Goal: Contribute content: Contribute content

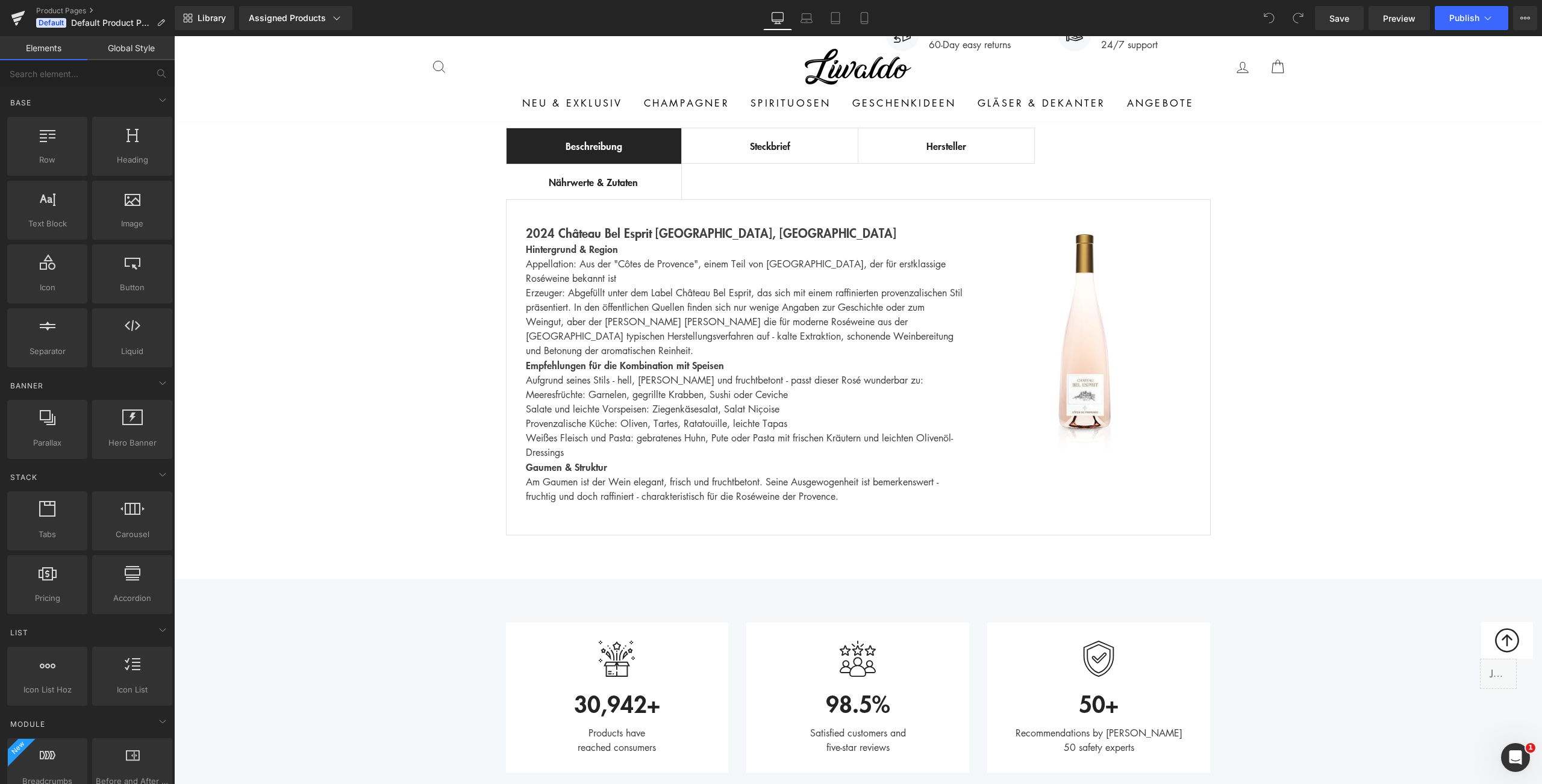
scroll to position [703, 0]
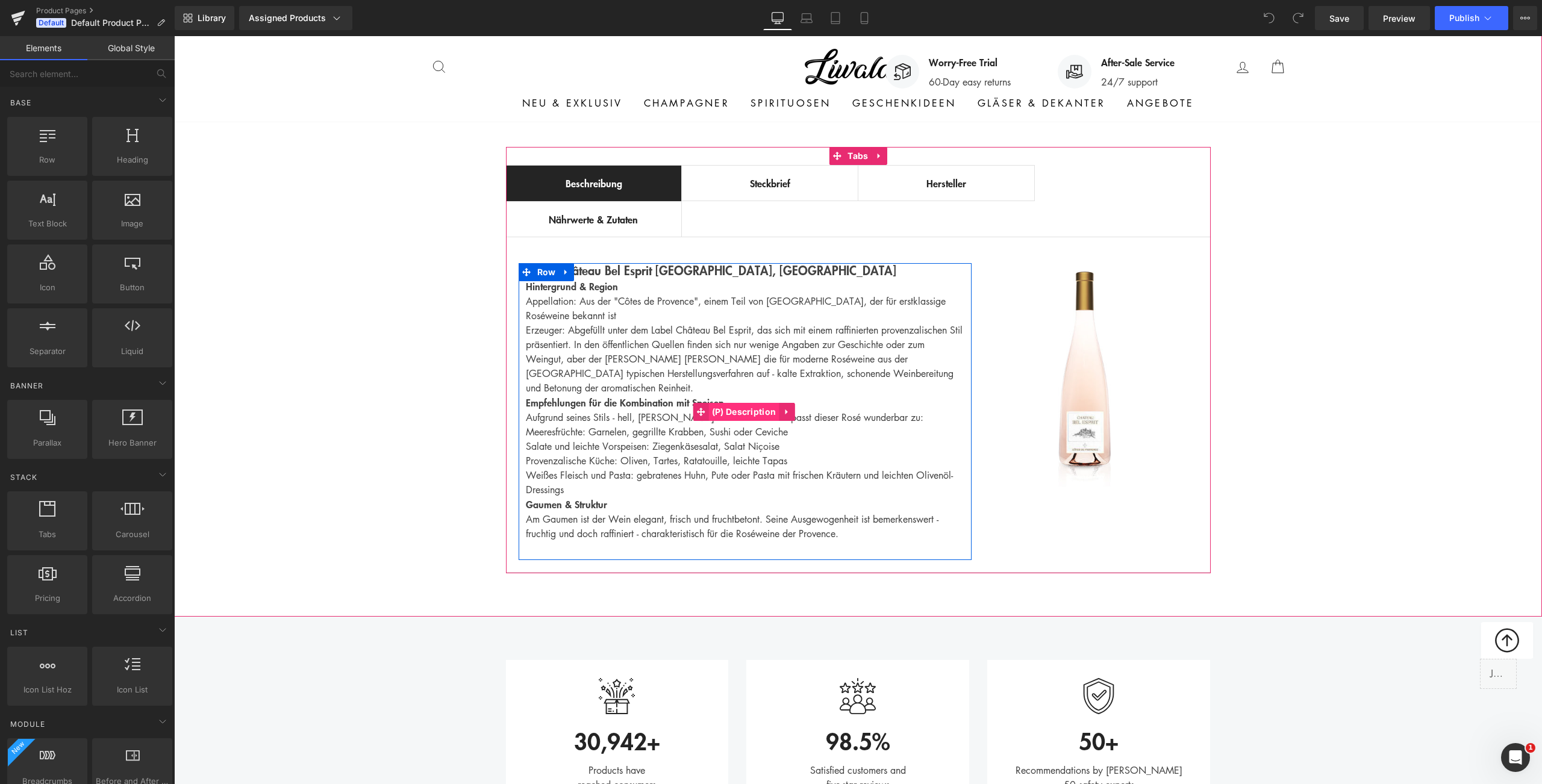
click at [742, 408] on span "(P) Description" at bounding box center [744, 412] width 71 height 18
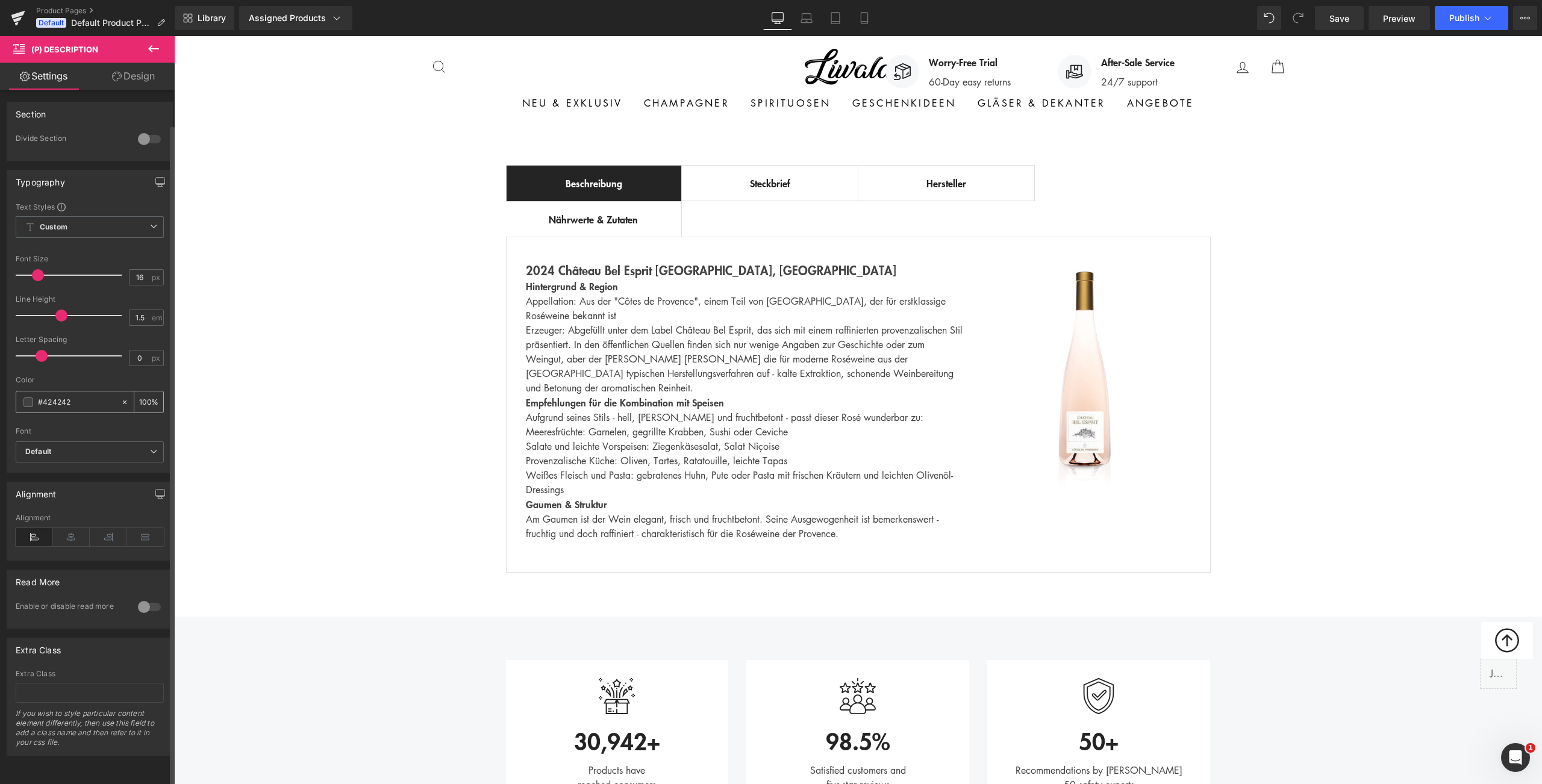
scroll to position [0, 0]
click at [112, 72] on icon at bounding box center [117, 77] width 10 height 10
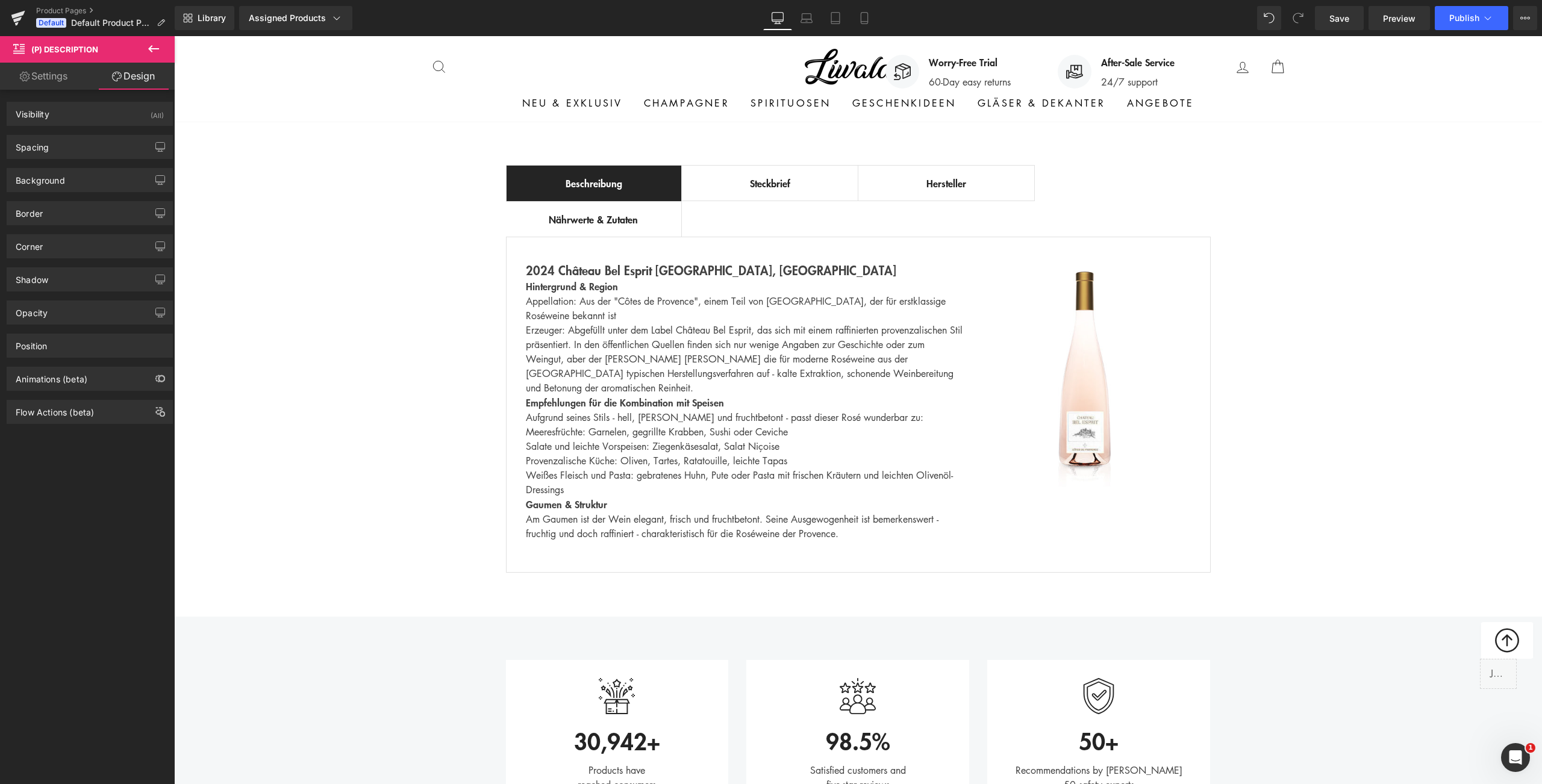
click at [157, 54] on icon at bounding box center [153, 49] width 15 height 15
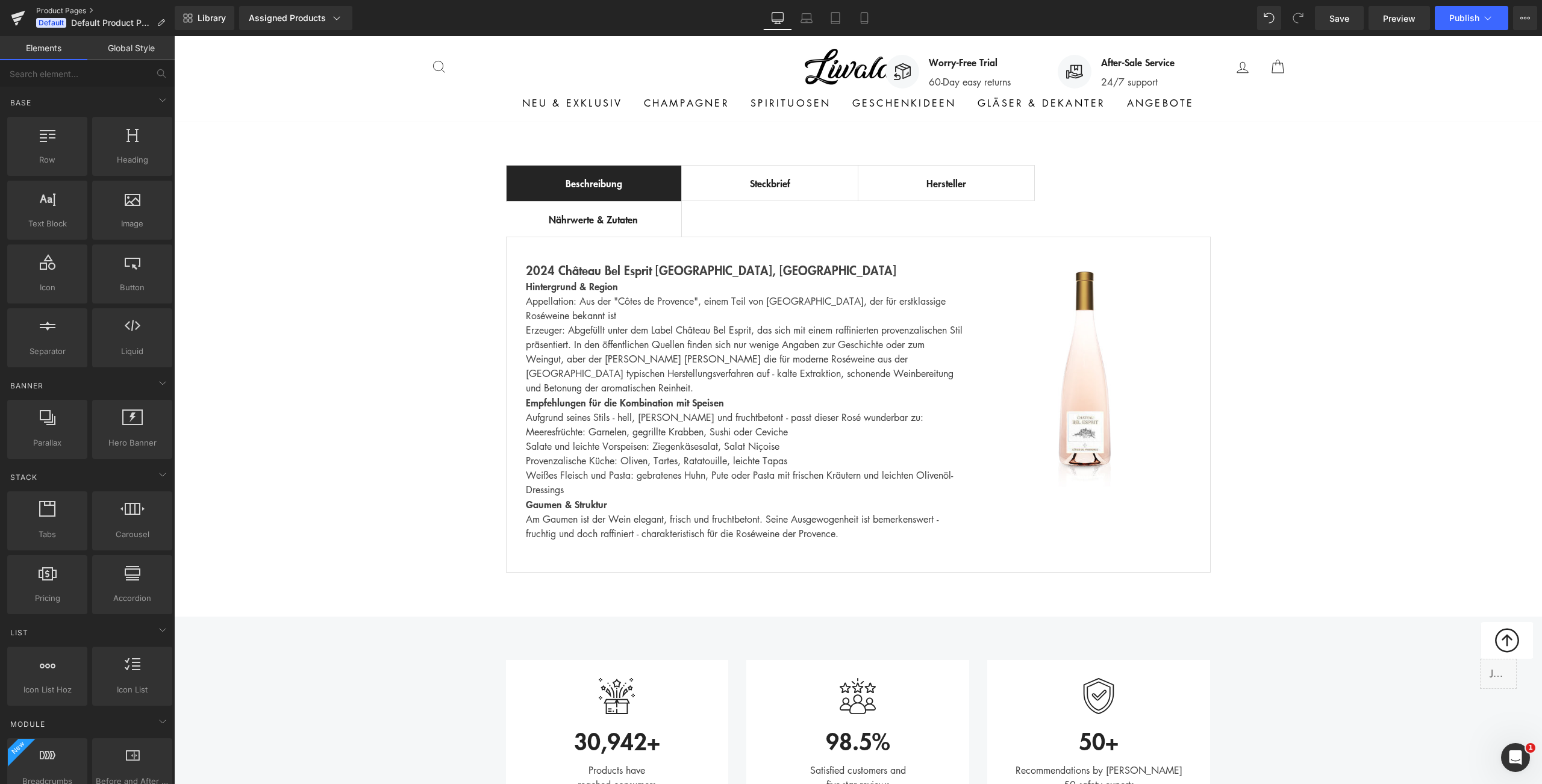
click at [77, 11] on link "Product Pages" at bounding box center [105, 11] width 138 height 10
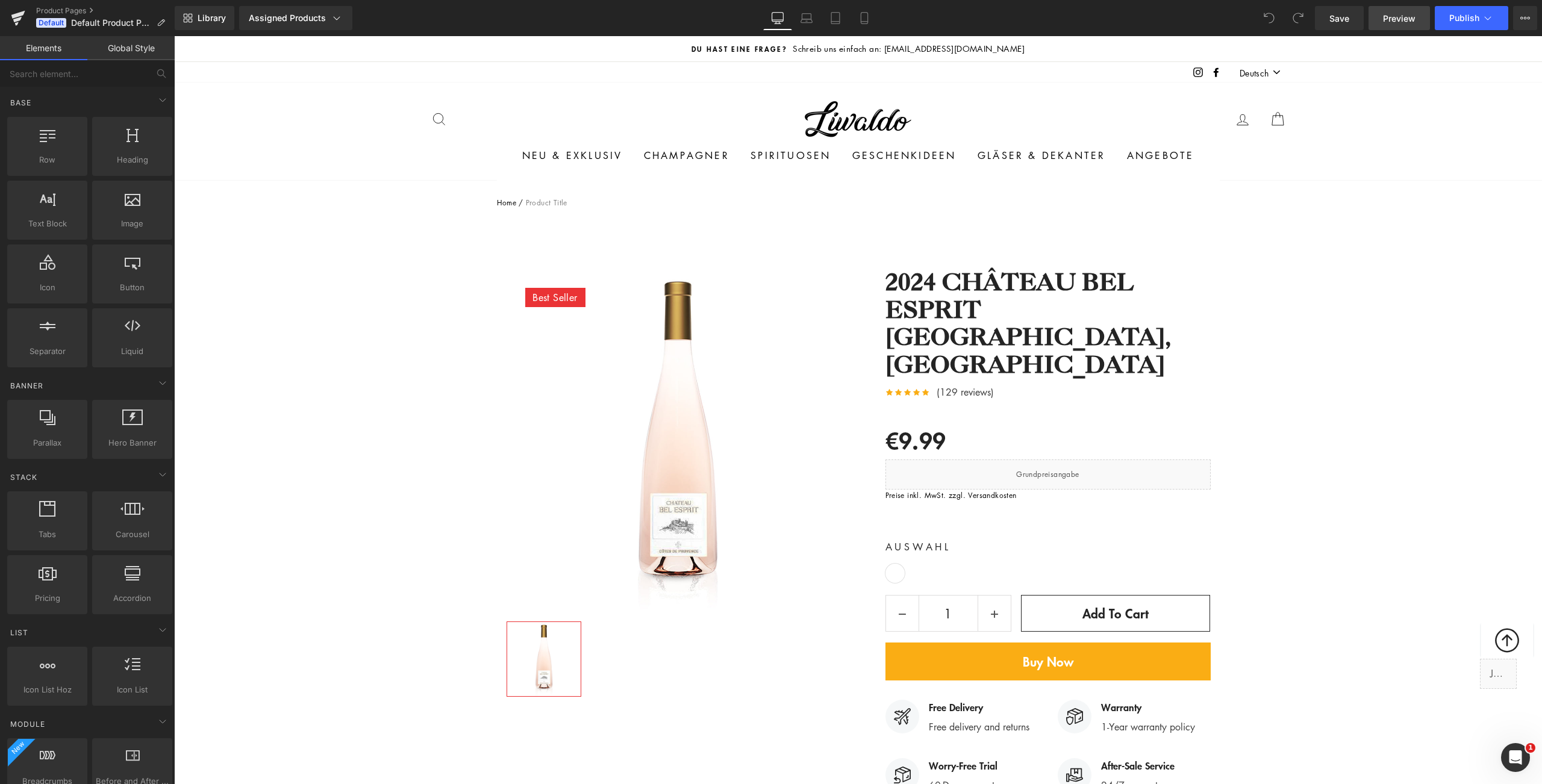
click at [1398, 19] on span "Preview" at bounding box center [1399, 18] width 32 height 13
click at [971, 334] on link "2024 Château Bel Esprit [GEOGRAPHIC_DATA], [GEOGRAPHIC_DATA]" at bounding box center [1048, 323] width 325 height 110
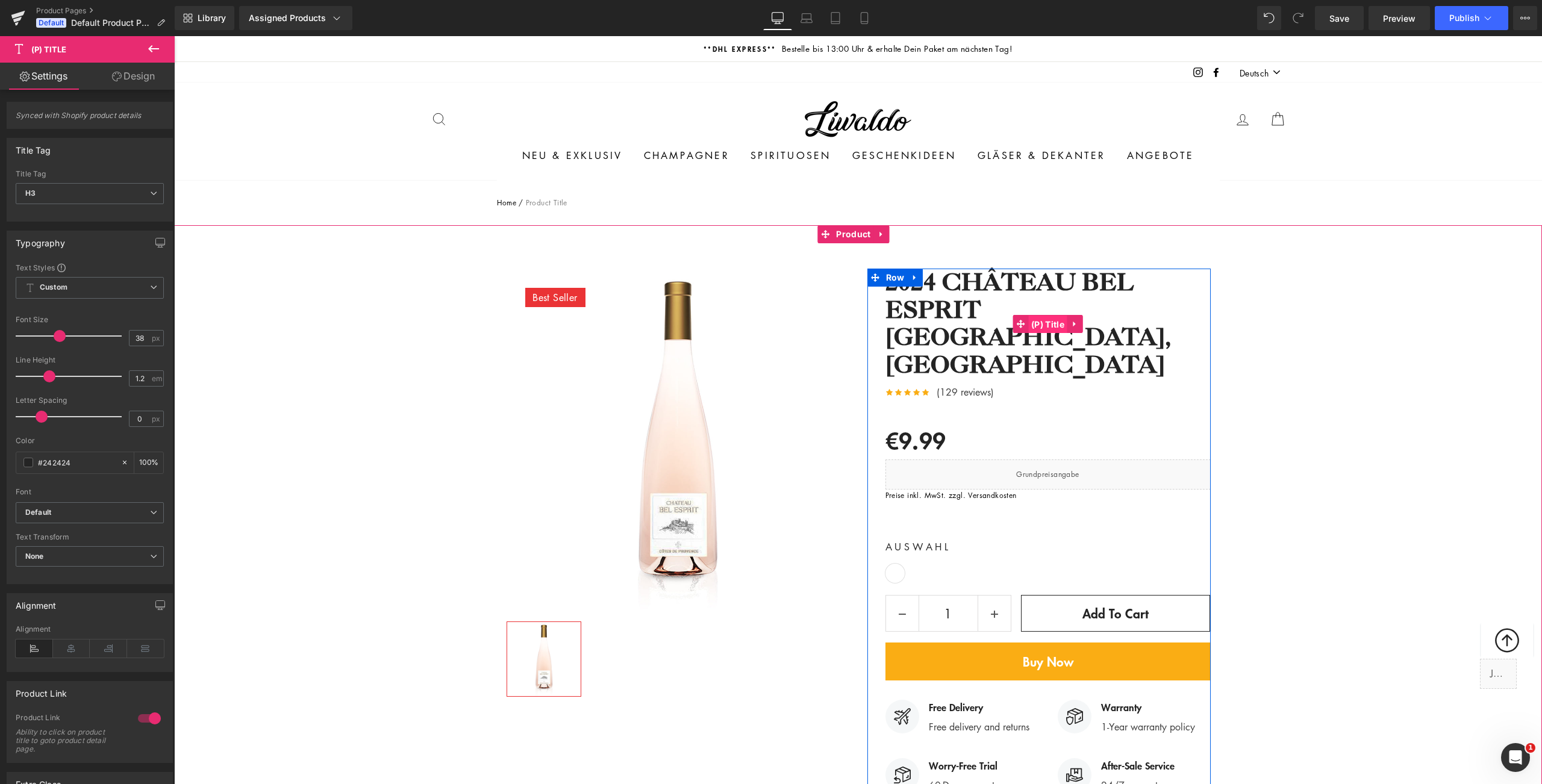
click at [1038, 324] on span "(P) Title" at bounding box center [1047, 324] width 39 height 18
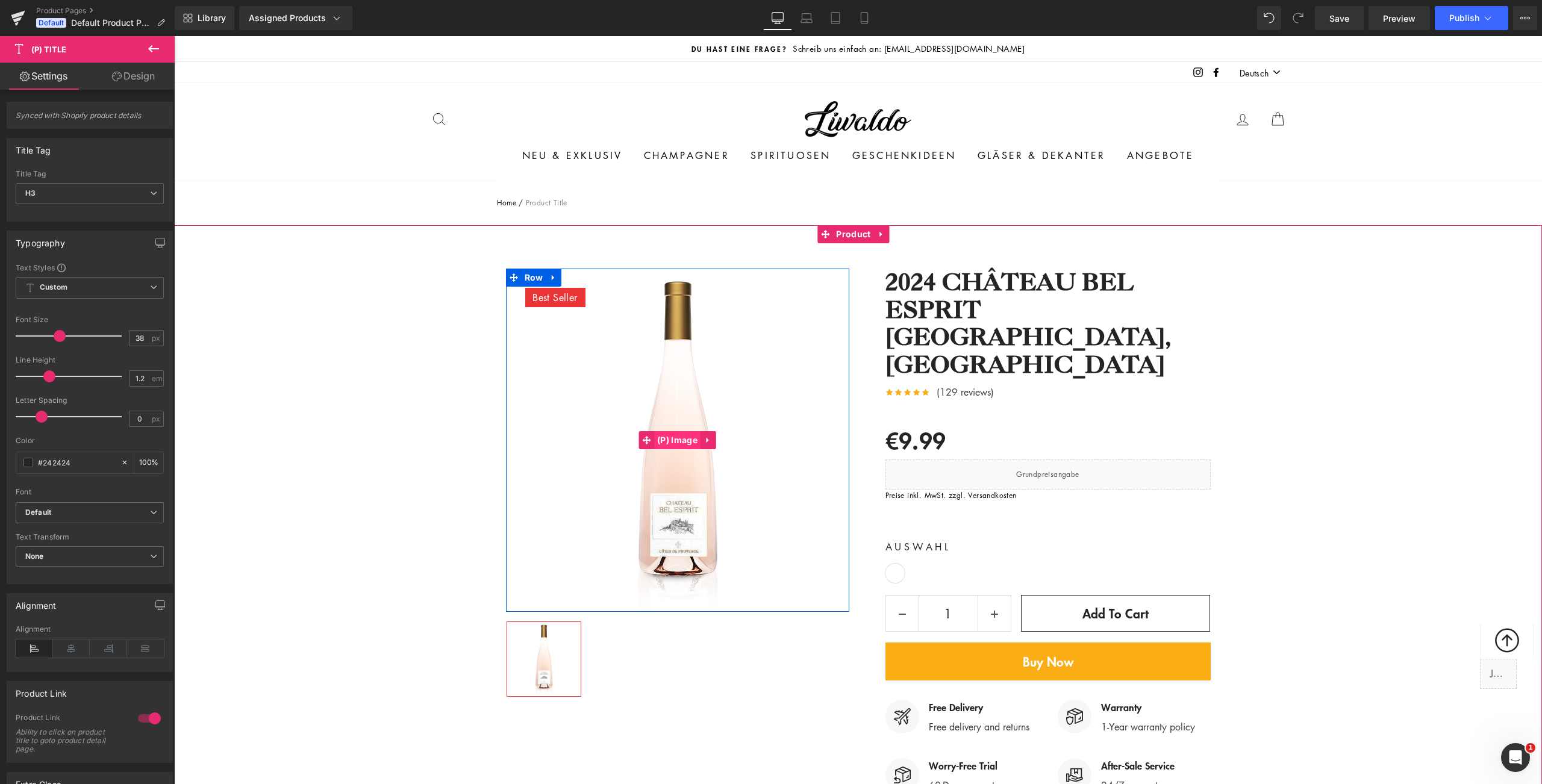
click at [666, 443] on span "(P) Image" at bounding box center [677, 440] width 46 height 18
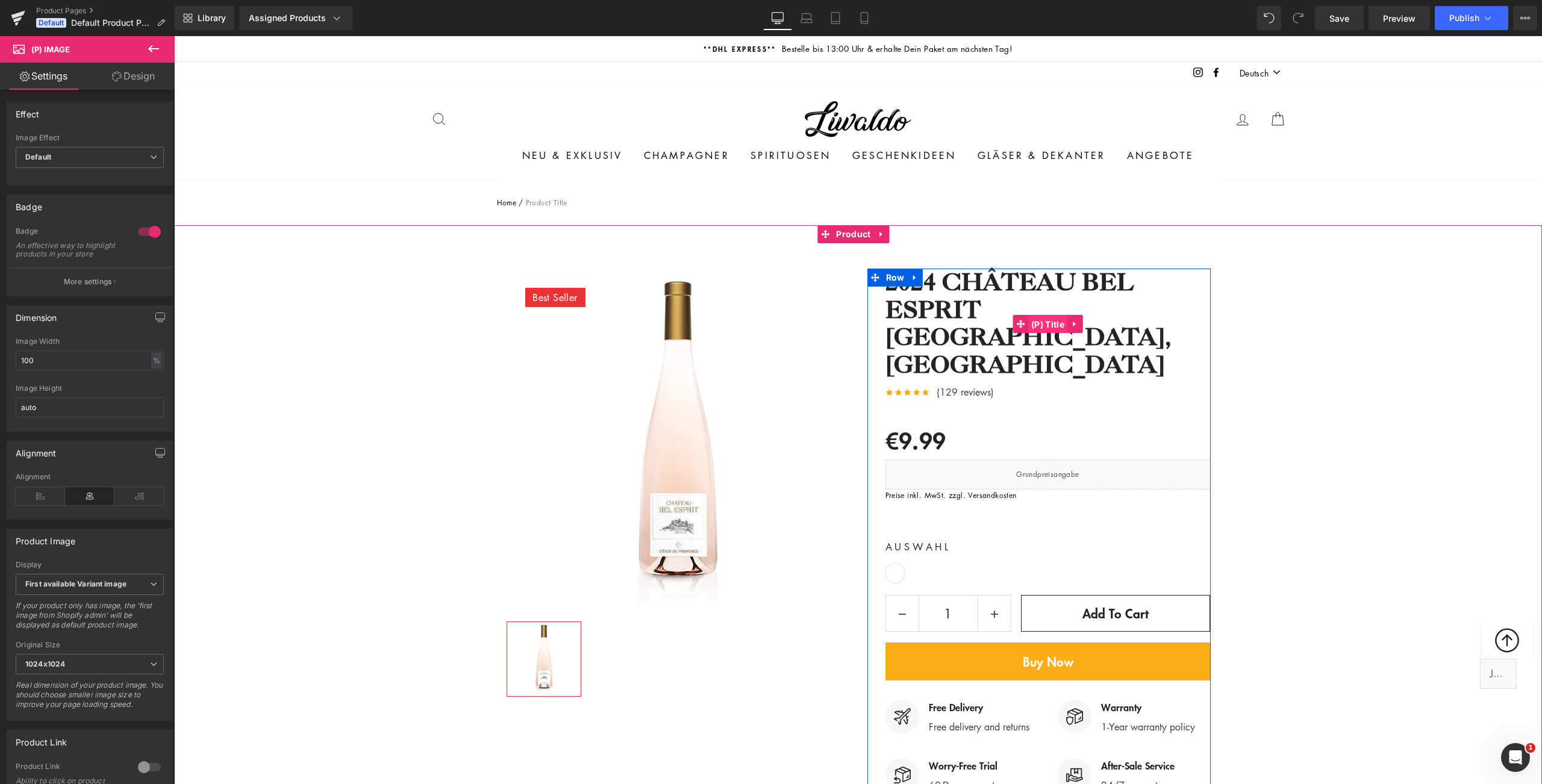
click at [1029, 322] on span "(P) Title" at bounding box center [1047, 324] width 39 height 18
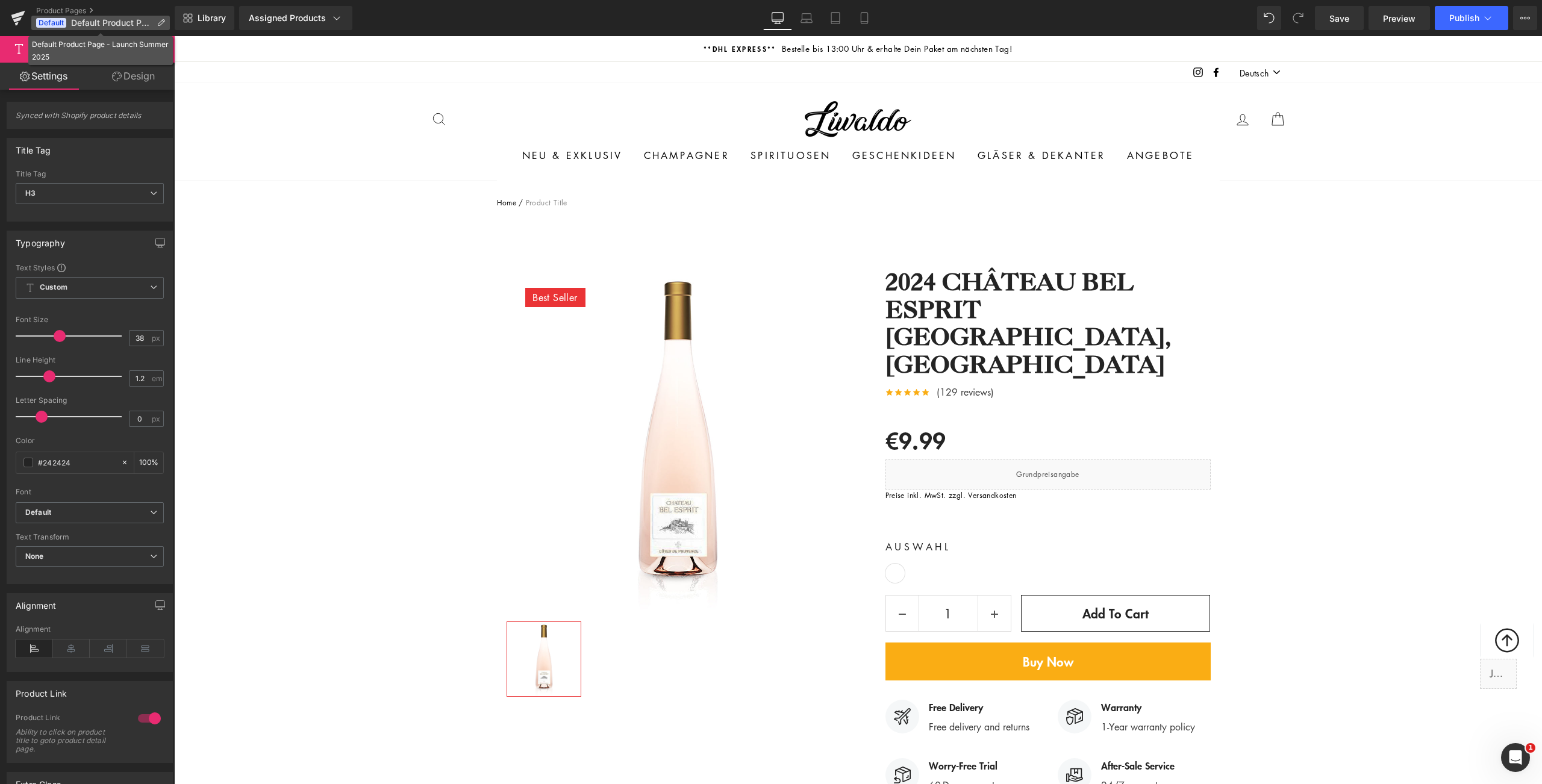
click at [127, 27] on p "Default Default Product Page - Launch Summer 2025" at bounding box center [100, 23] width 138 height 15
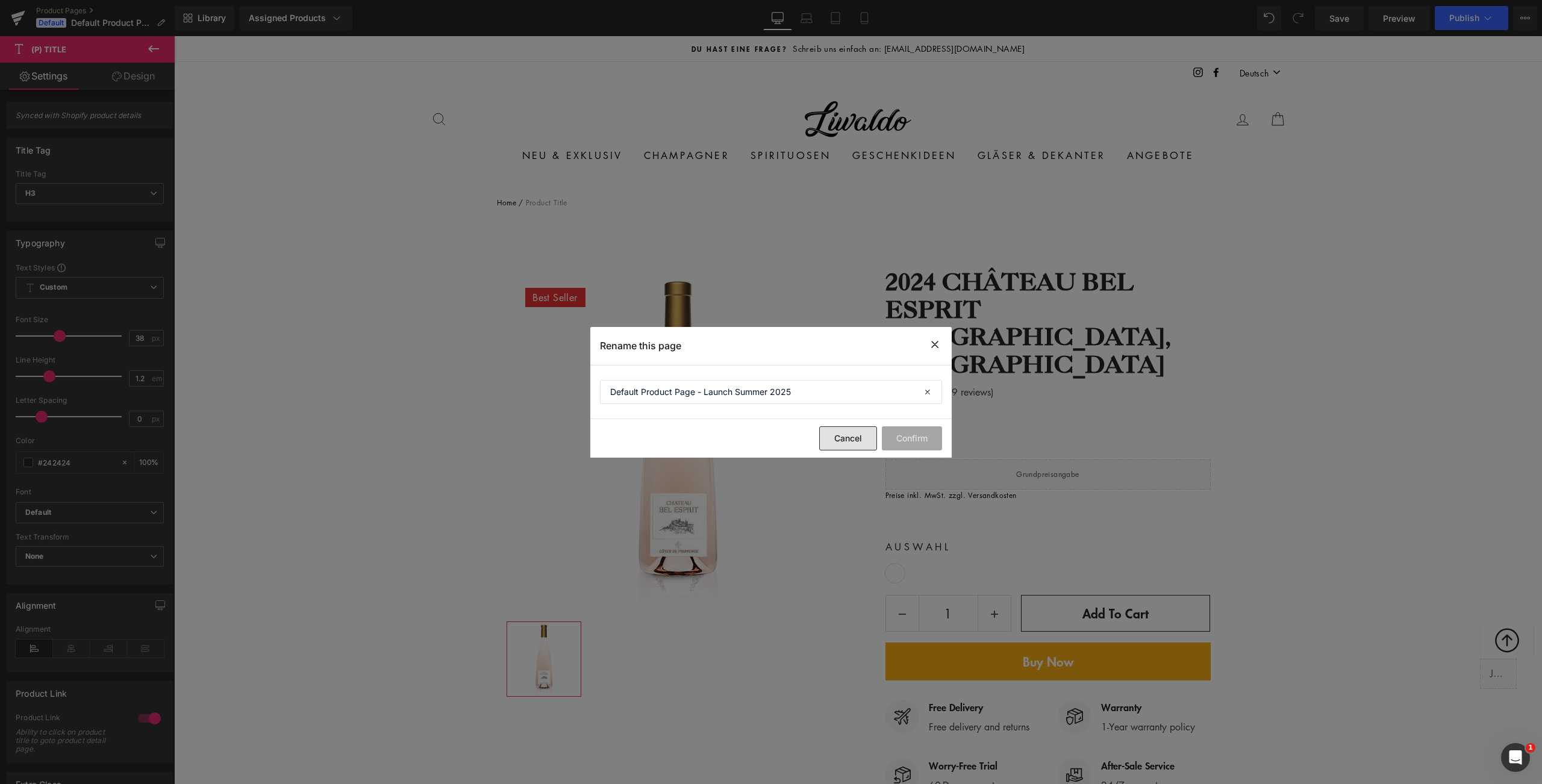
click at [848, 446] on button "Cancel" at bounding box center [848, 438] width 58 height 24
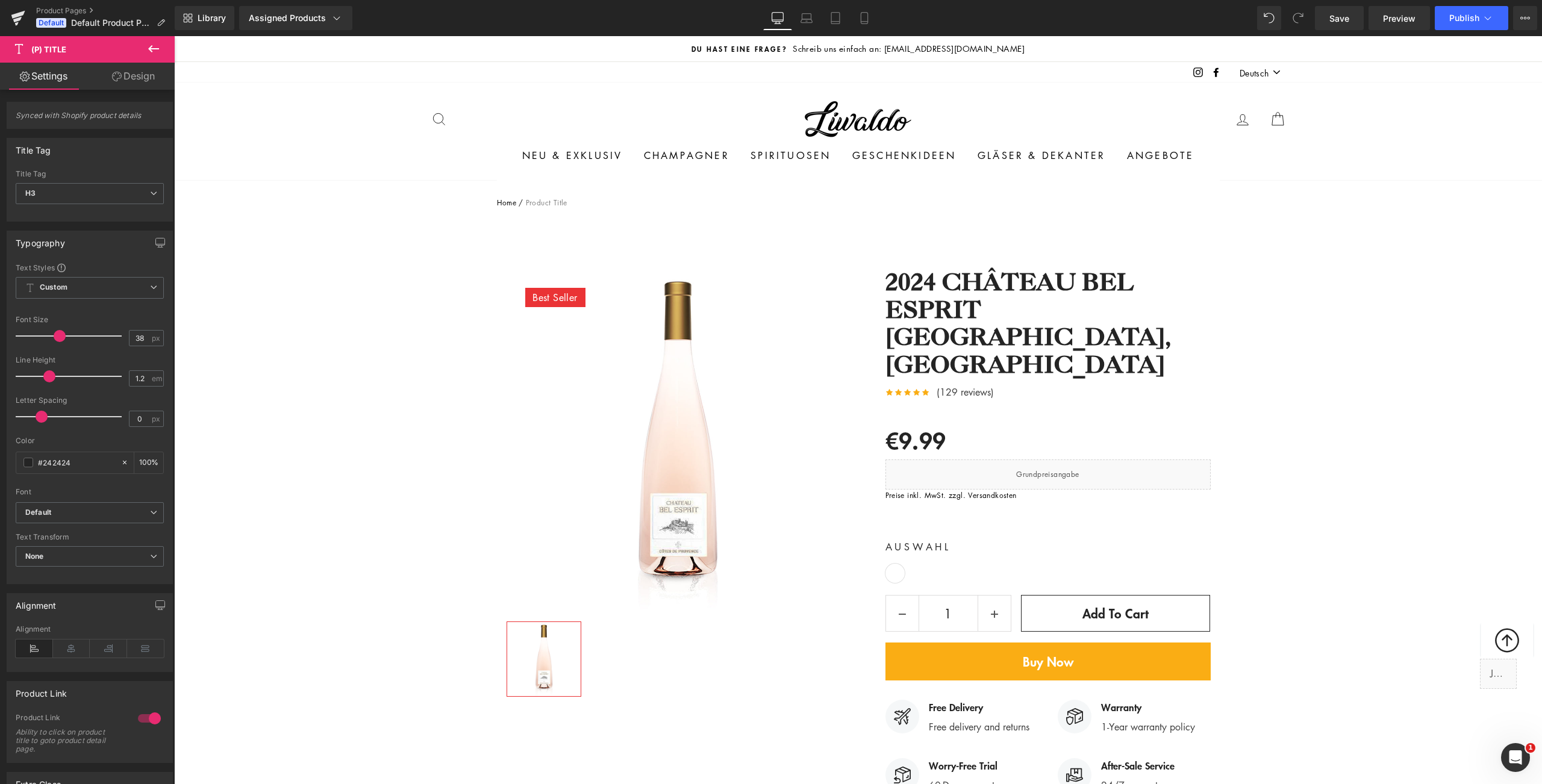
click at [150, 51] on icon at bounding box center [153, 49] width 11 height 7
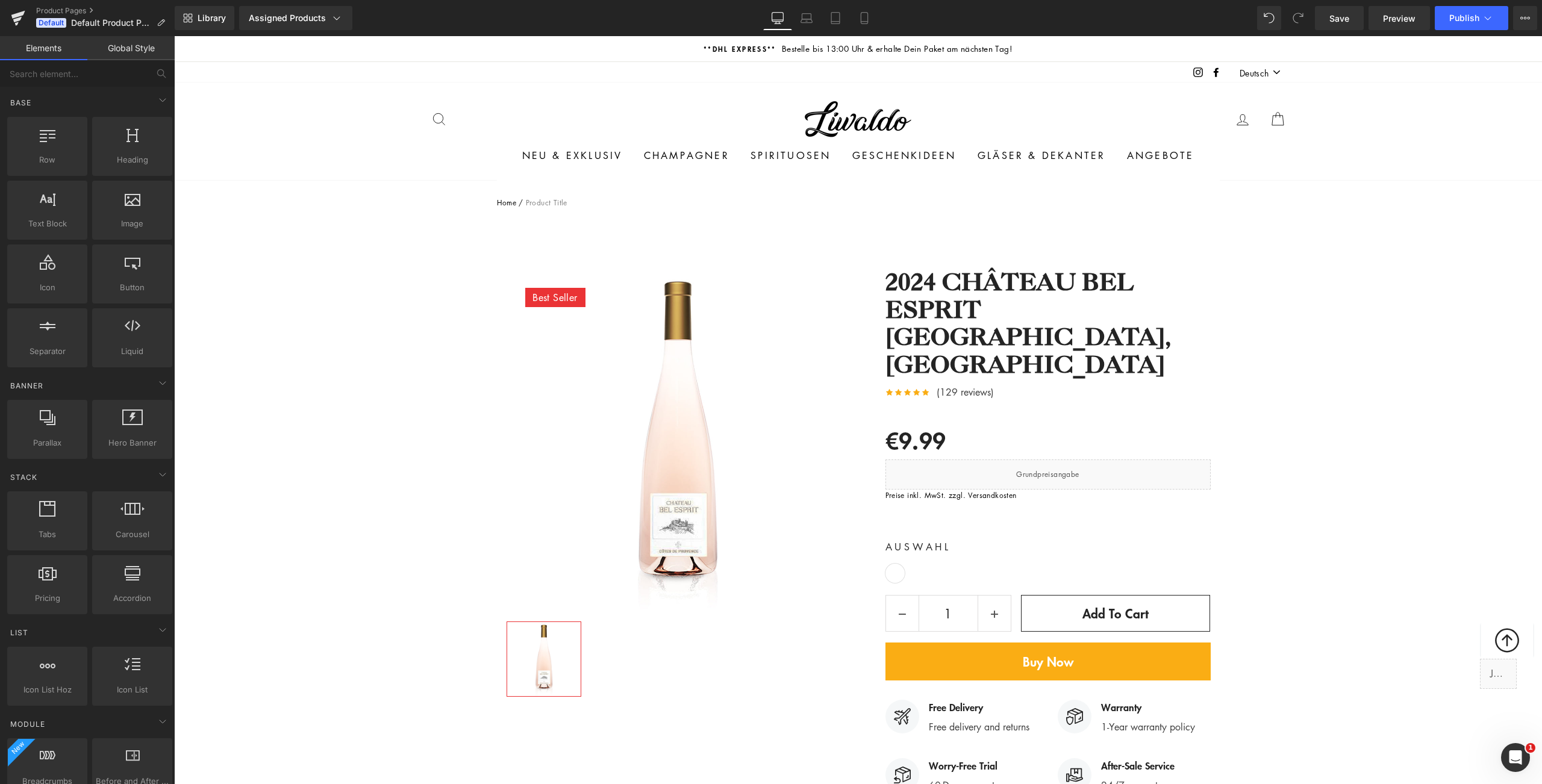
click at [144, 51] on link "Global Style" at bounding box center [130, 48] width 87 height 24
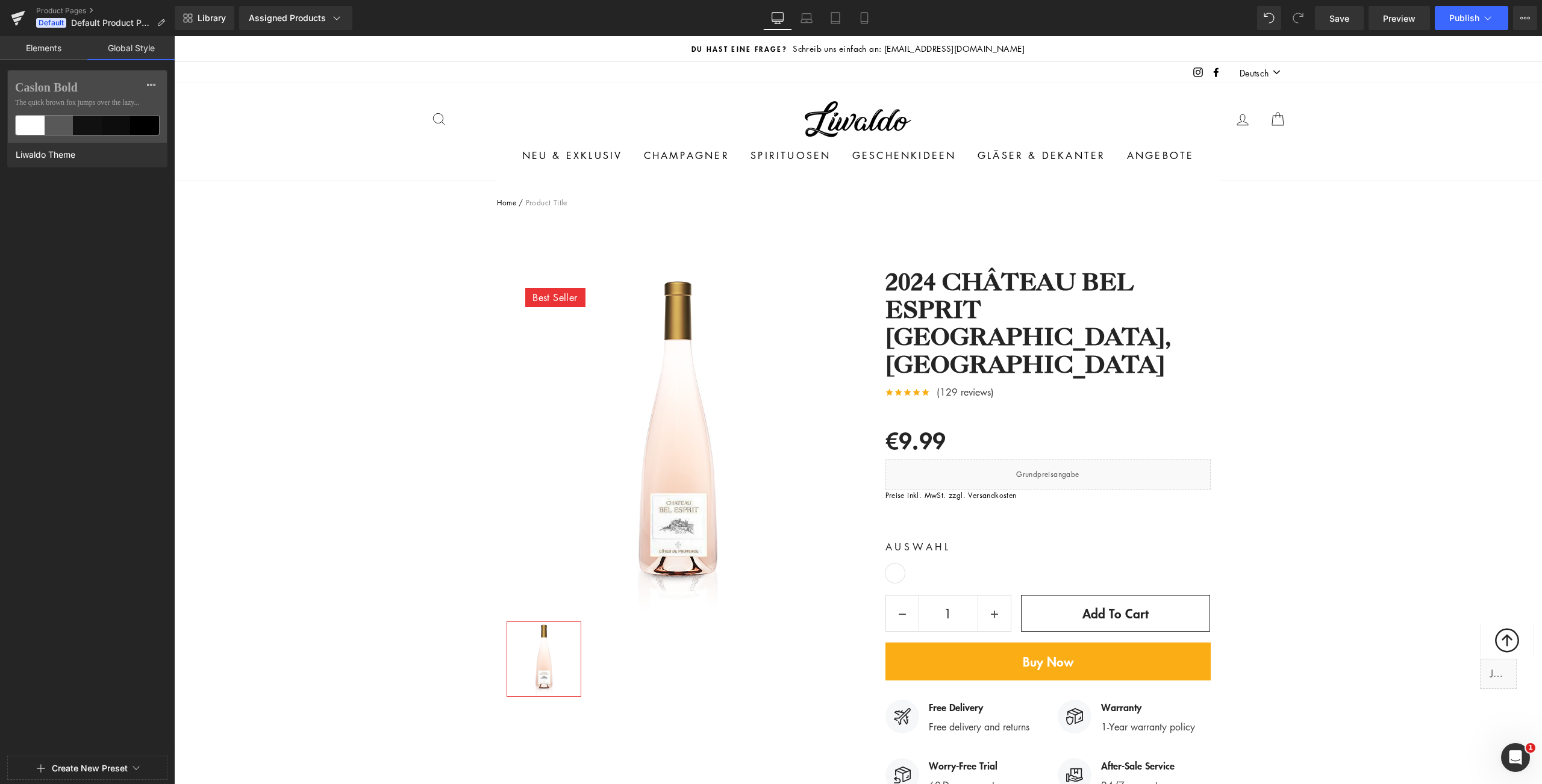
click at [38, 46] on link "Elements" at bounding box center [43, 48] width 87 height 24
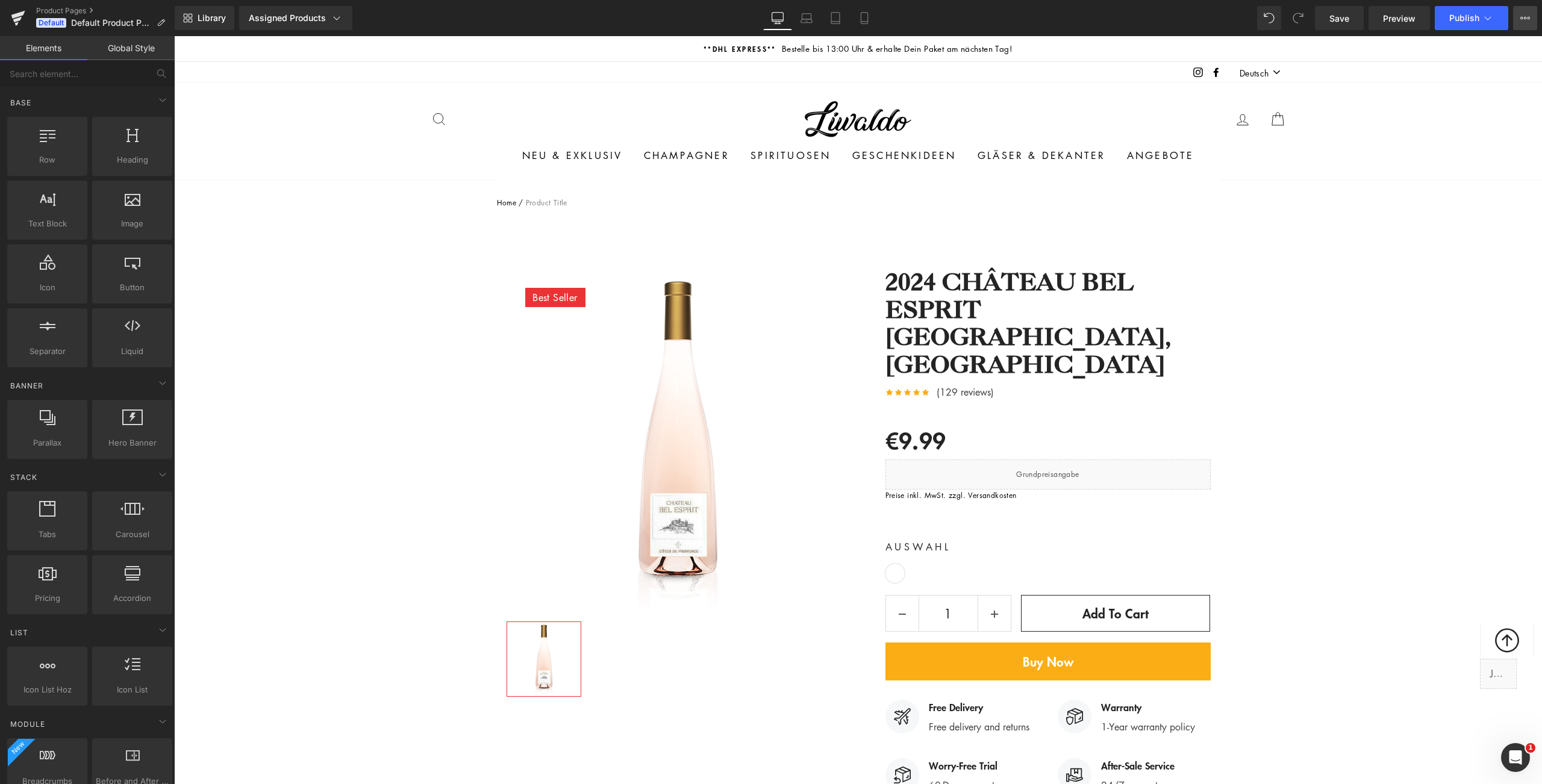
click at [1525, 22] on icon at bounding box center [1526, 18] width 10 height 10
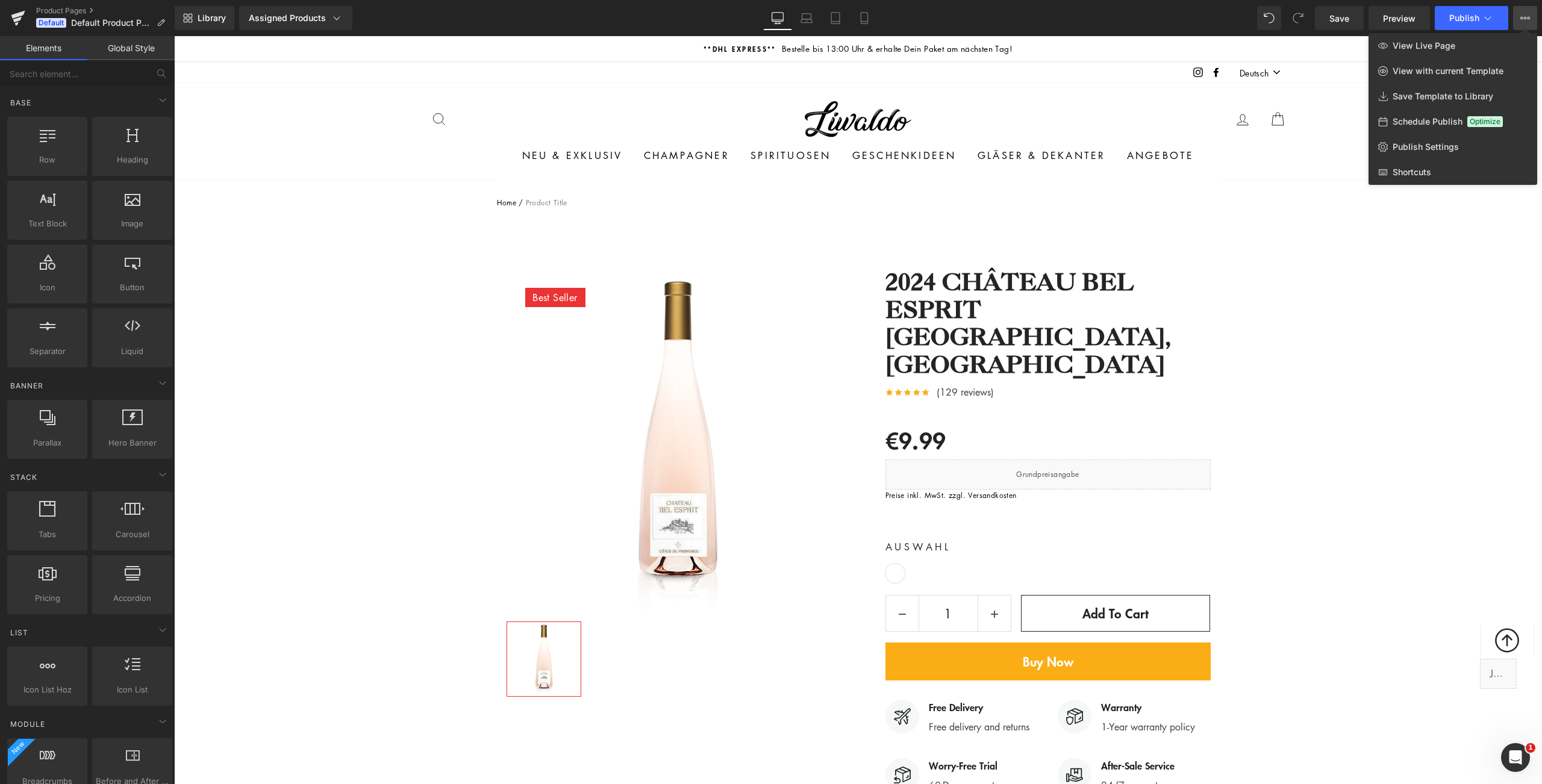
click at [1041, 46] on div at bounding box center [858, 410] width 1368 height 747
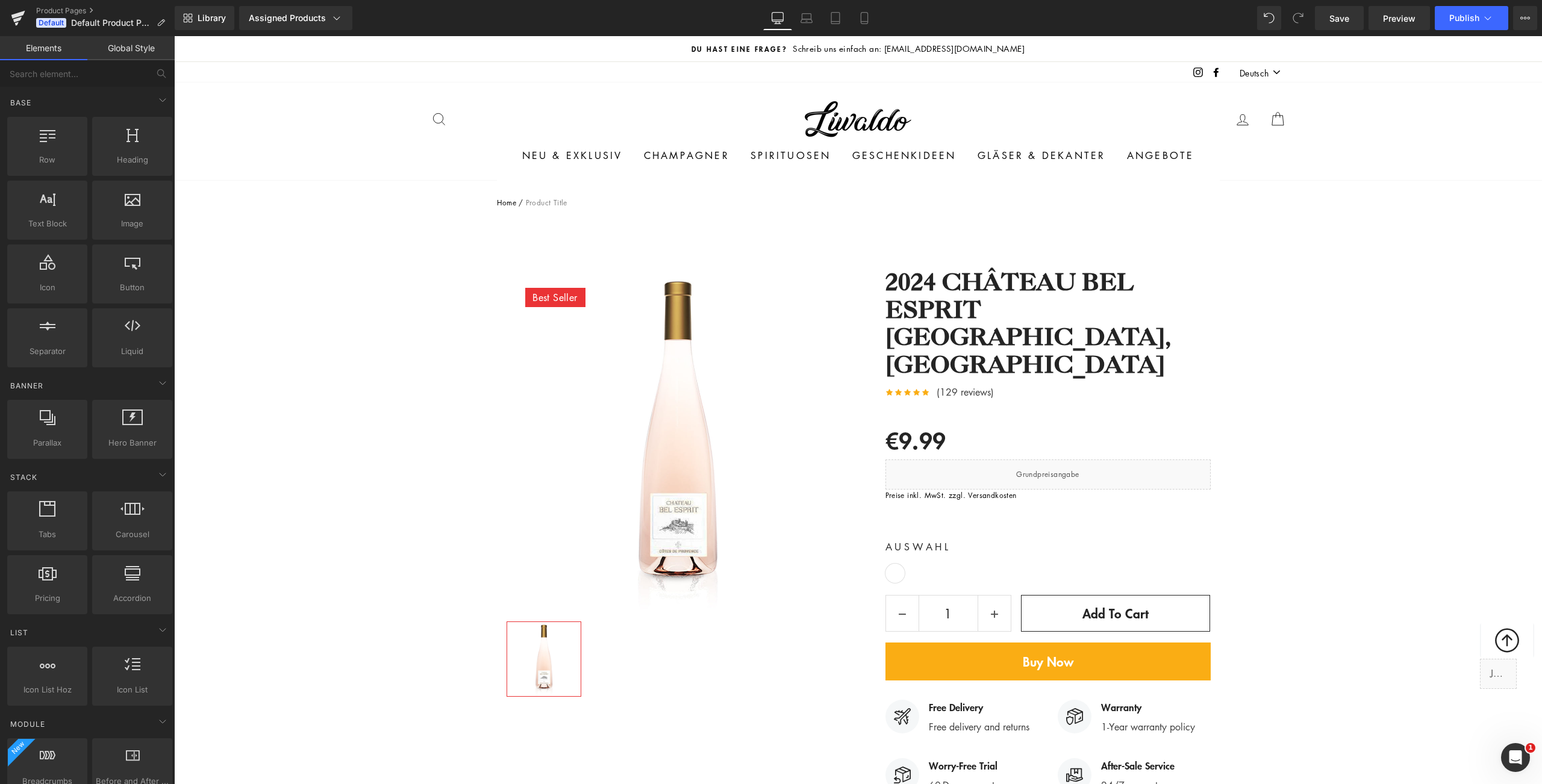
click at [1516, 755] on icon "Intercom-Nachrichtendienst öffnen" at bounding box center [1516, 757] width 9 height 10
click at [141, 256] on div "Wir antworten in der Regel in weniger als 30 Minuten" at bounding box center [83, 269] width 116 height 26
click at [17, 33] on icon "go back" at bounding box center [19, 37] width 10 height 10
click at [1259, 411] on div at bounding box center [771, 374] width 1542 height 747
click at [68, 13] on link "Product Pages" at bounding box center [105, 11] width 138 height 10
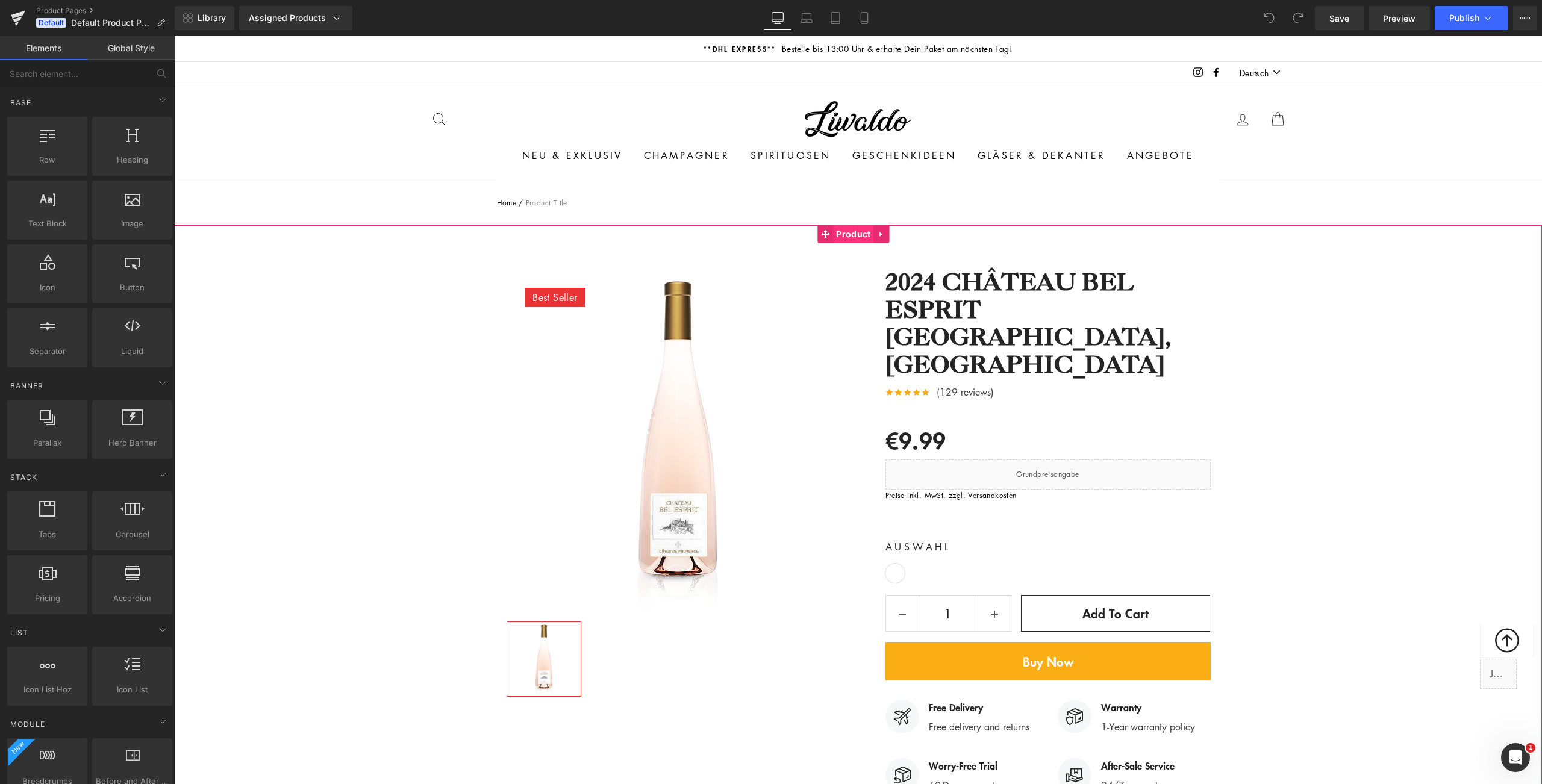
click at [862, 236] on span "Product" at bounding box center [853, 234] width 40 height 18
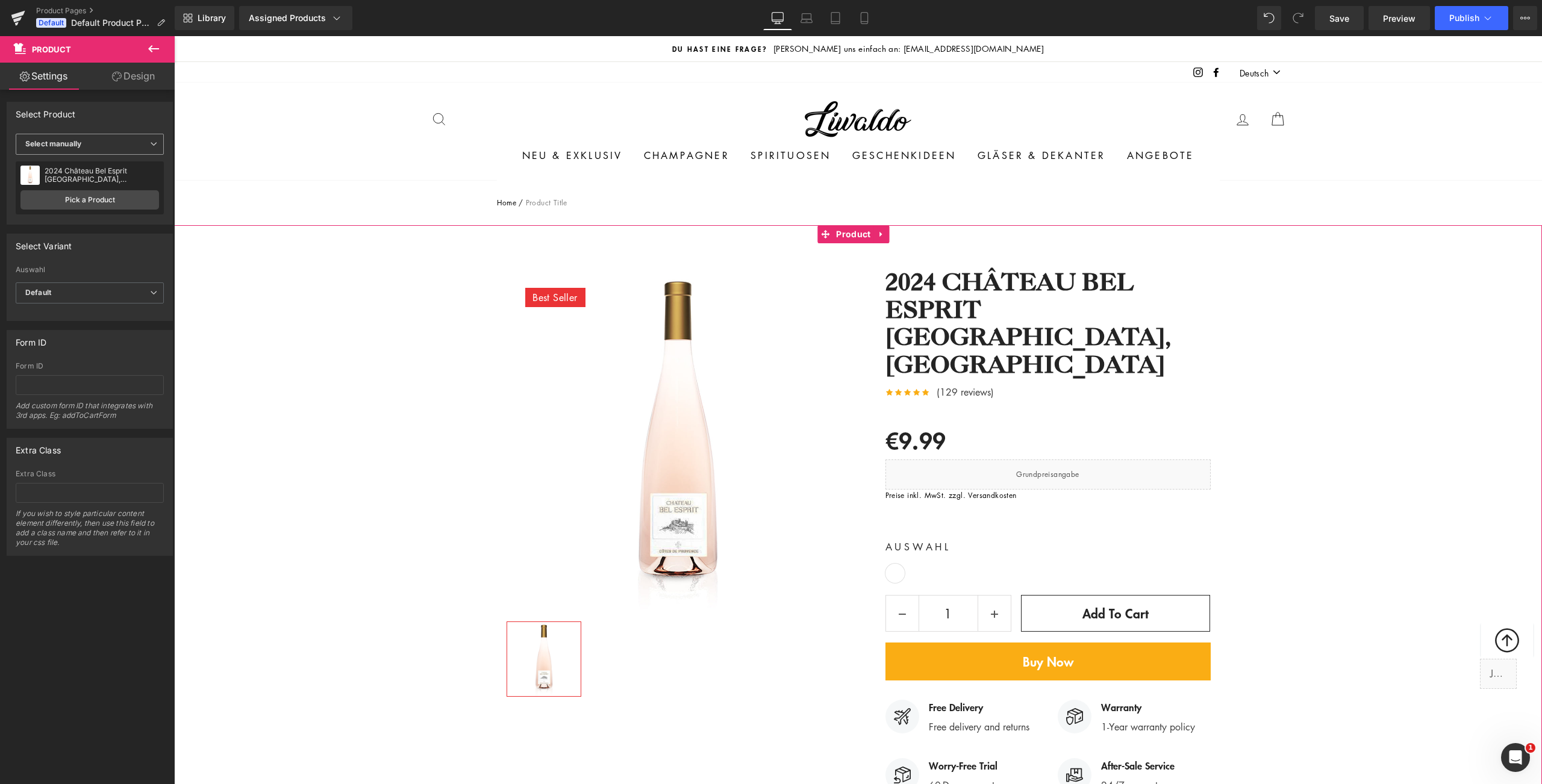
click at [74, 138] on span "Select manually" at bounding box center [90, 144] width 148 height 21
click at [74, 164] on div "Display by assigned product" at bounding box center [82, 163] width 98 height 9
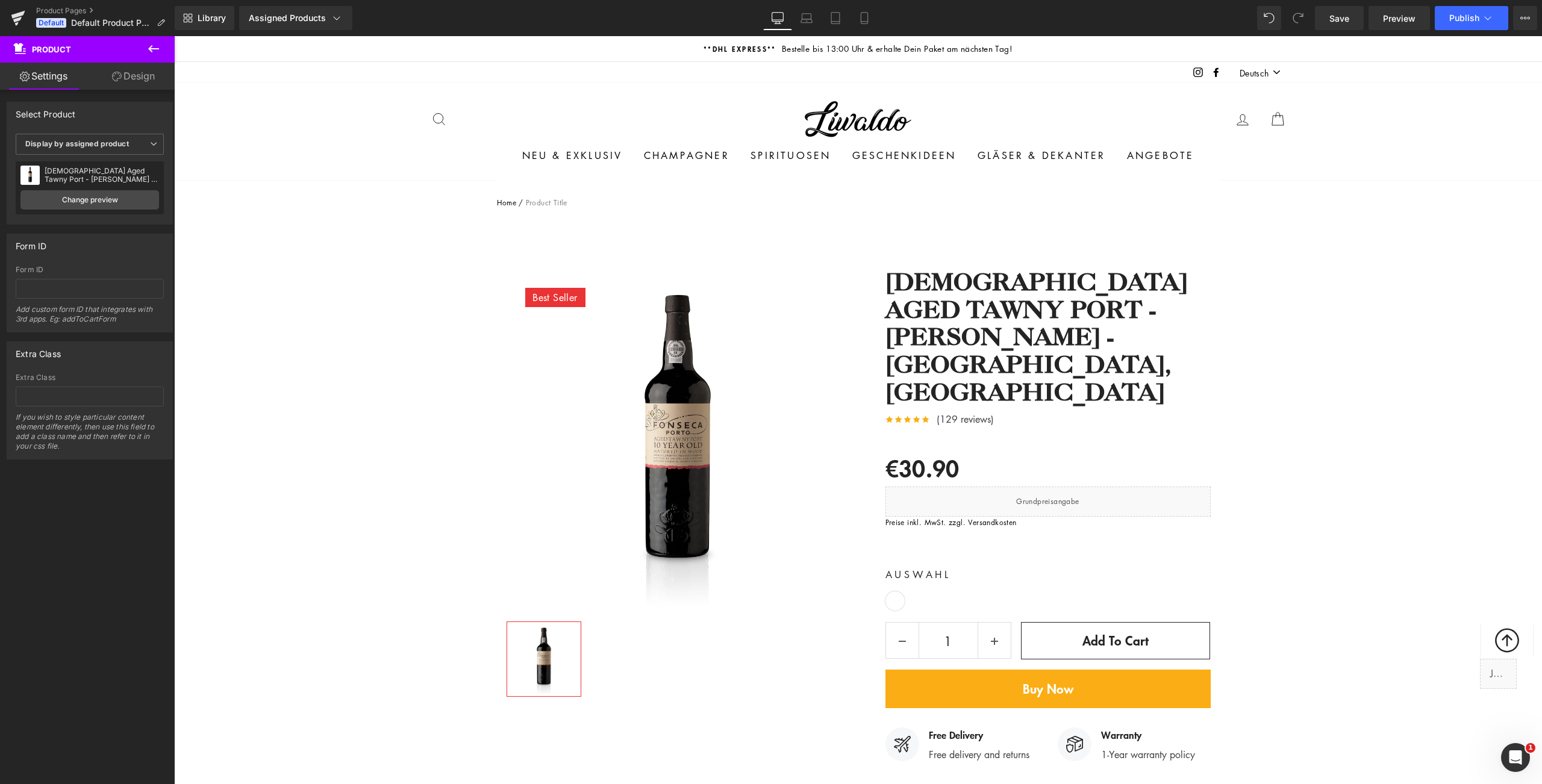
click at [158, 49] on icon at bounding box center [153, 49] width 11 height 7
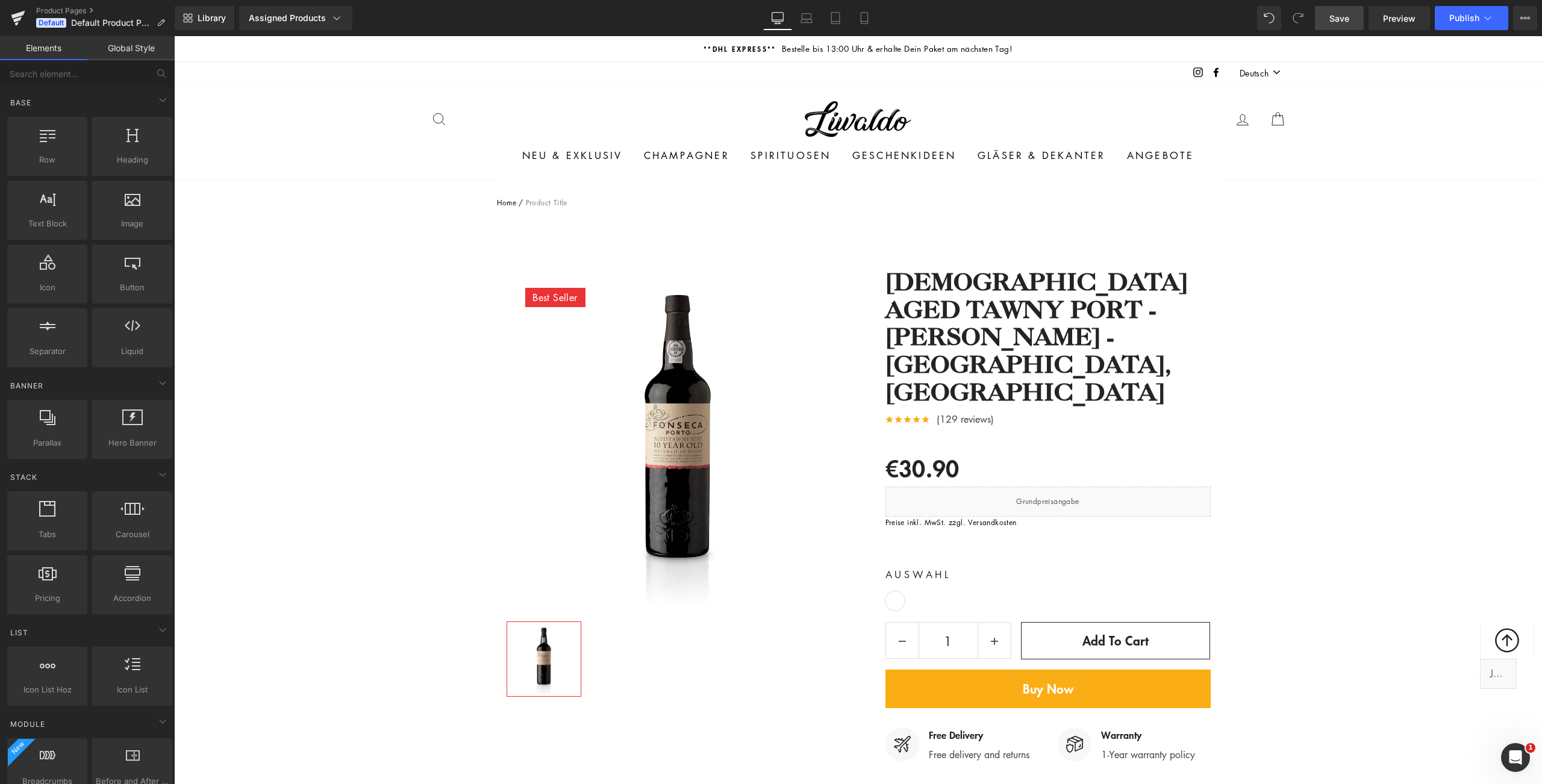
click at [1336, 11] on link "Save" at bounding box center [1339, 18] width 49 height 24
click at [1343, 18] on span "Save" at bounding box center [1339, 18] width 20 height 13
click at [1487, 17] on icon at bounding box center [1488, 18] width 12 height 12
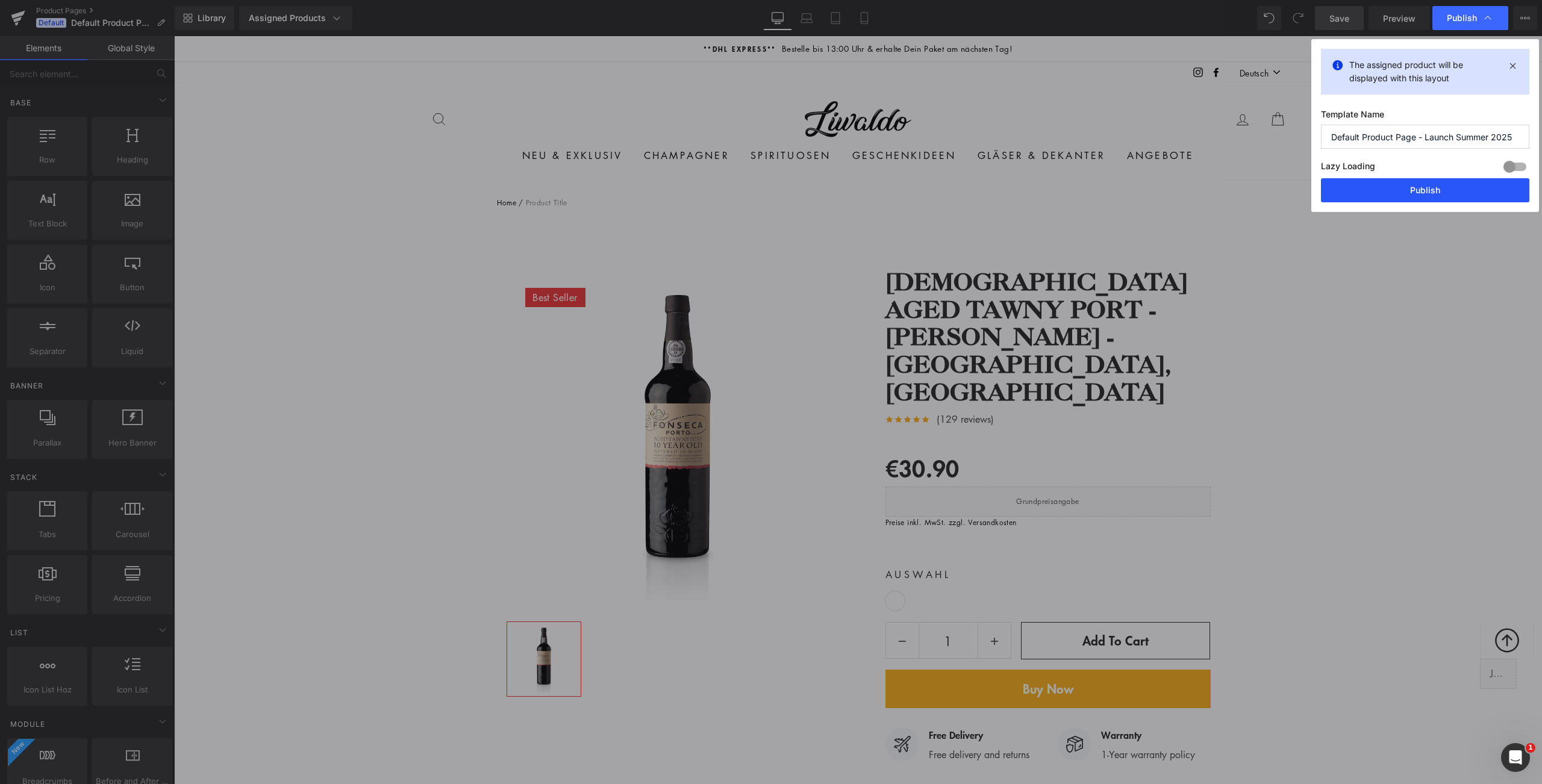
click at [1443, 192] on button "Publish" at bounding box center [1425, 191] width 208 height 24
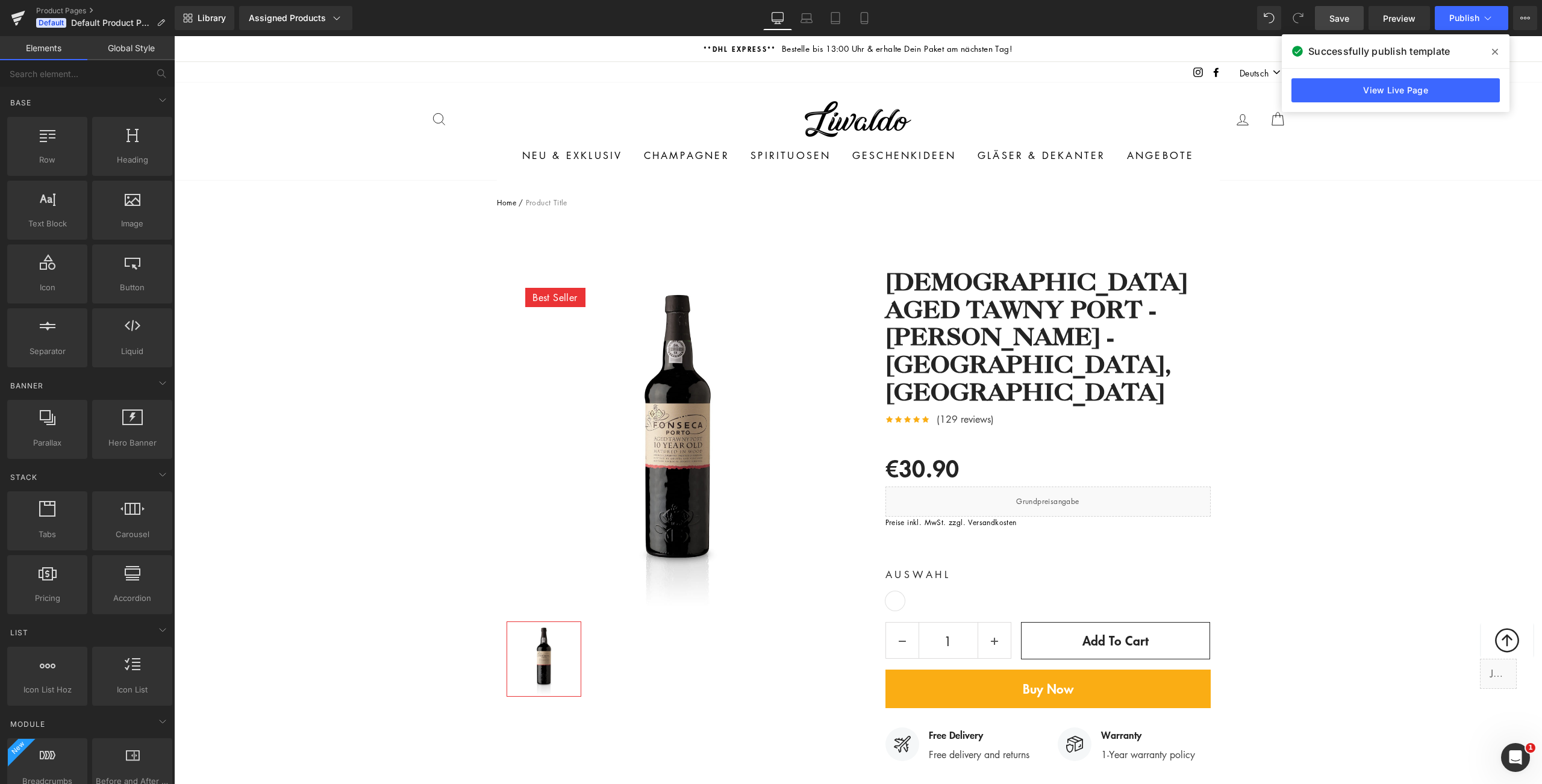
click at [1496, 51] on icon at bounding box center [1495, 52] width 6 height 6
click at [1521, 18] on icon at bounding box center [1522, 18] width 3 height 2
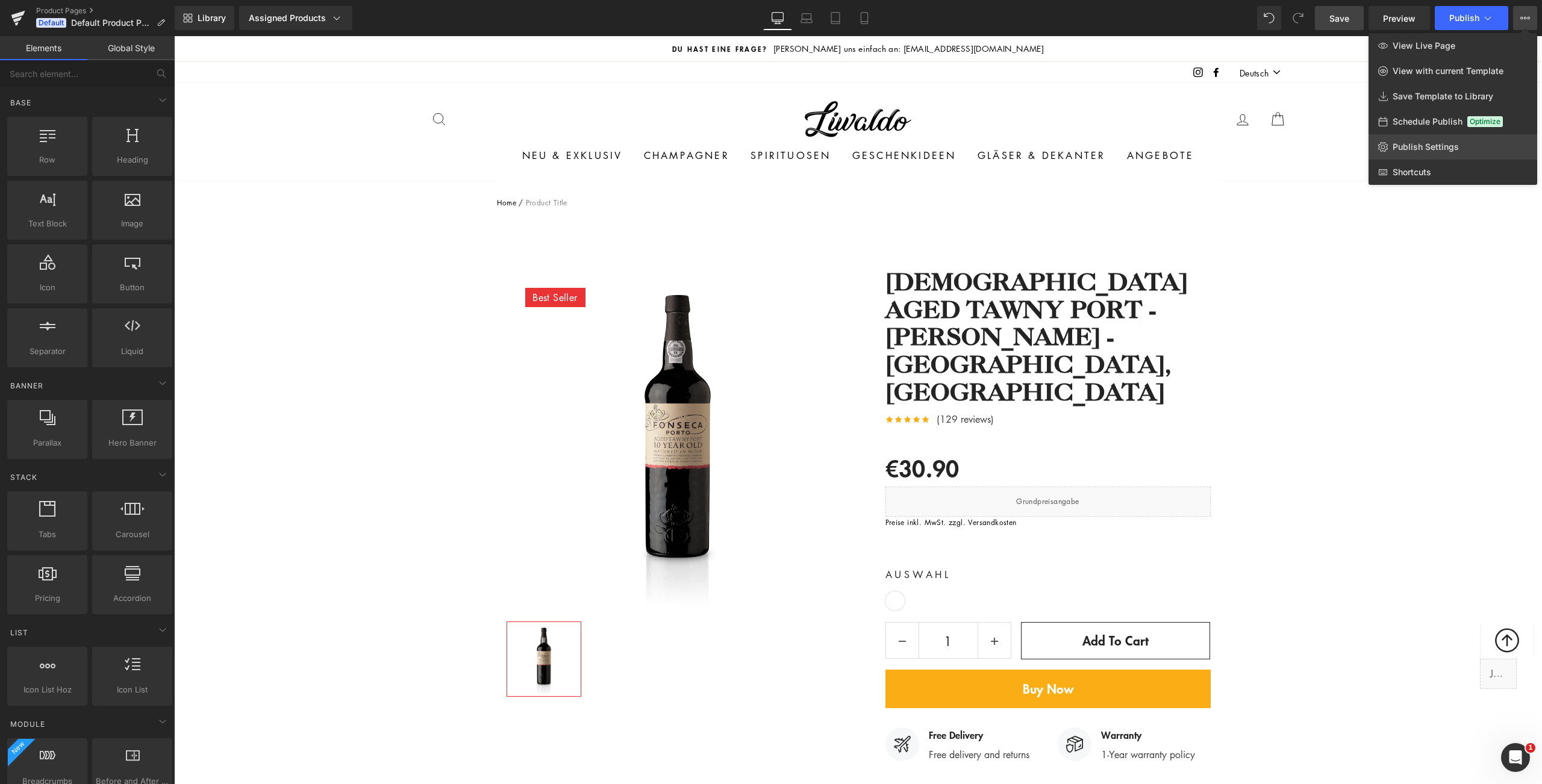
click at [1408, 153] on link "Publish Settings" at bounding box center [1452, 147] width 169 height 26
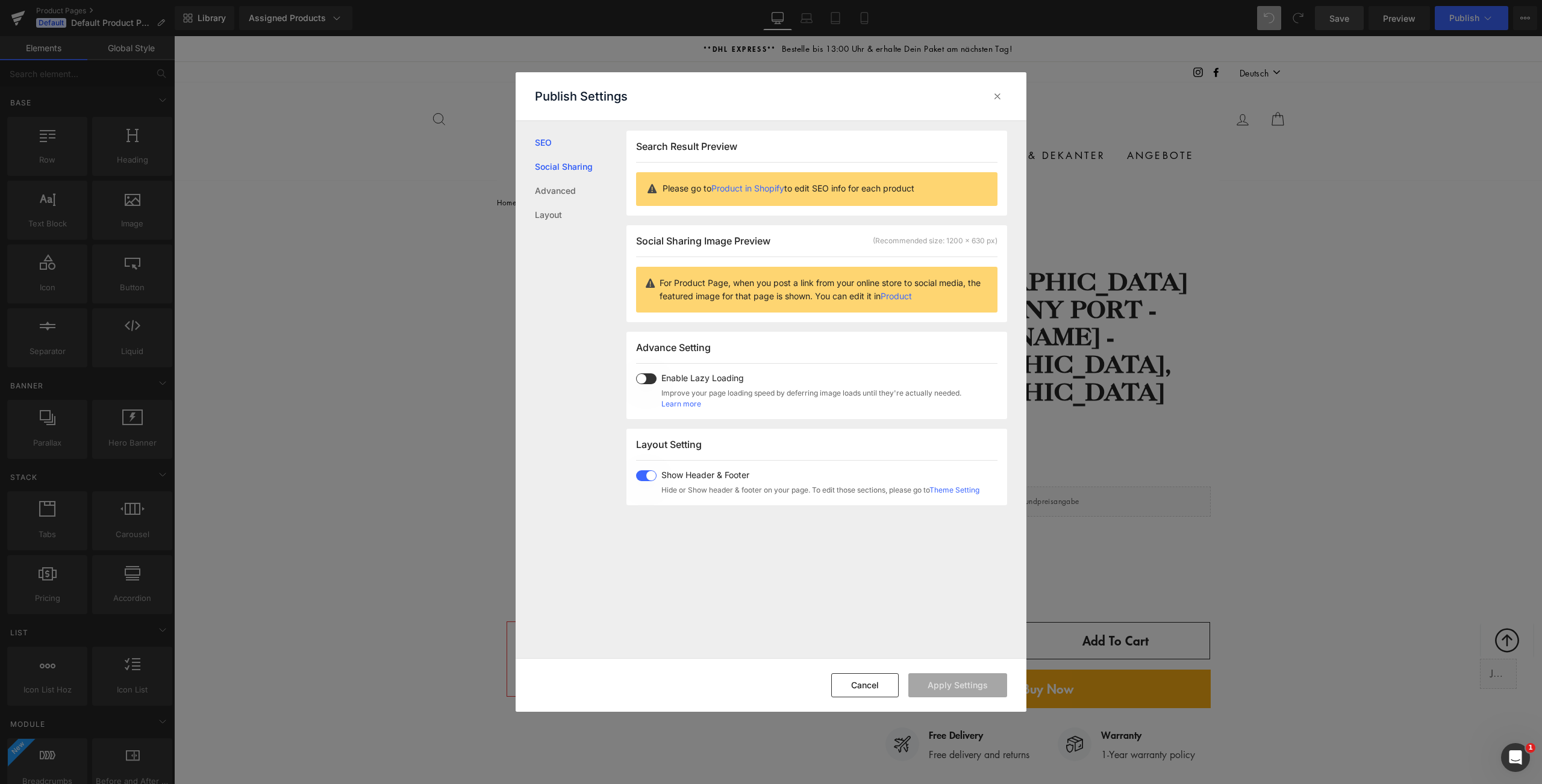
click at [572, 166] on link "Social Sharing" at bounding box center [580, 167] width 91 height 24
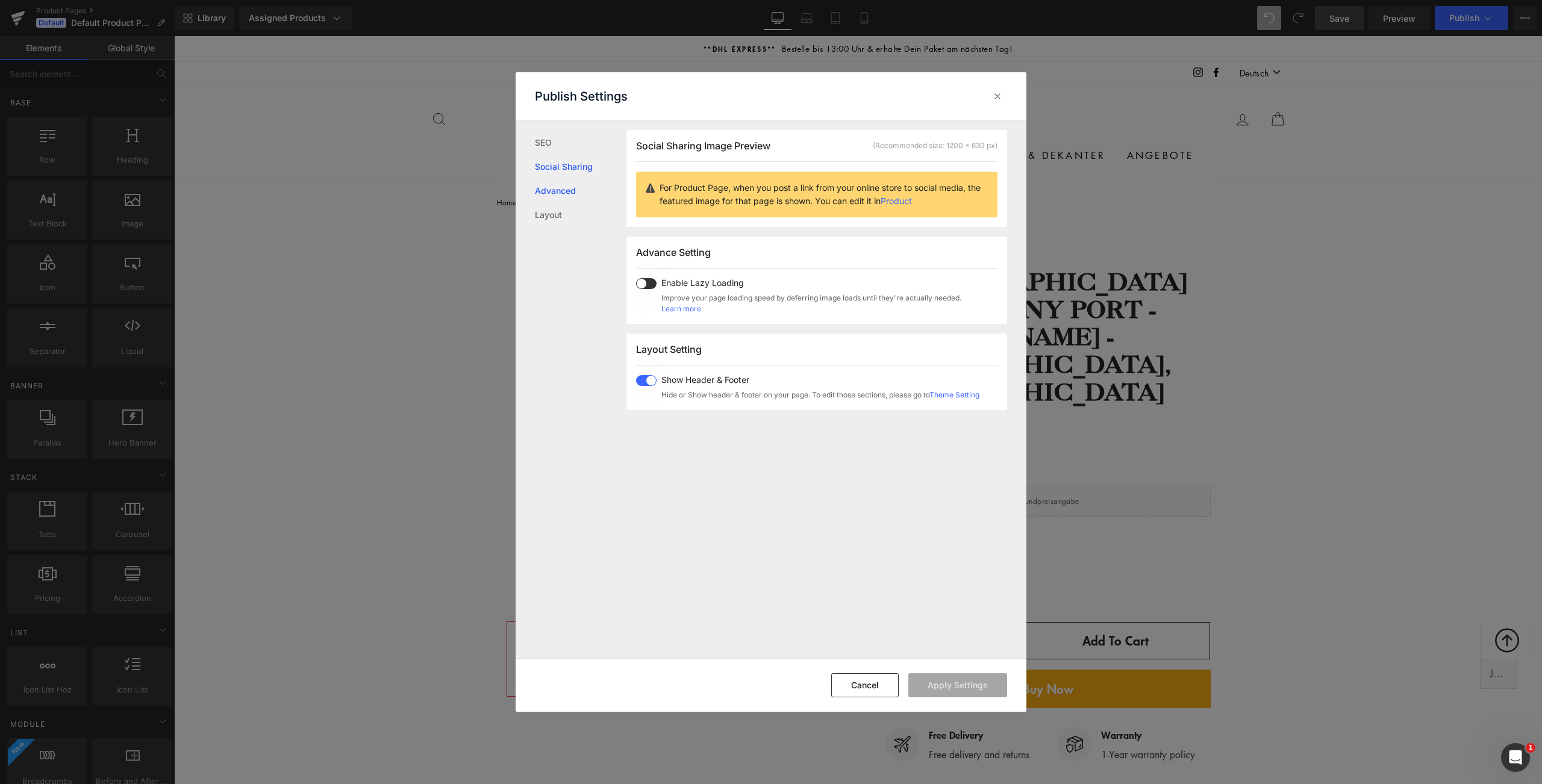
click at [566, 189] on link "Advanced" at bounding box center [580, 191] width 91 height 24
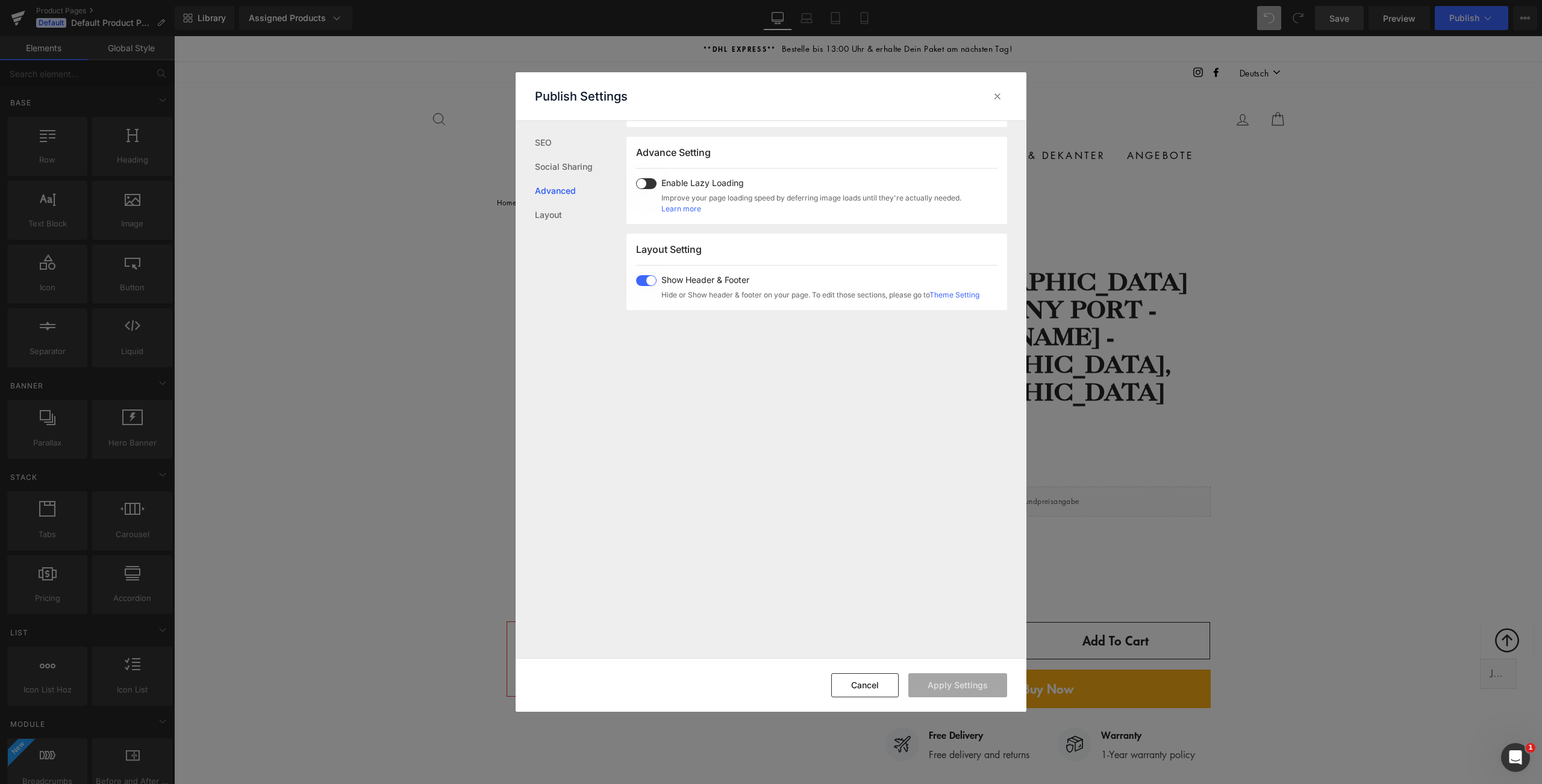
scroll to position [201, 0]
click at [691, 203] on link "Learn more" at bounding box center [681, 202] width 40 height 11
click at [637, 179] on span at bounding box center [646, 177] width 21 height 11
click at [969, 683] on button "Apply Settings" at bounding box center [958, 685] width 99 height 24
click at [552, 211] on link "Layout" at bounding box center [580, 215] width 91 height 24
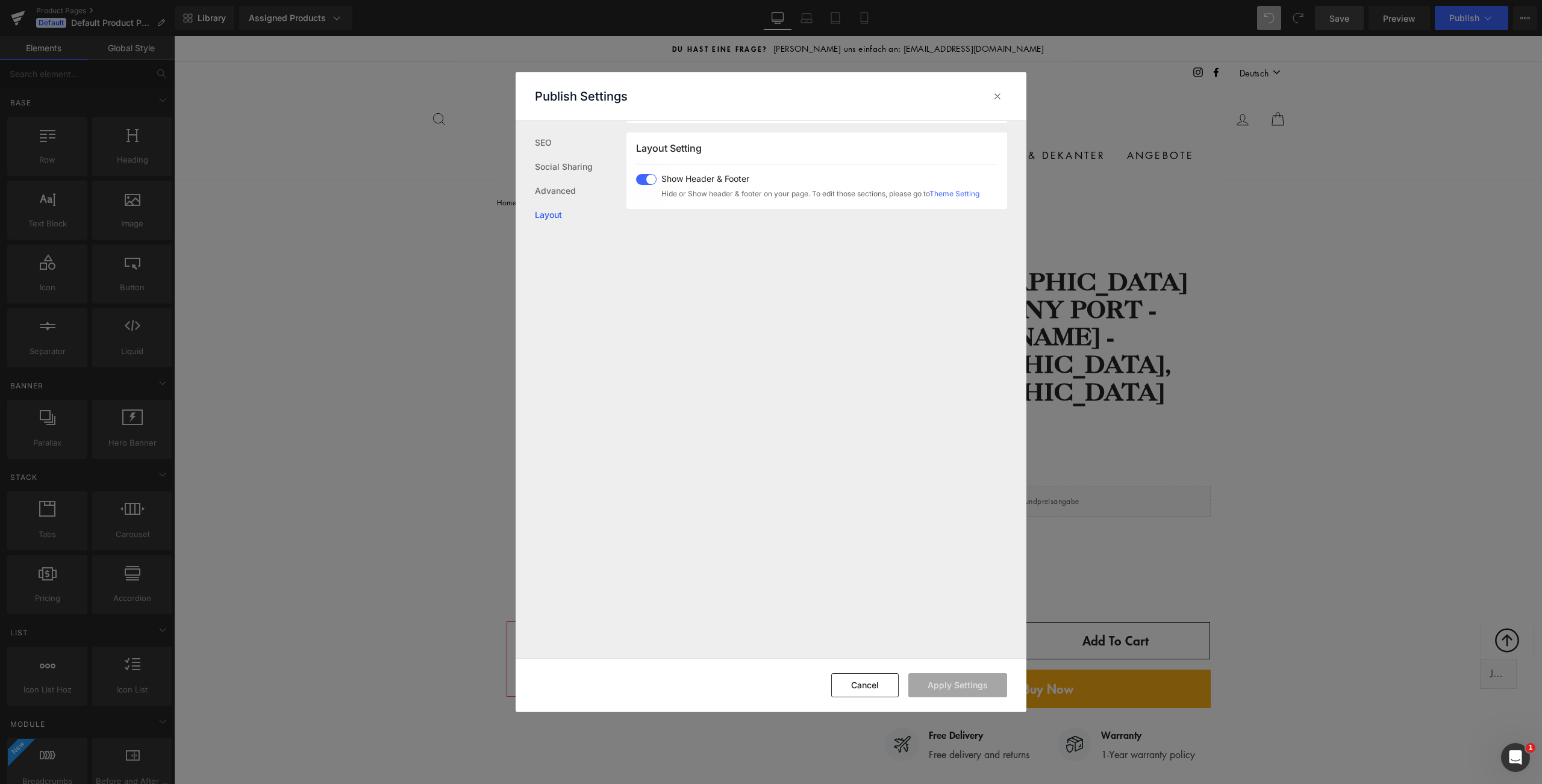
scroll to position [298, 0]
click at [557, 169] on link "Social Sharing" at bounding box center [580, 167] width 91 height 24
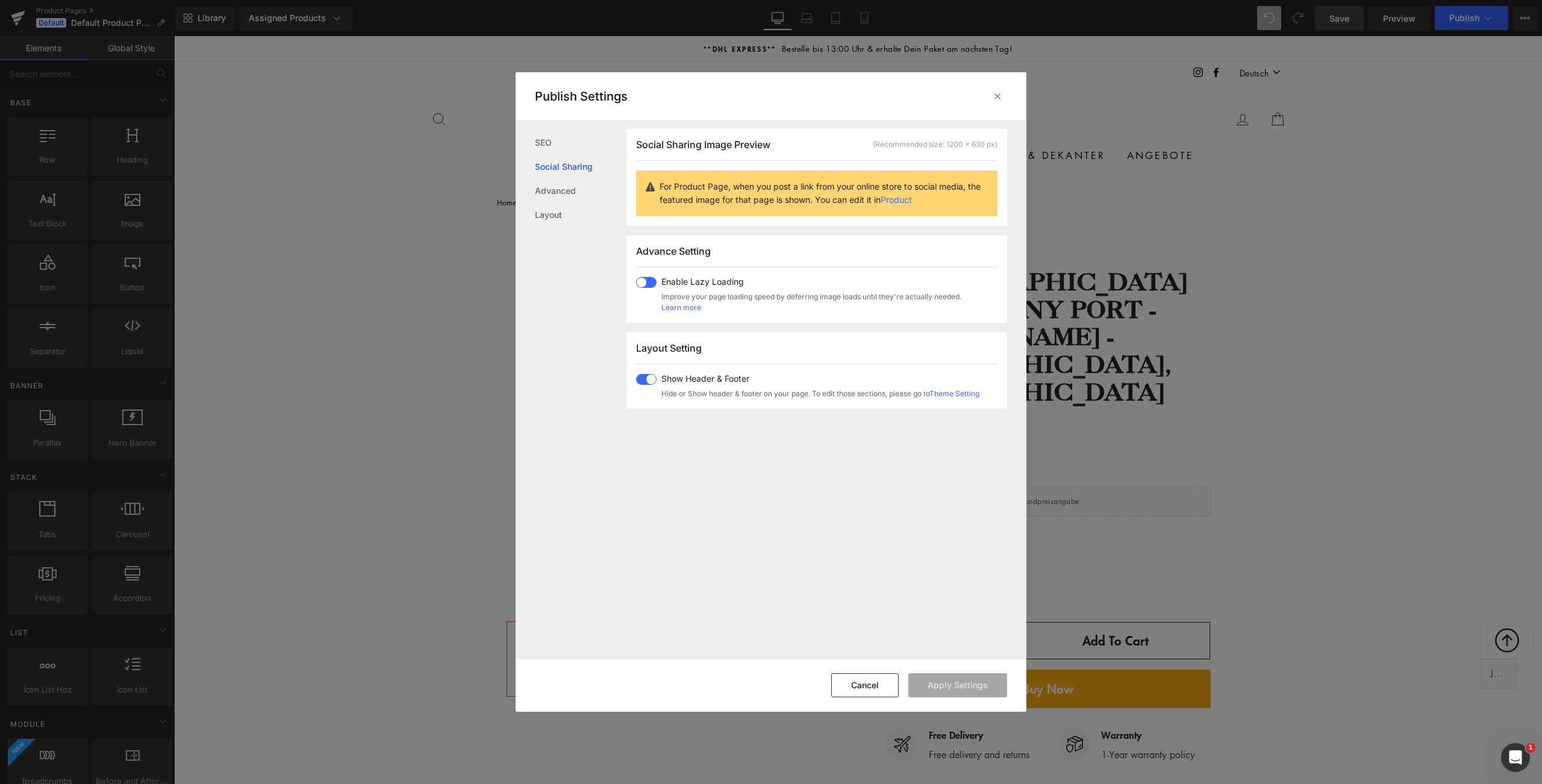
scroll to position [95, 0]
click at [552, 147] on link "SEO" at bounding box center [580, 143] width 91 height 24
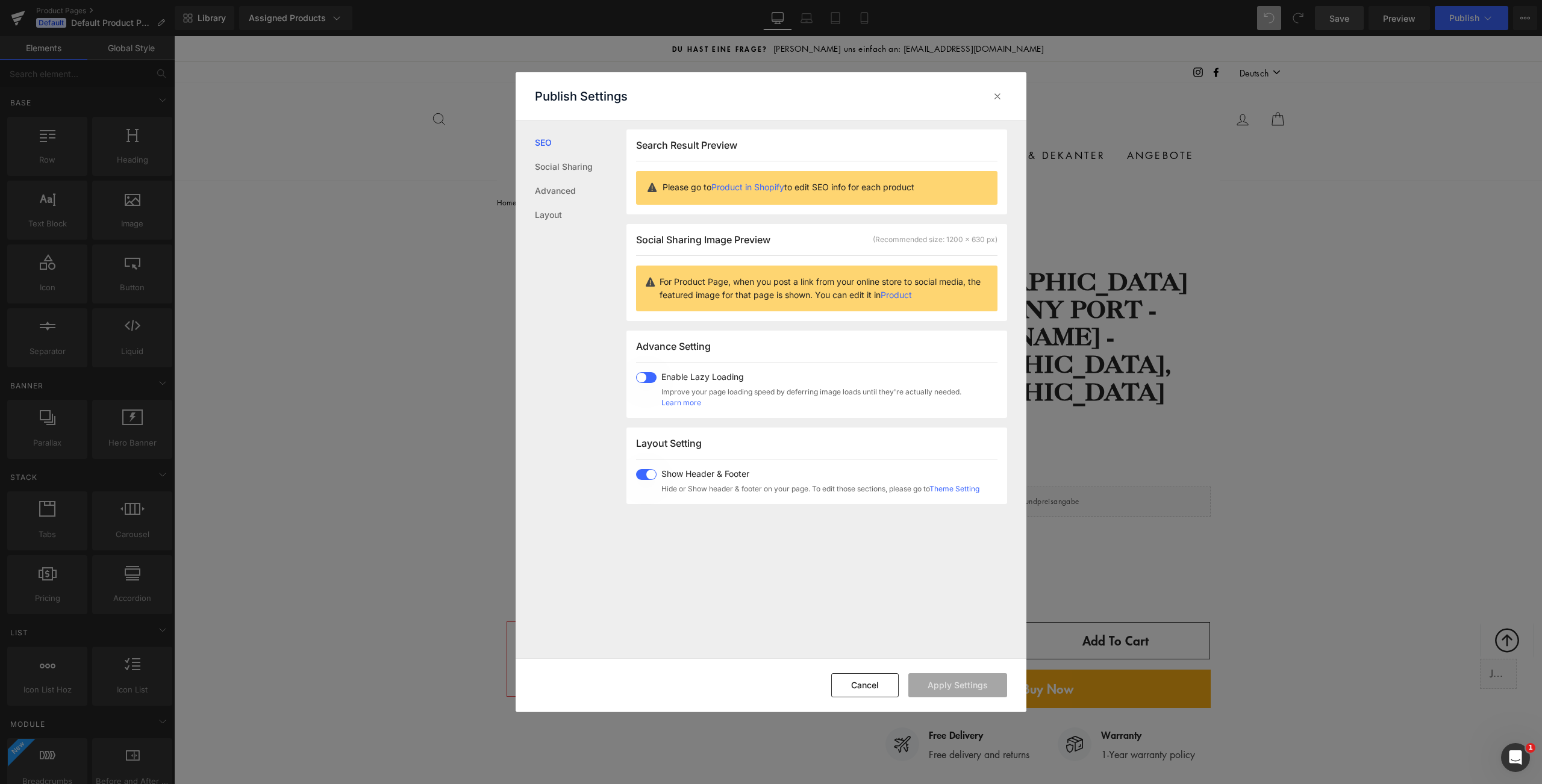
scroll to position [1, 0]
click at [1001, 100] on icon at bounding box center [998, 96] width 12 height 12
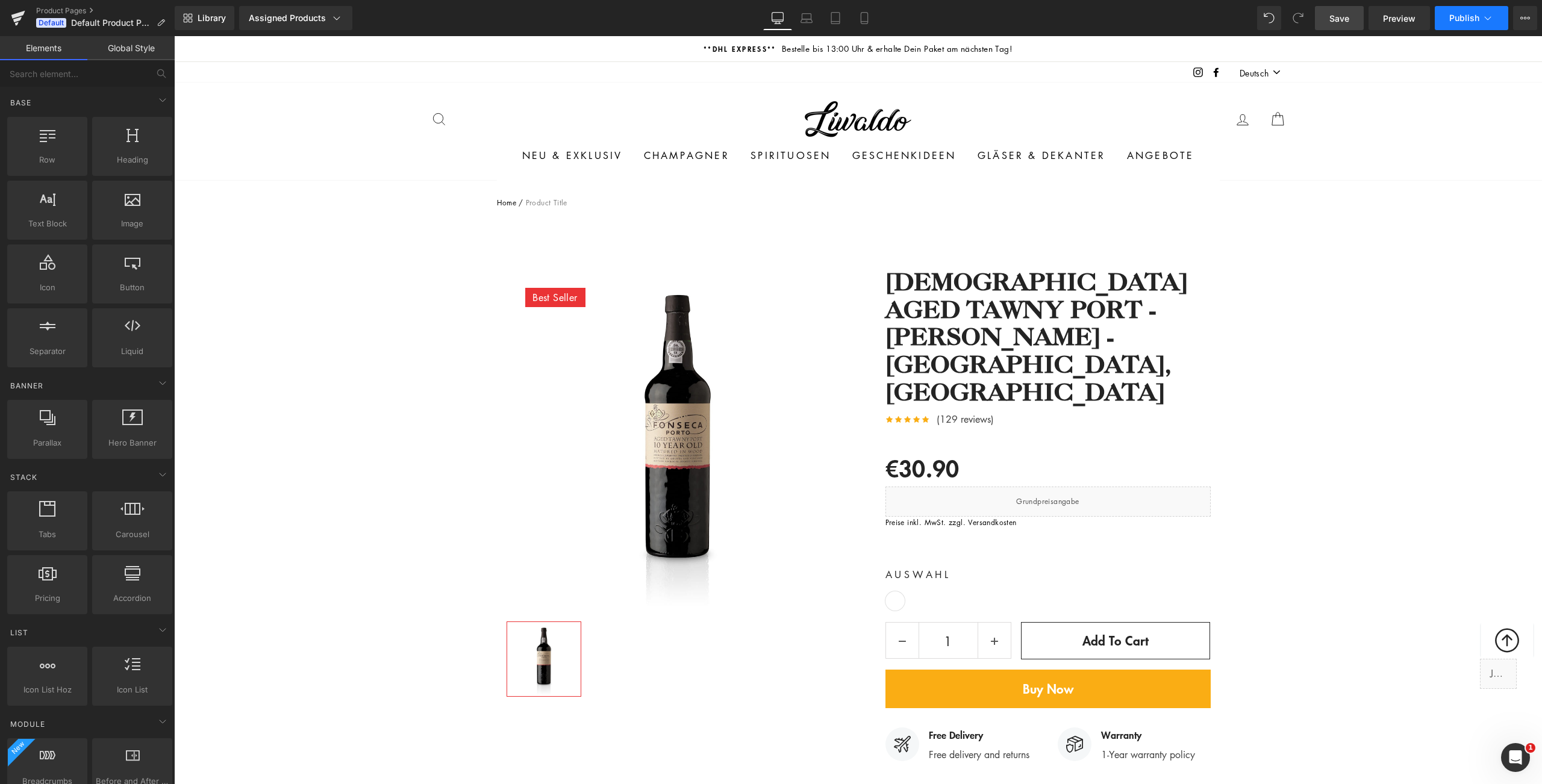
click at [1488, 15] on icon at bounding box center [1488, 18] width 12 height 12
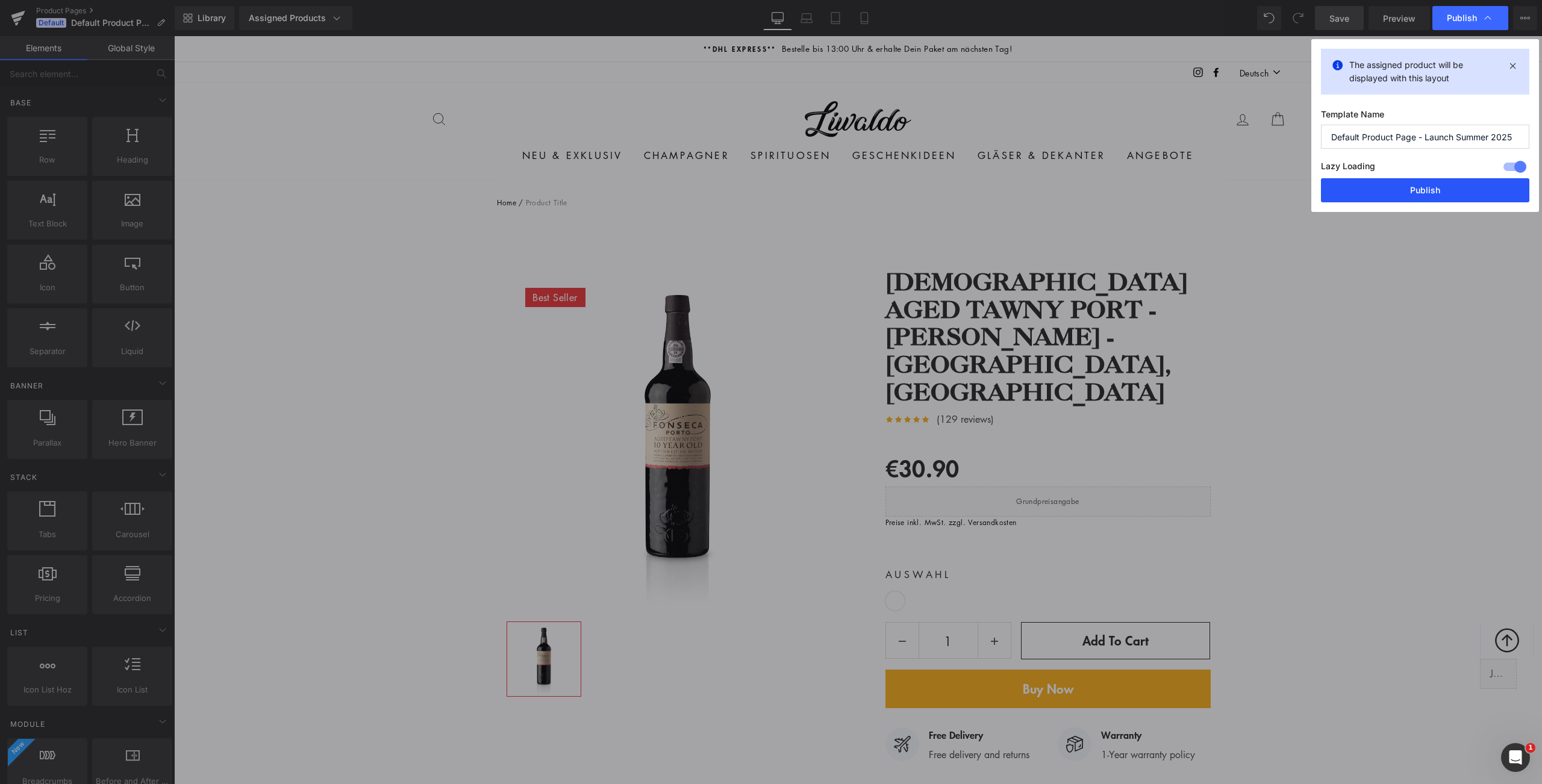
click at [1440, 191] on button "Publish" at bounding box center [1425, 191] width 208 height 24
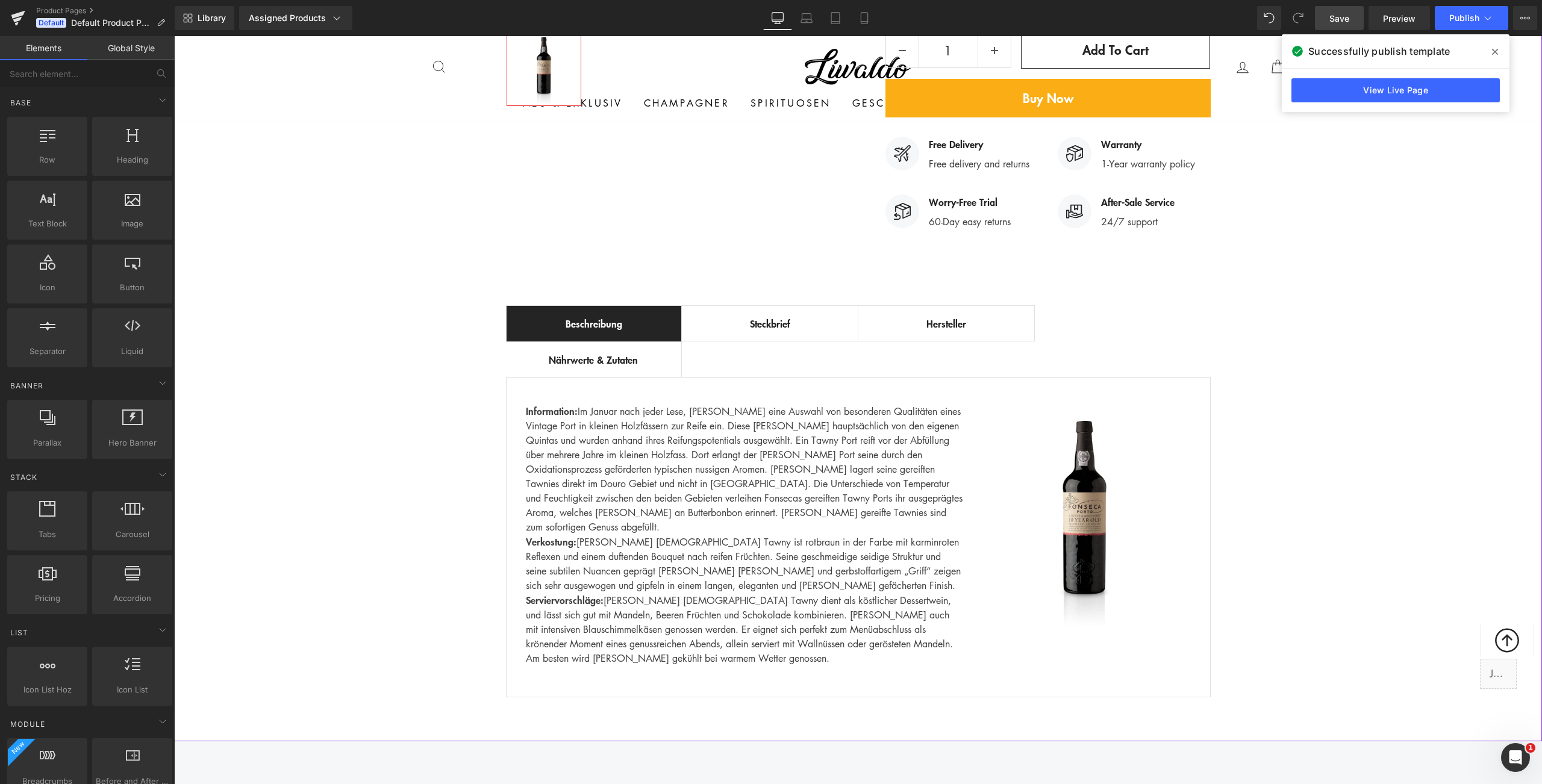
scroll to position [626, 0]
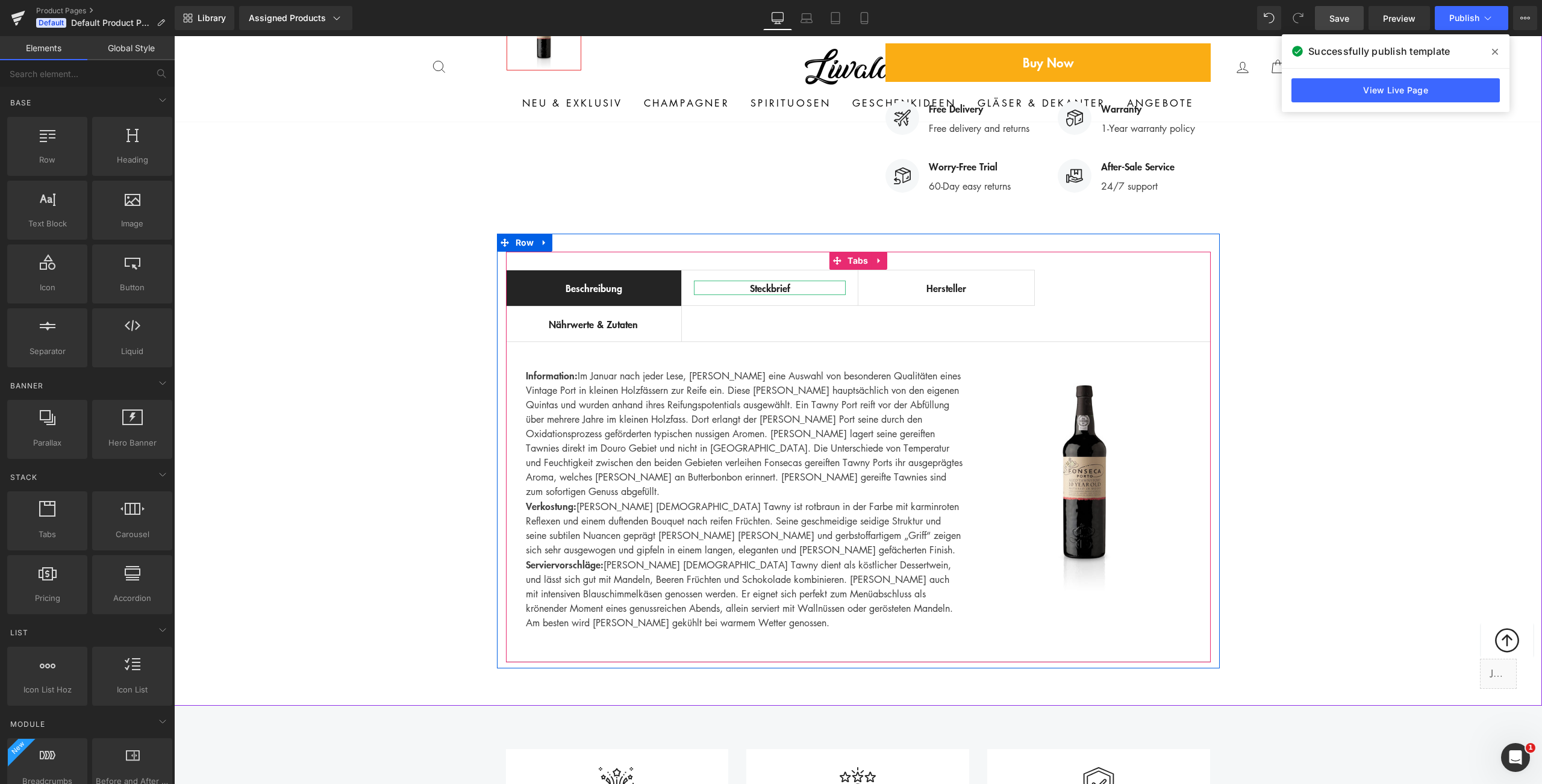
click at [733, 281] on div "Steckbrief" at bounding box center [769, 288] width 152 height 15
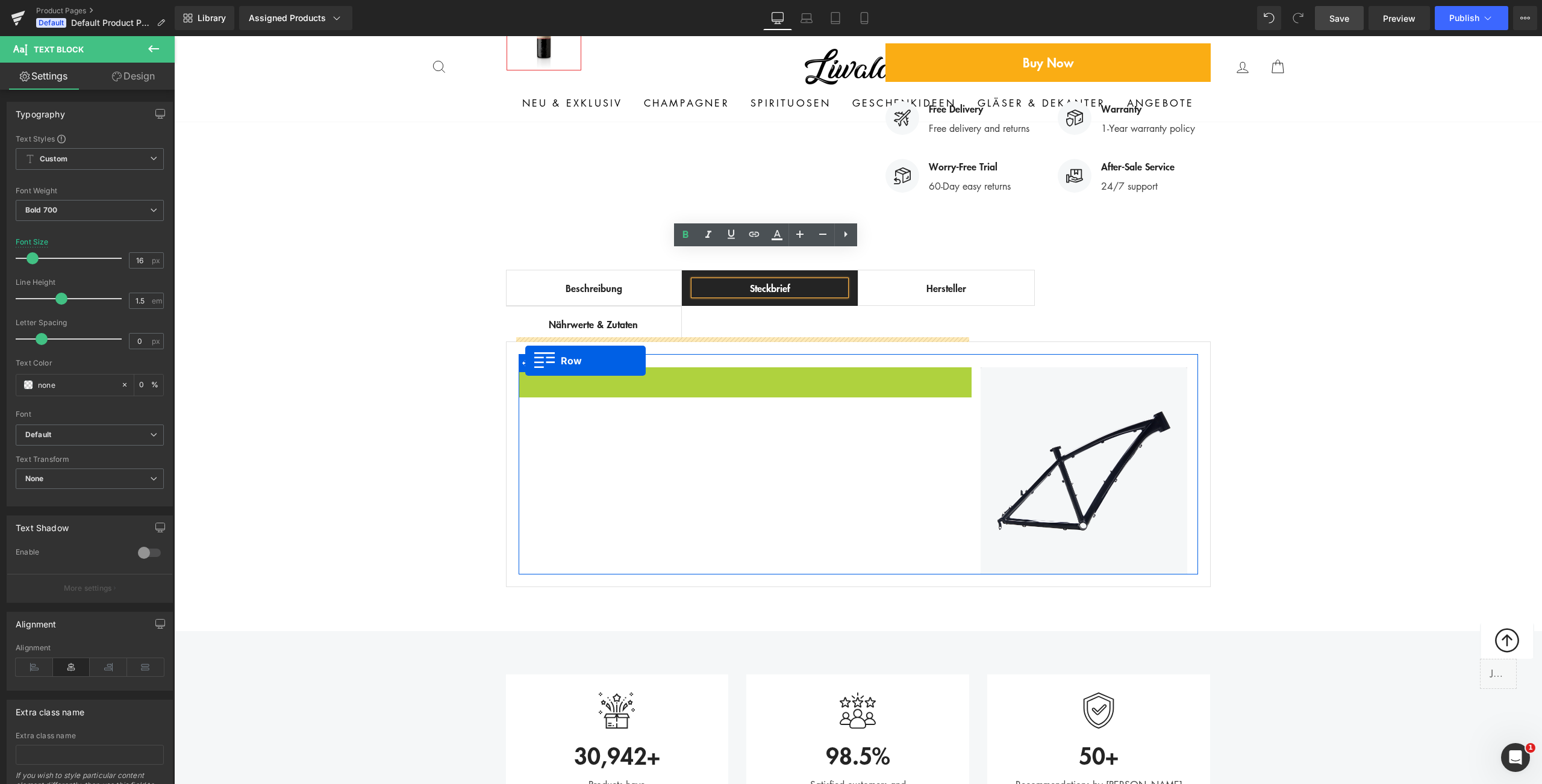
drag, startPoint x: 525, startPoint y: 348, endPoint x: 526, endPoint y: 360, distance: 12.0
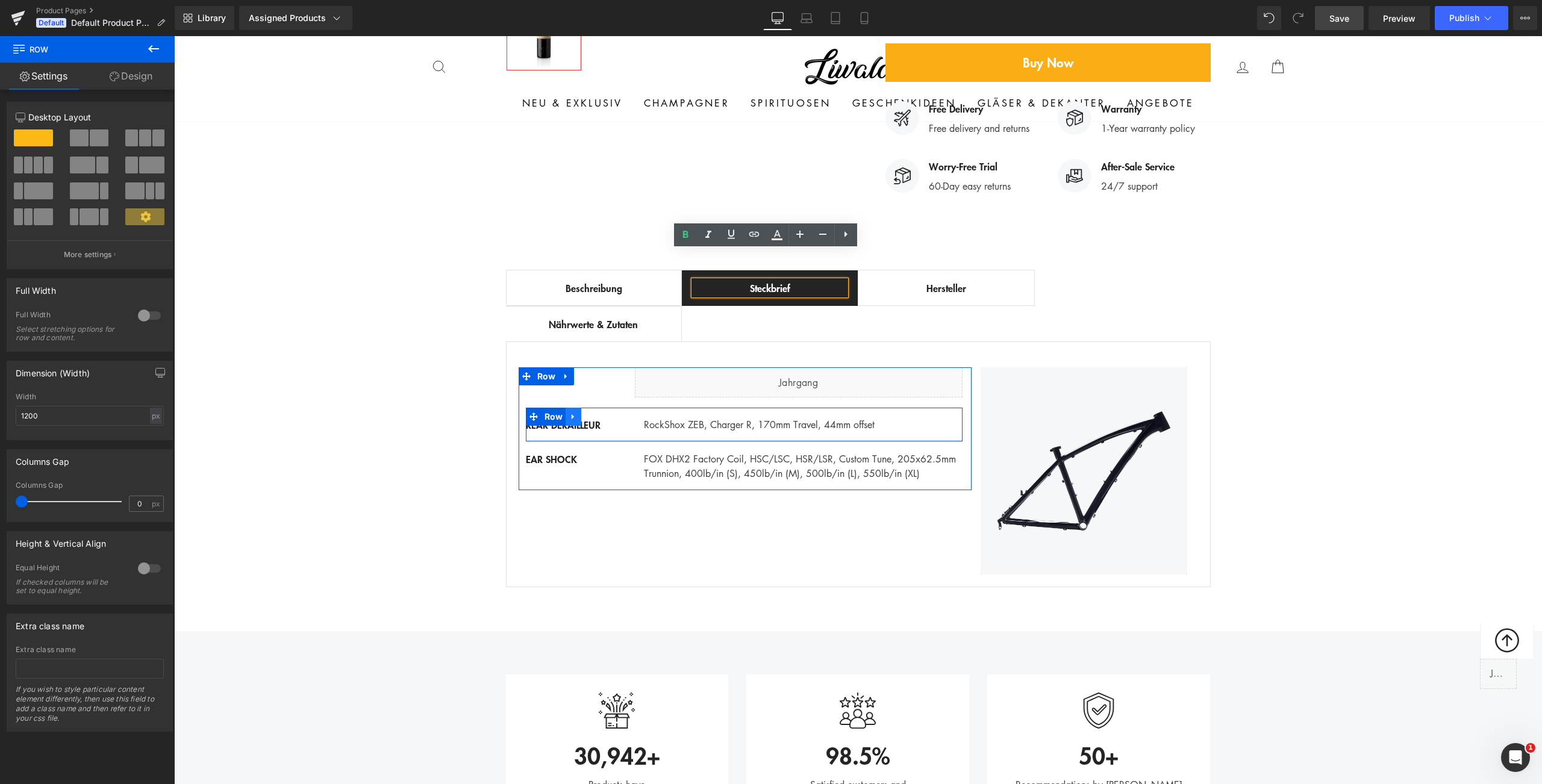
click at [569, 412] on icon at bounding box center [574, 416] width 9 height 9
click at [621, 408] on link at bounding box center [621, 417] width 16 height 18
click at [571, 412] on icon at bounding box center [574, 416] width 9 height 9
click at [600, 413] on icon at bounding box center [605, 417] width 9 height 9
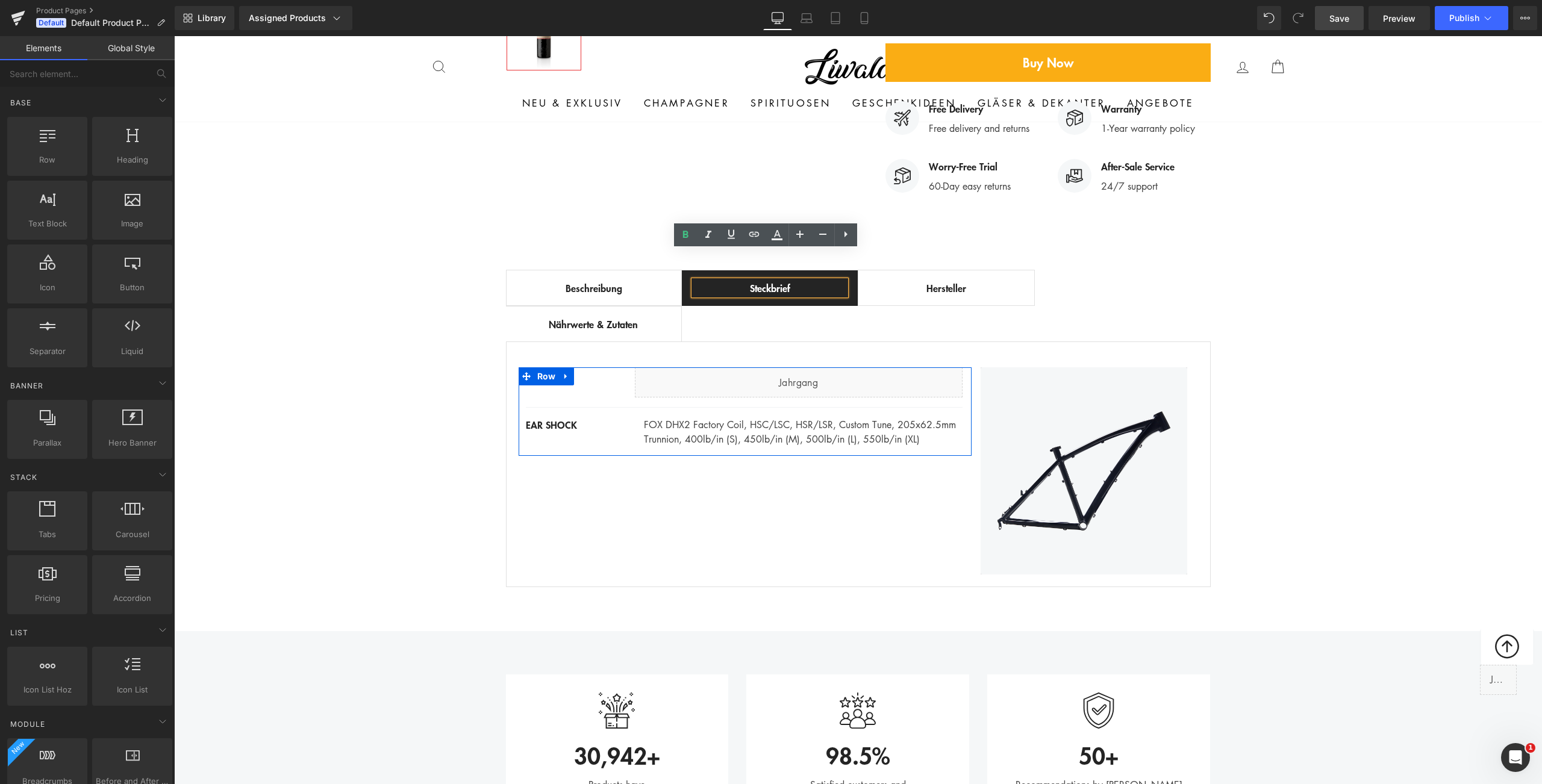
scroll to position [614, 0]
click at [572, 415] on icon at bounding box center [573, 417] width 2 height 5
click at [600, 413] on icon at bounding box center [605, 417] width 9 height 9
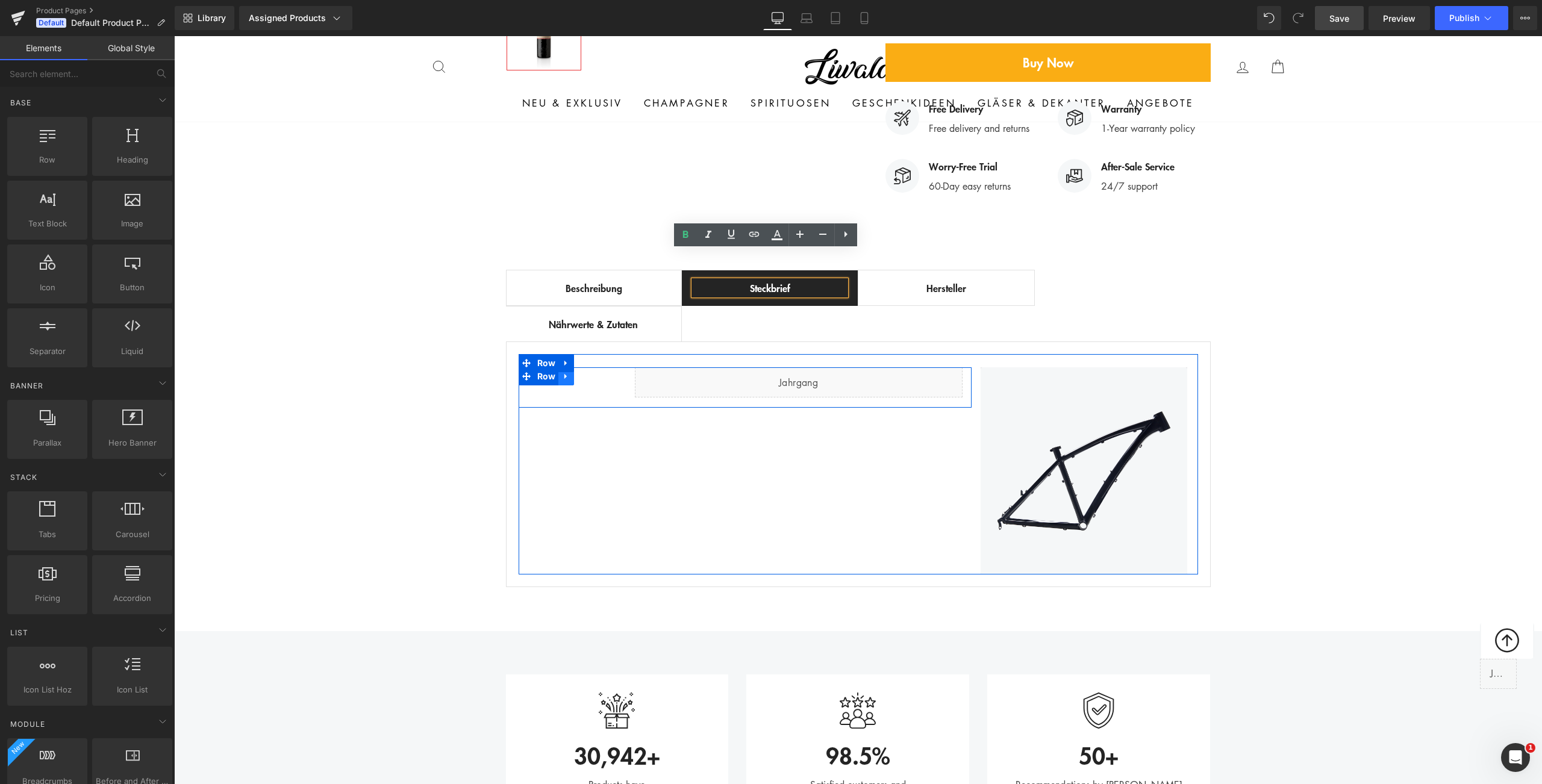
click at [562, 371] on icon at bounding box center [566, 376] width 9 height 9
click at [578, 372] on icon at bounding box center [582, 376] width 9 height 9
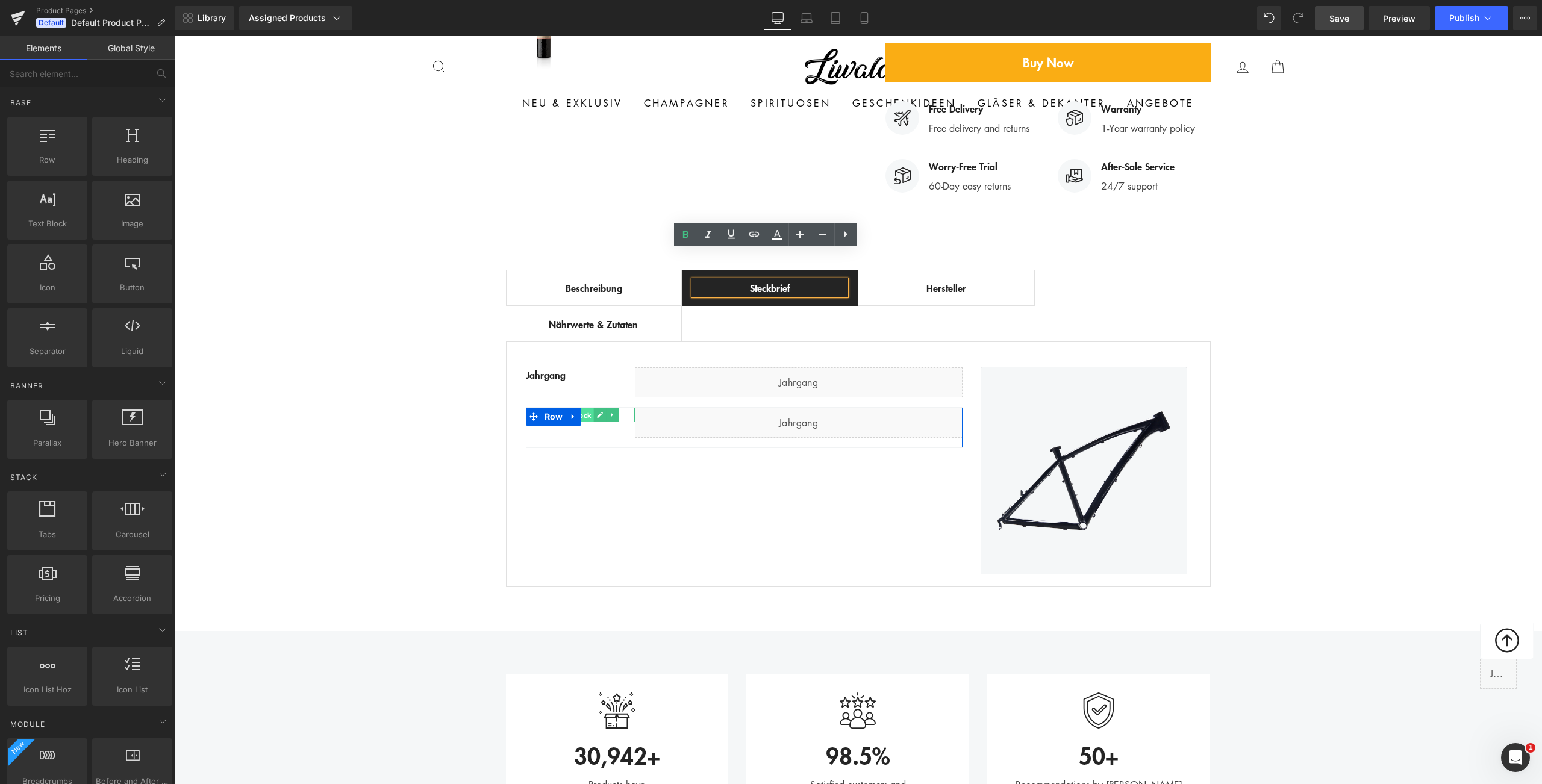
click at [582, 408] on span "Text Block" at bounding box center [574, 416] width 40 height 15
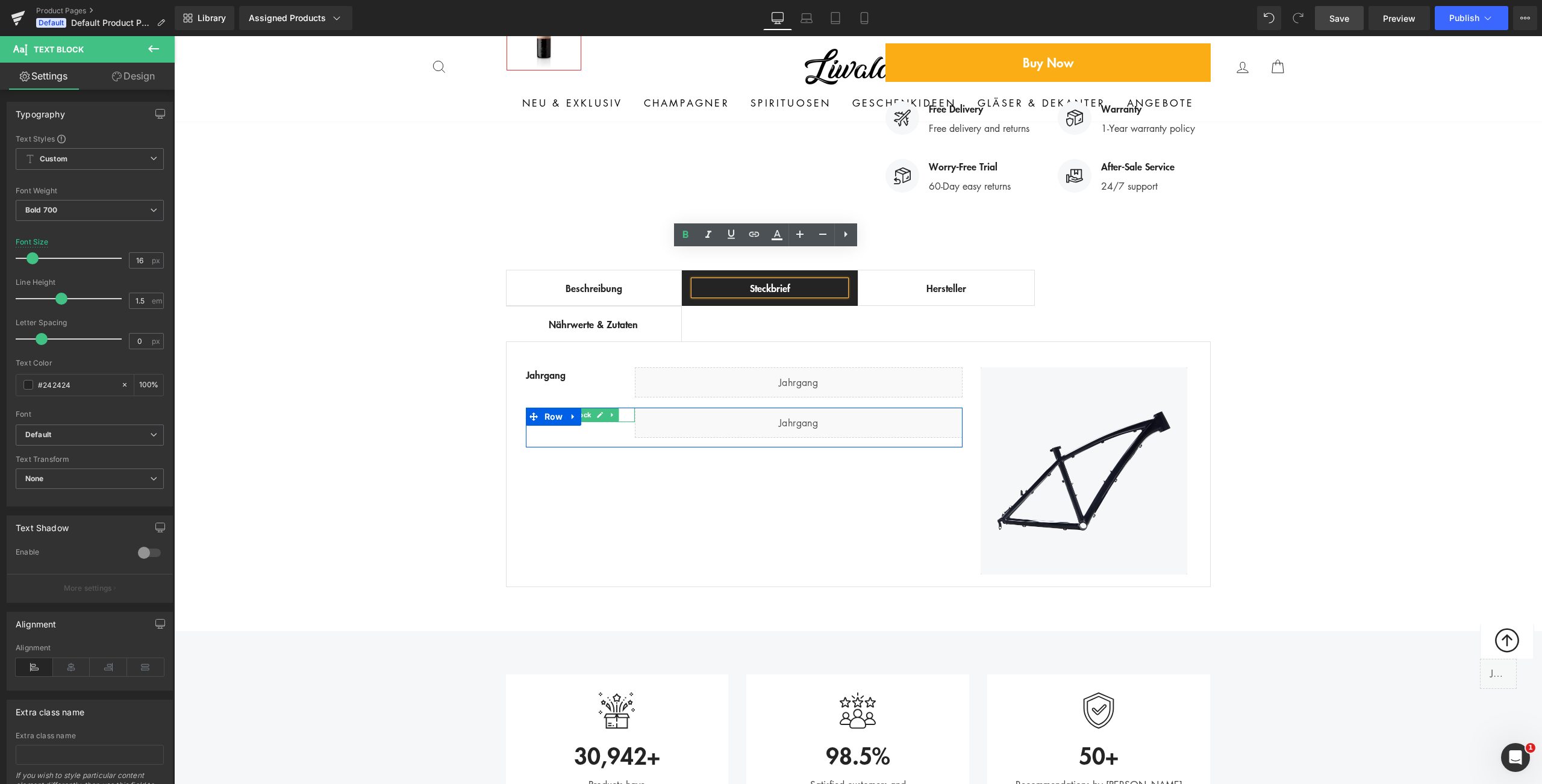
click at [618, 408] on div "Jahrgang" at bounding box center [580, 415] width 109 height 15
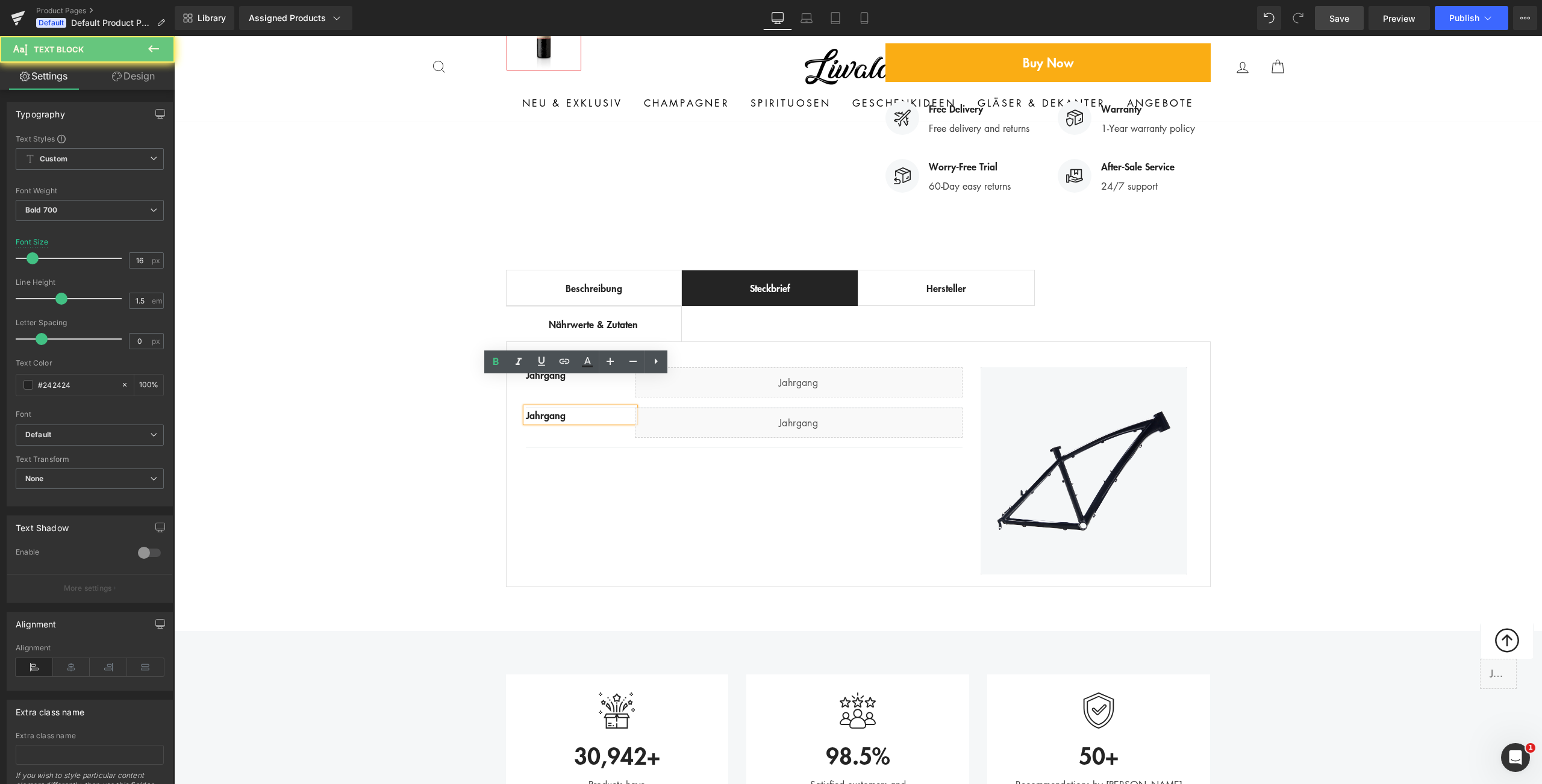
click at [618, 408] on div "Jahrgang" at bounding box center [580, 415] width 109 height 15
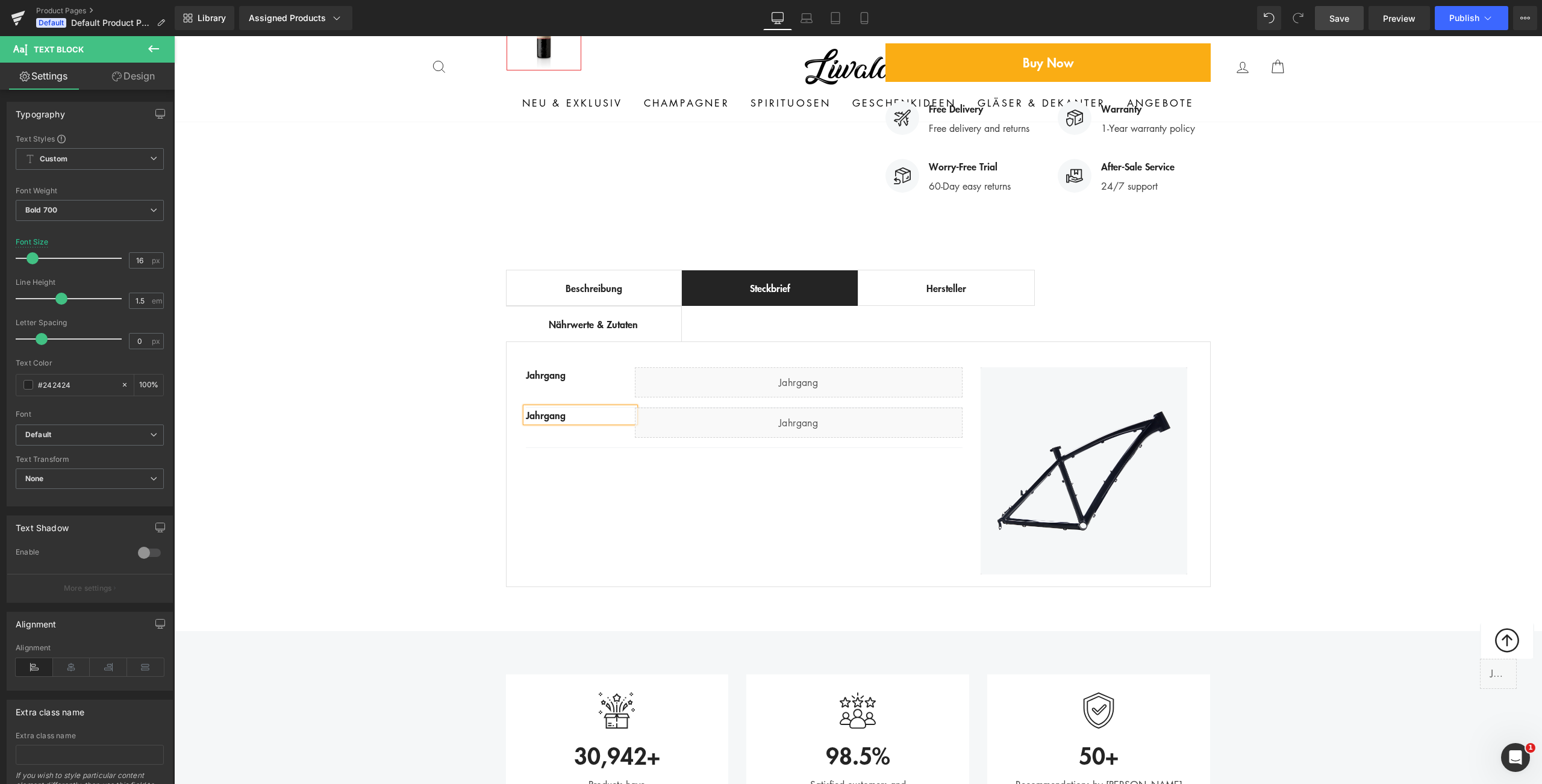
paste div
click at [368, 437] on div "Best Seller (P) Image Row ‹ › (P) Image List (P) Title" at bounding box center [858, 109] width 1368 height 969
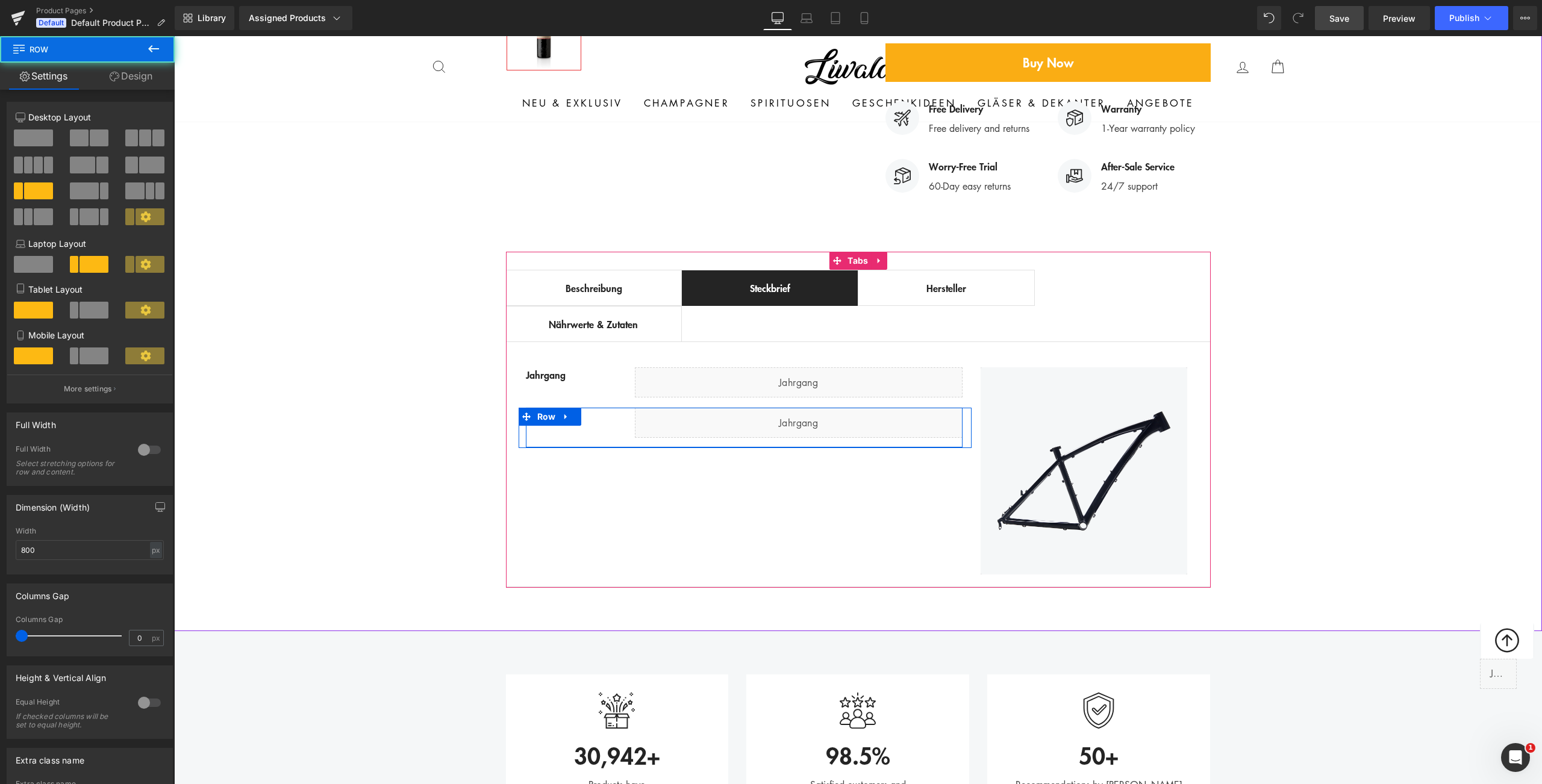
click at [607, 408] on div "Farbe Text Block Liquid Row" at bounding box center [744, 428] width 437 height 40
click at [565, 412] on icon at bounding box center [566, 416] width 9 height 9
click at [578, 413] on icon at bounding box center [582, 417] width 9 height 9
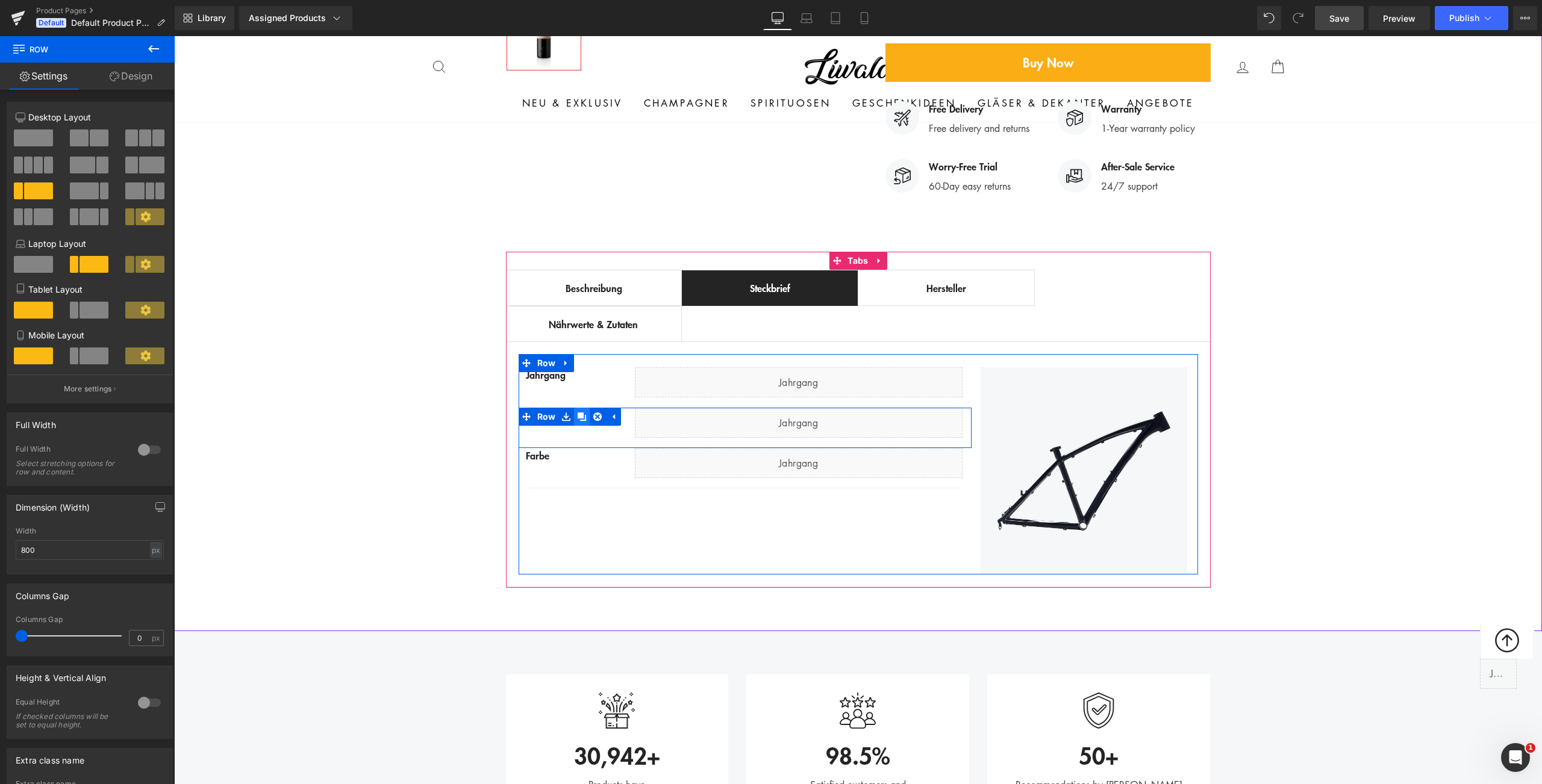
click at [578, 413] on icon at bounding box center [582, 417] width 9 height 9
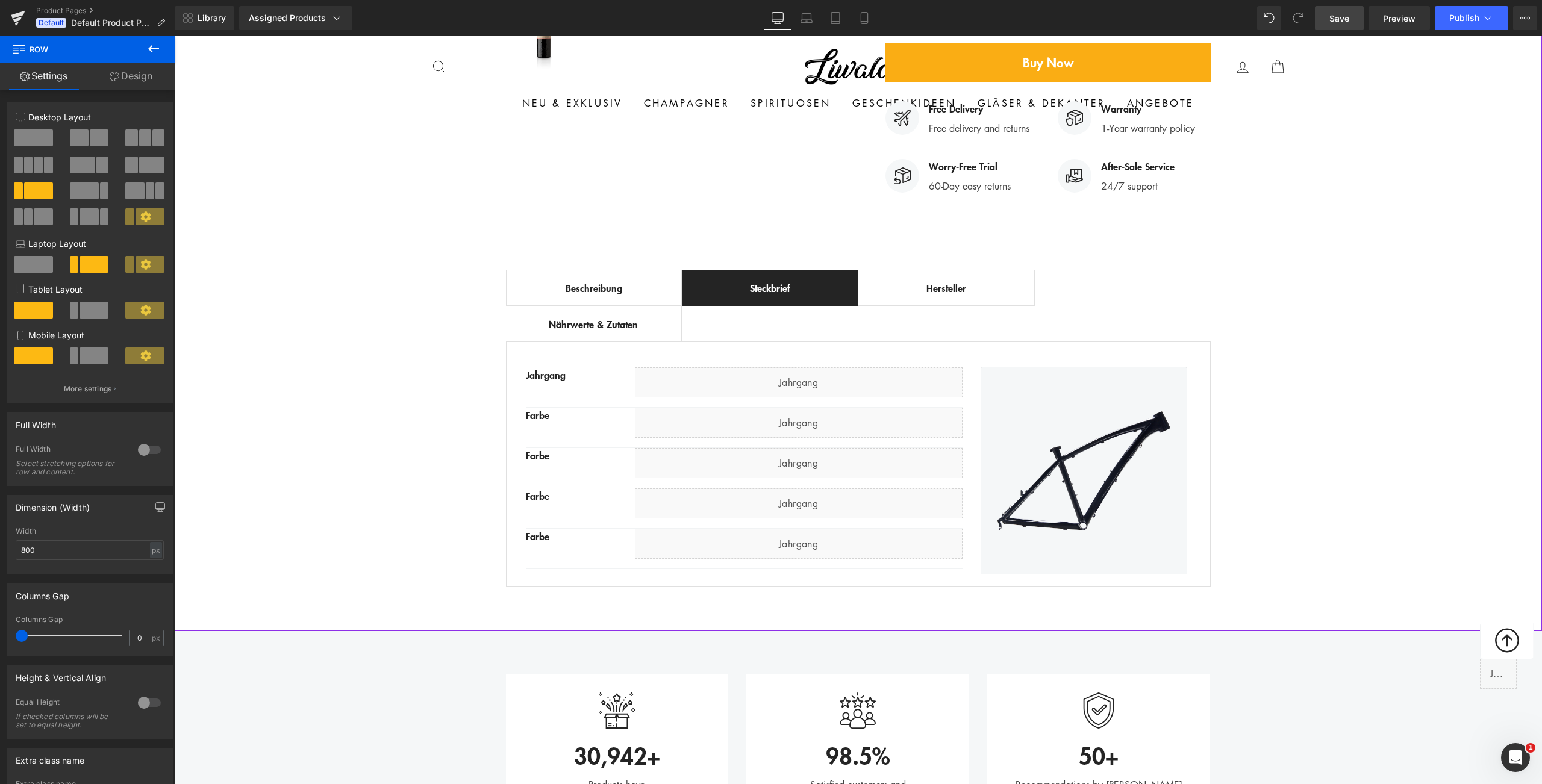
click at [364, 419] on div "Best Seller (P) Image Row ‹ › (P) Image List (P) Title" at bounding box center [858, 109] width 1368 height 969
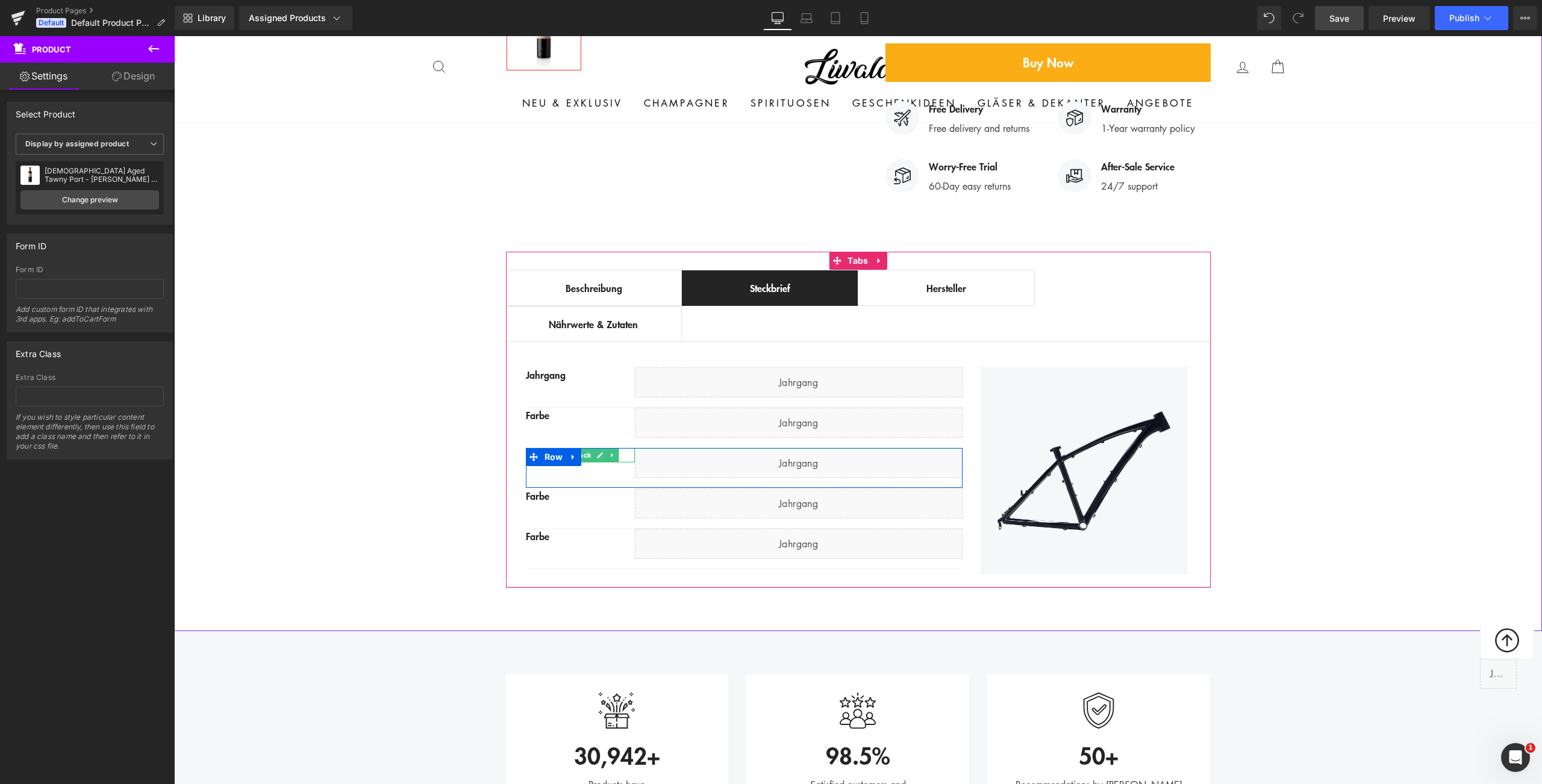
click at [580, 448] on span "Text Block" at bounding box center [574, 455] width 40 height 15
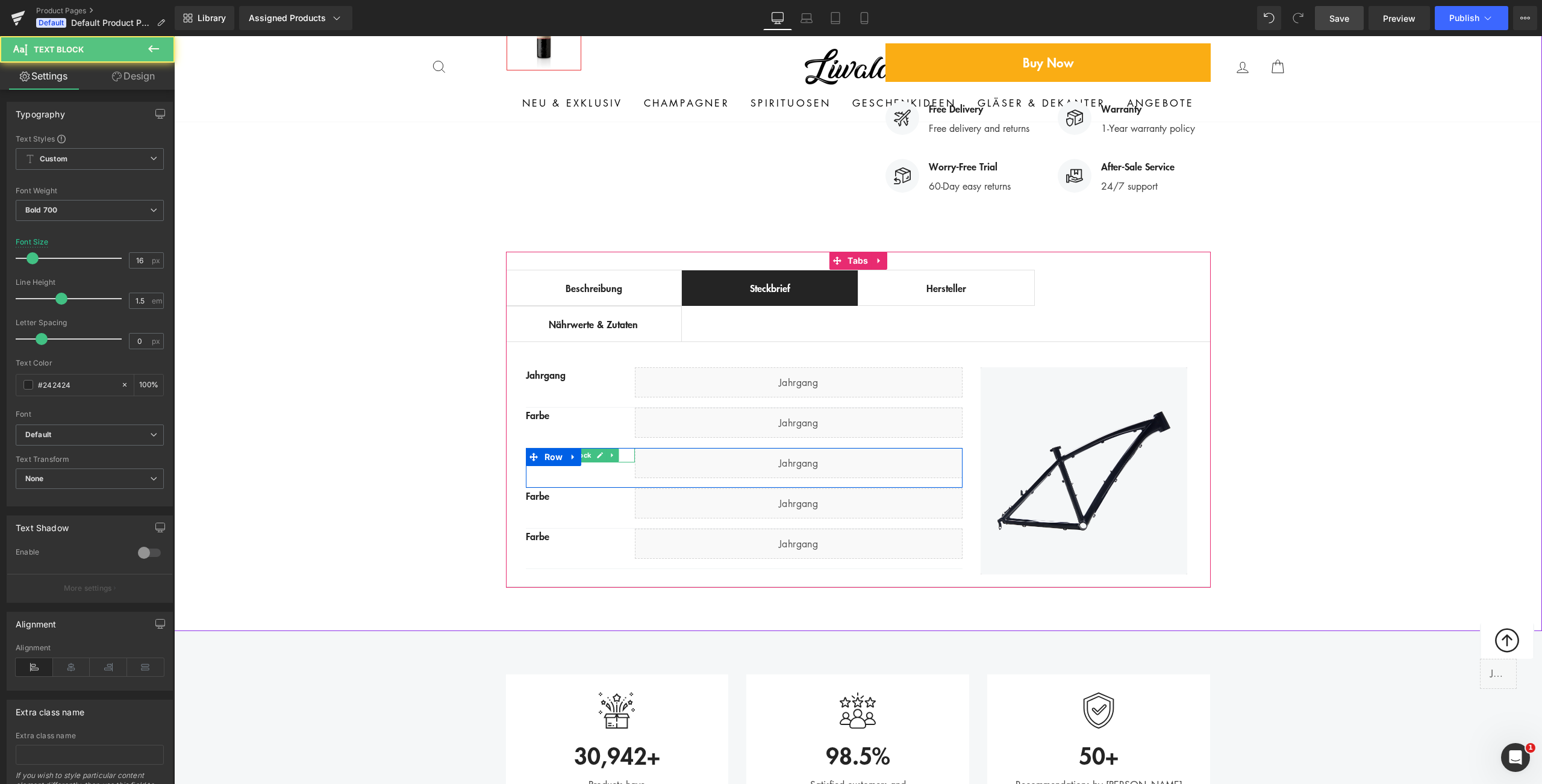
click at [619, 448] on div "Farbe" at bounding box center [580, 455] width 109 height 15
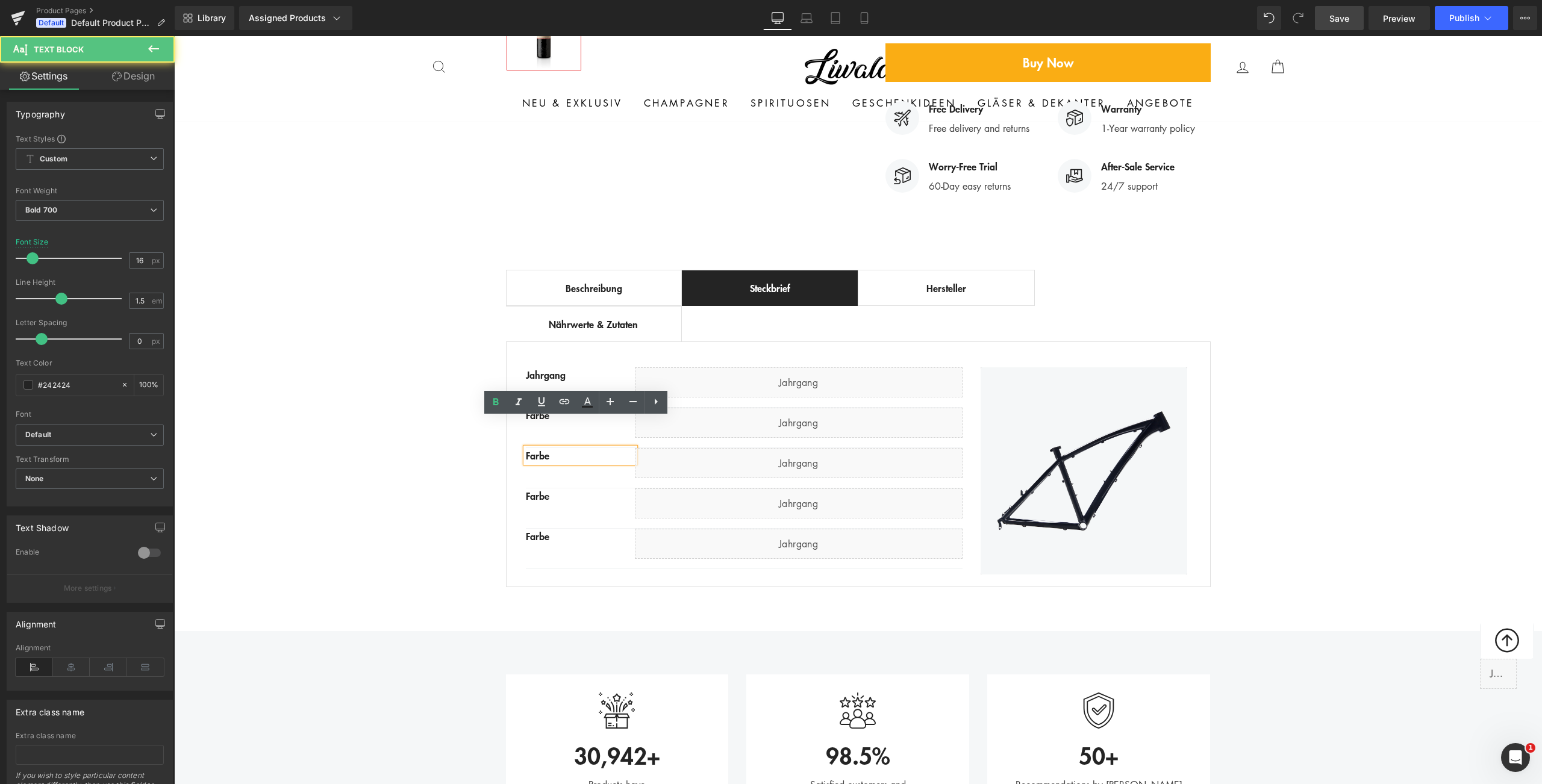
click at [617, 448] on div "Farbe" at bounding box center [580, 455] width 109 height 15
paste div
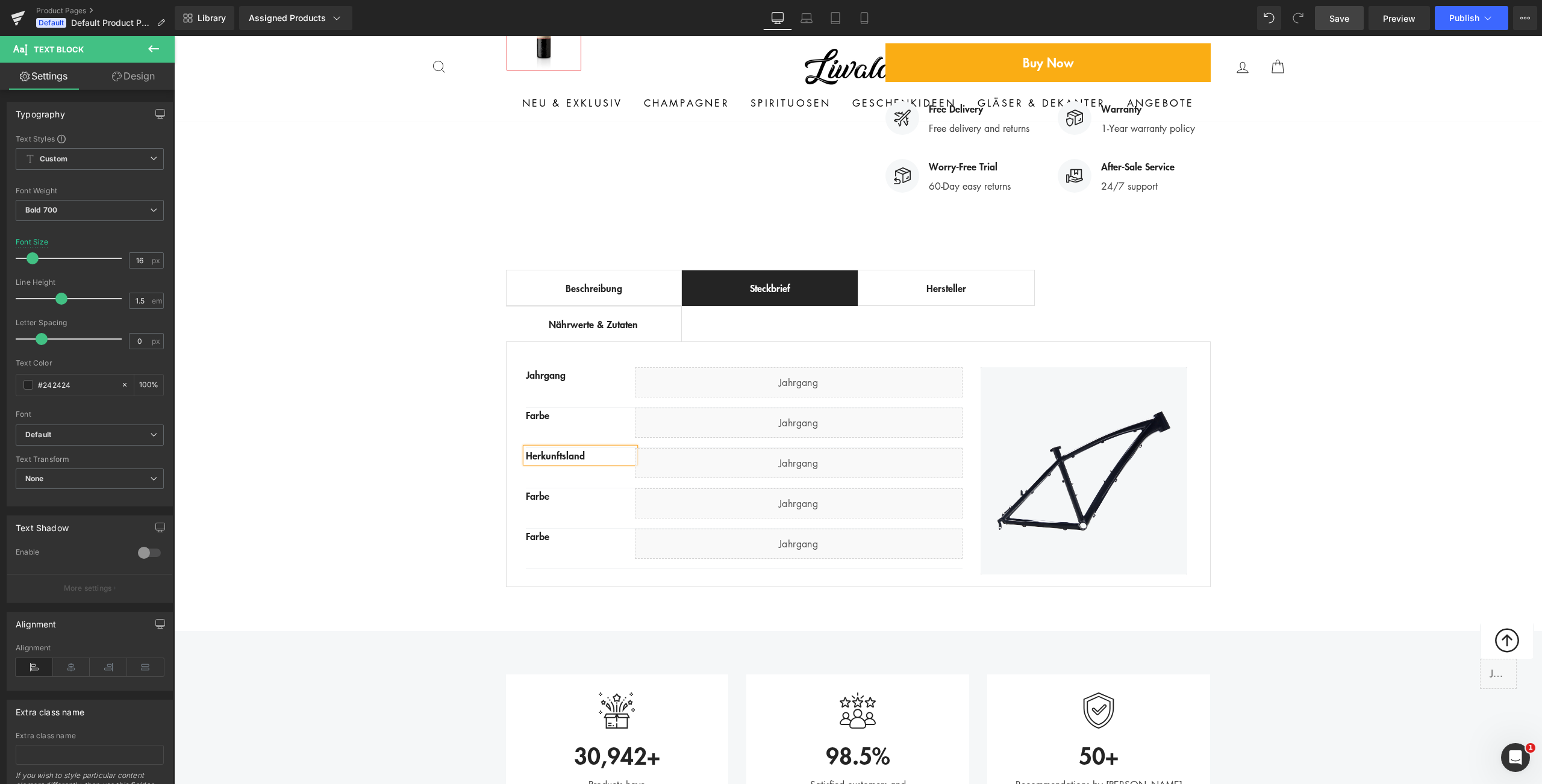
click at [440, 429] on div "Best Seller (P) Image Row ‹ › (P) Image List (P) Title" at bounding box center [858, 109] width 1368 height 969
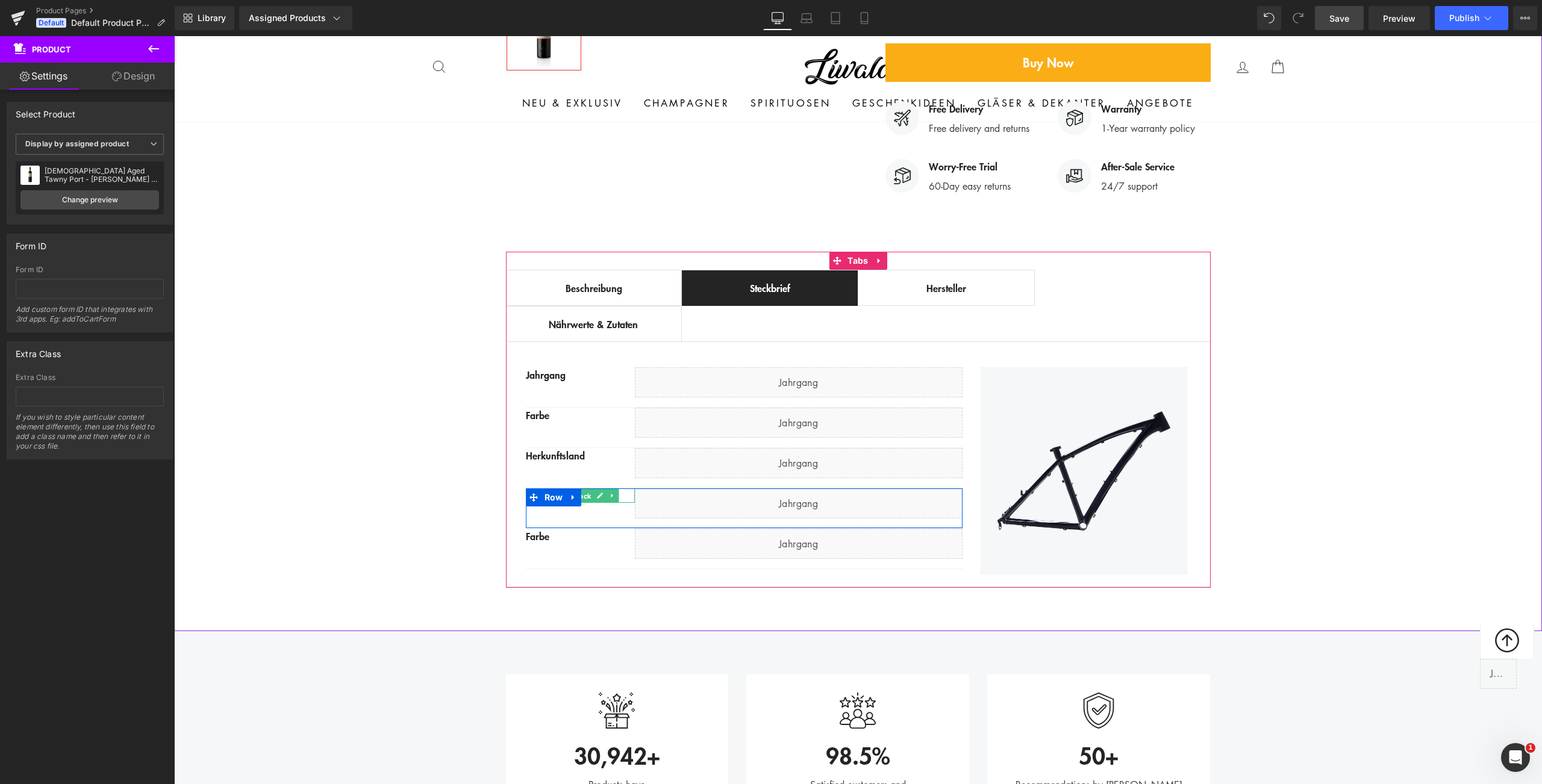
click at [585, 489] on span "Text Block" at bounding box center [574, 496] width 40 height 15
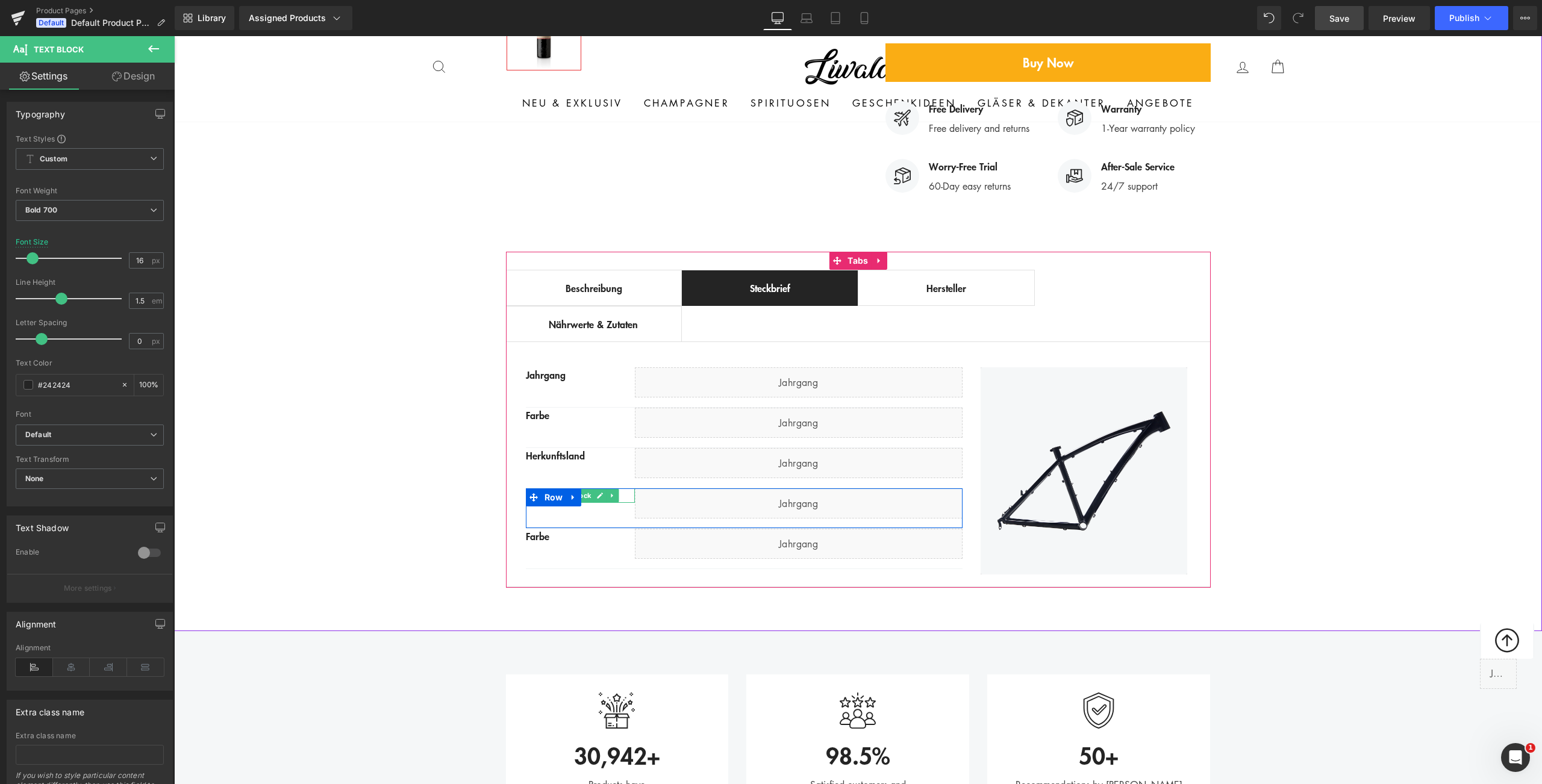
click at [621, 488] on div "Farbe" at bounding box center [580, 495] width 109 height 15
click at [382, 464] on div "Best Seller (P) Image Row ‹ › (P) Image List (P) Title" at bounding box center [858, 109] width 1368 height 969
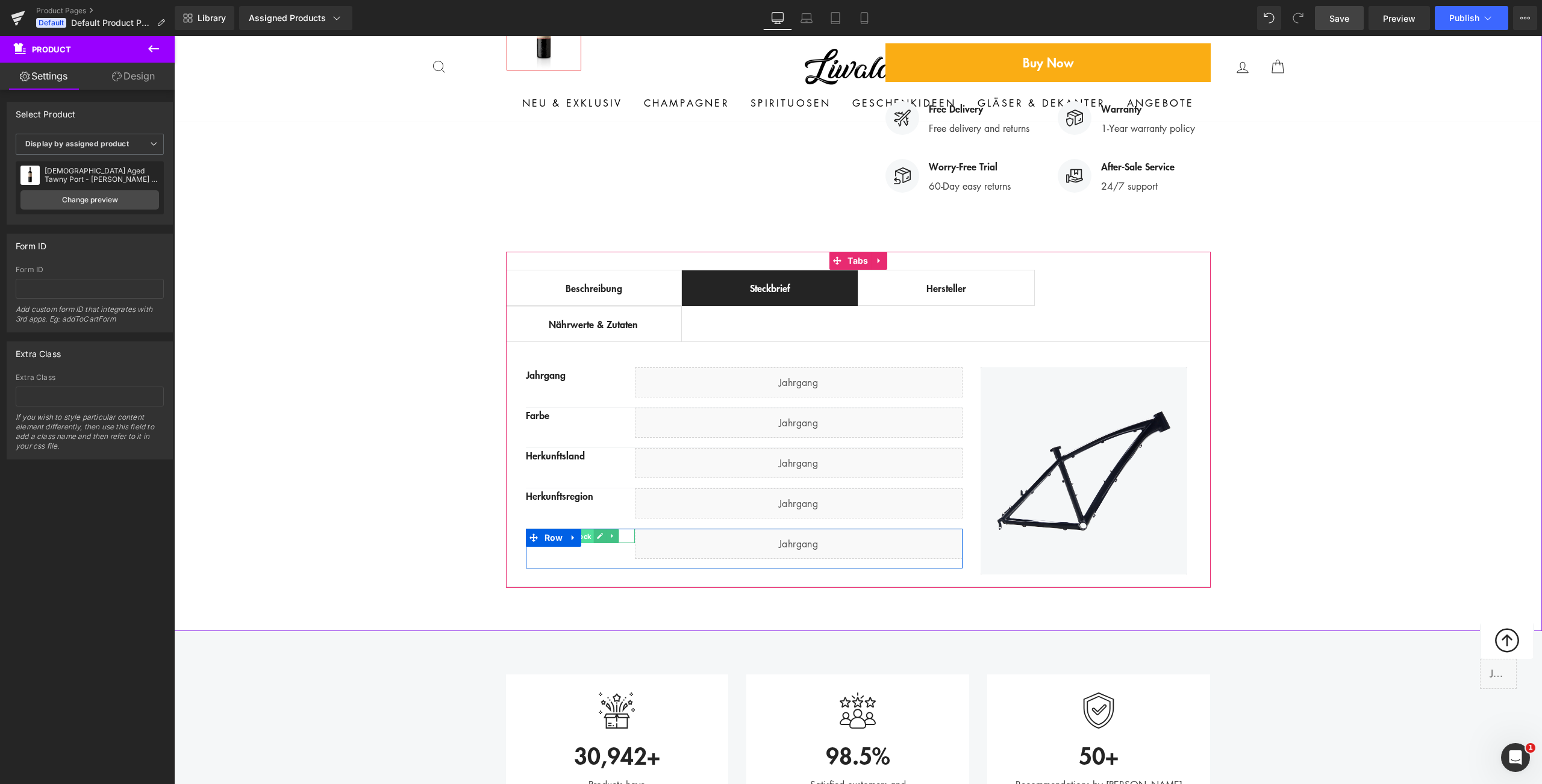
click at [585, 529] on span "Text Block" at bounding box center [574, 536] width 40 height 15
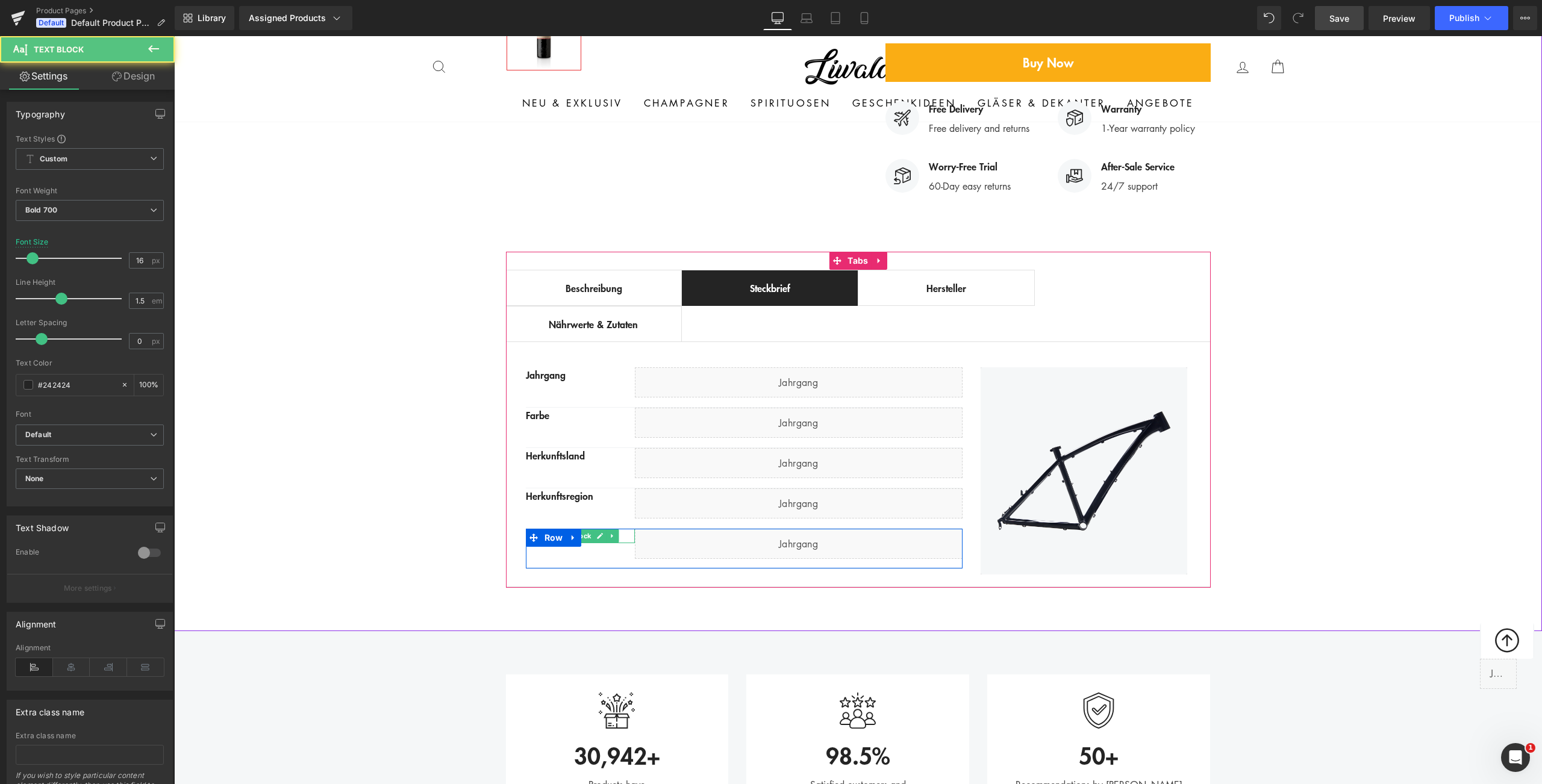
click at [621, 528] on div "Farbe" at bounding box center [580, 536] width 109 height 15
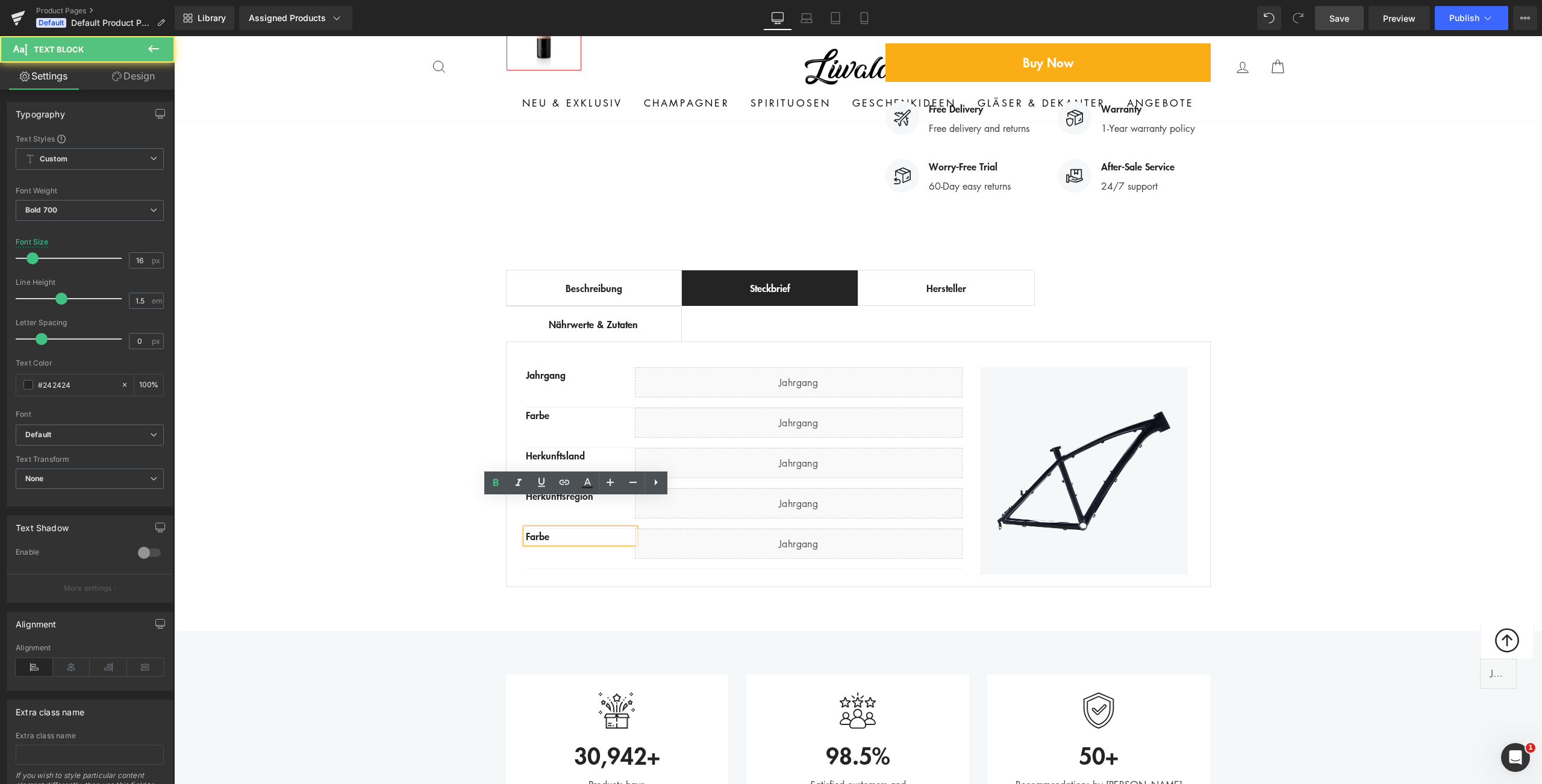
click at [618, 528] on div "Farbe" at bounding box center [580, 536] width 109 height 15
paste div
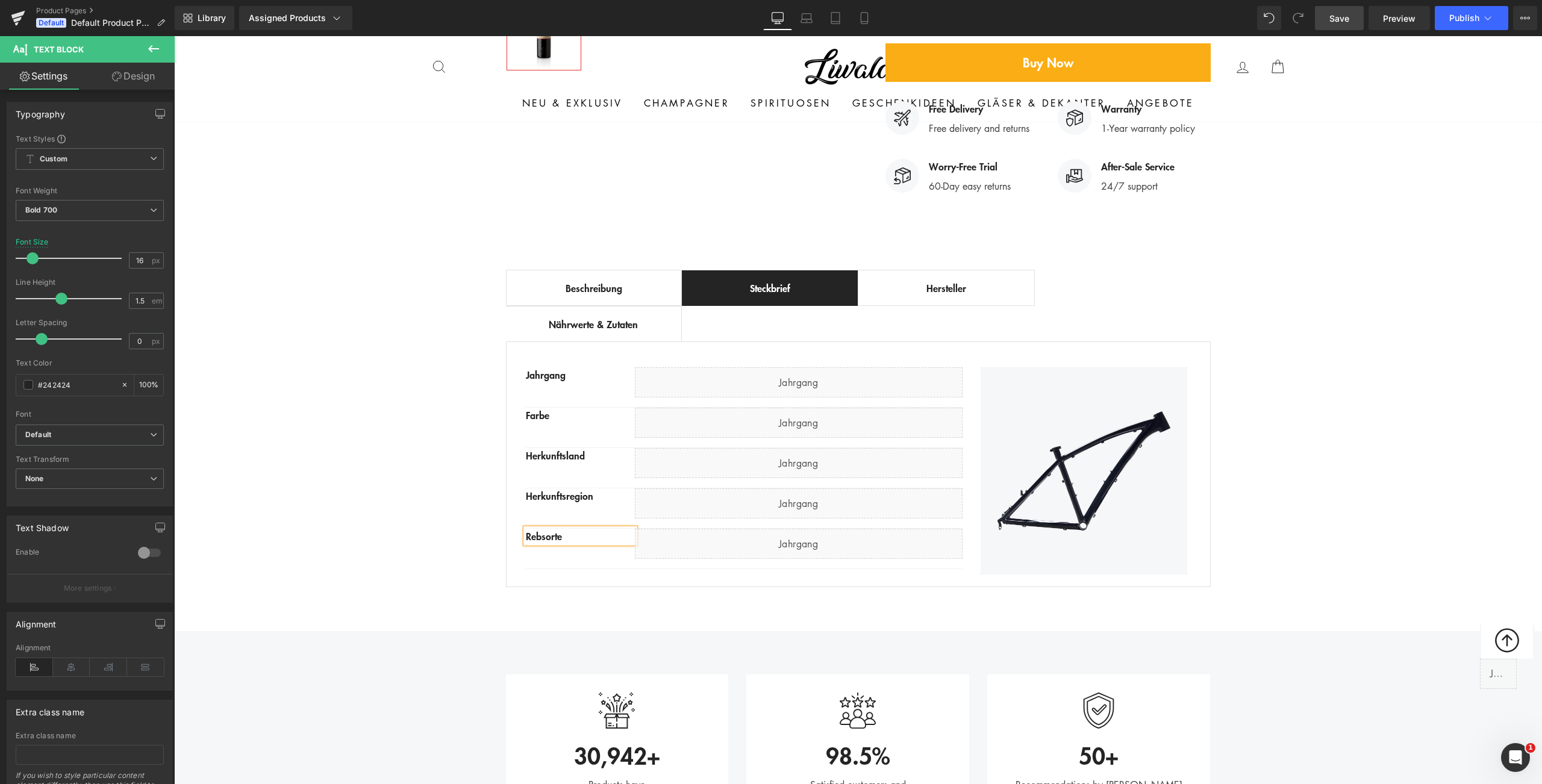
click at [420, 320] on div "Best Seller (P) Image Row ‹ › (P) Image List (P) Title" at bounding box center [858, 109] width 1368 height 969
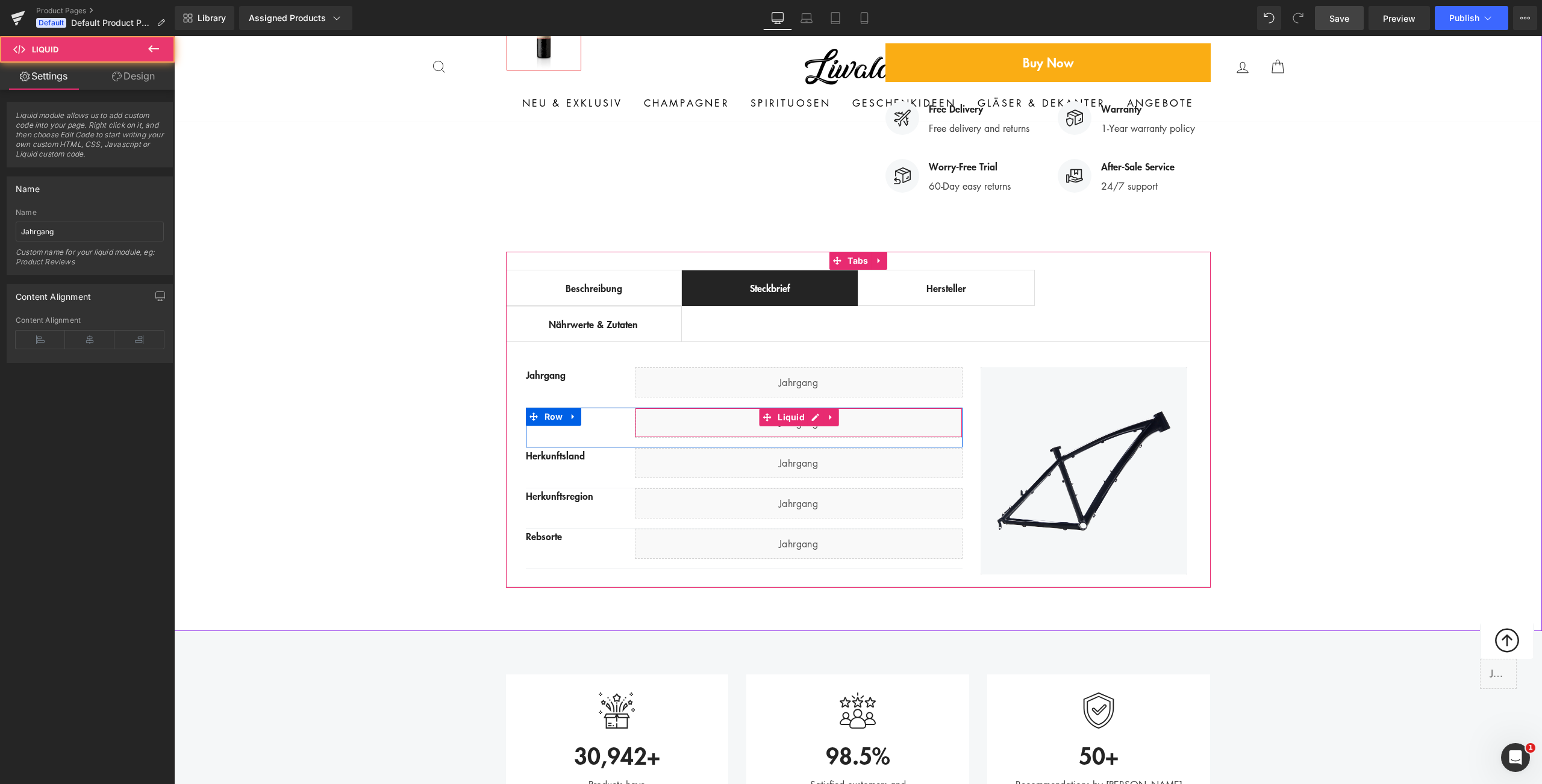
click at [848, 408] on div "Liquid" at bounding box center [799, 422] width 328 height 30
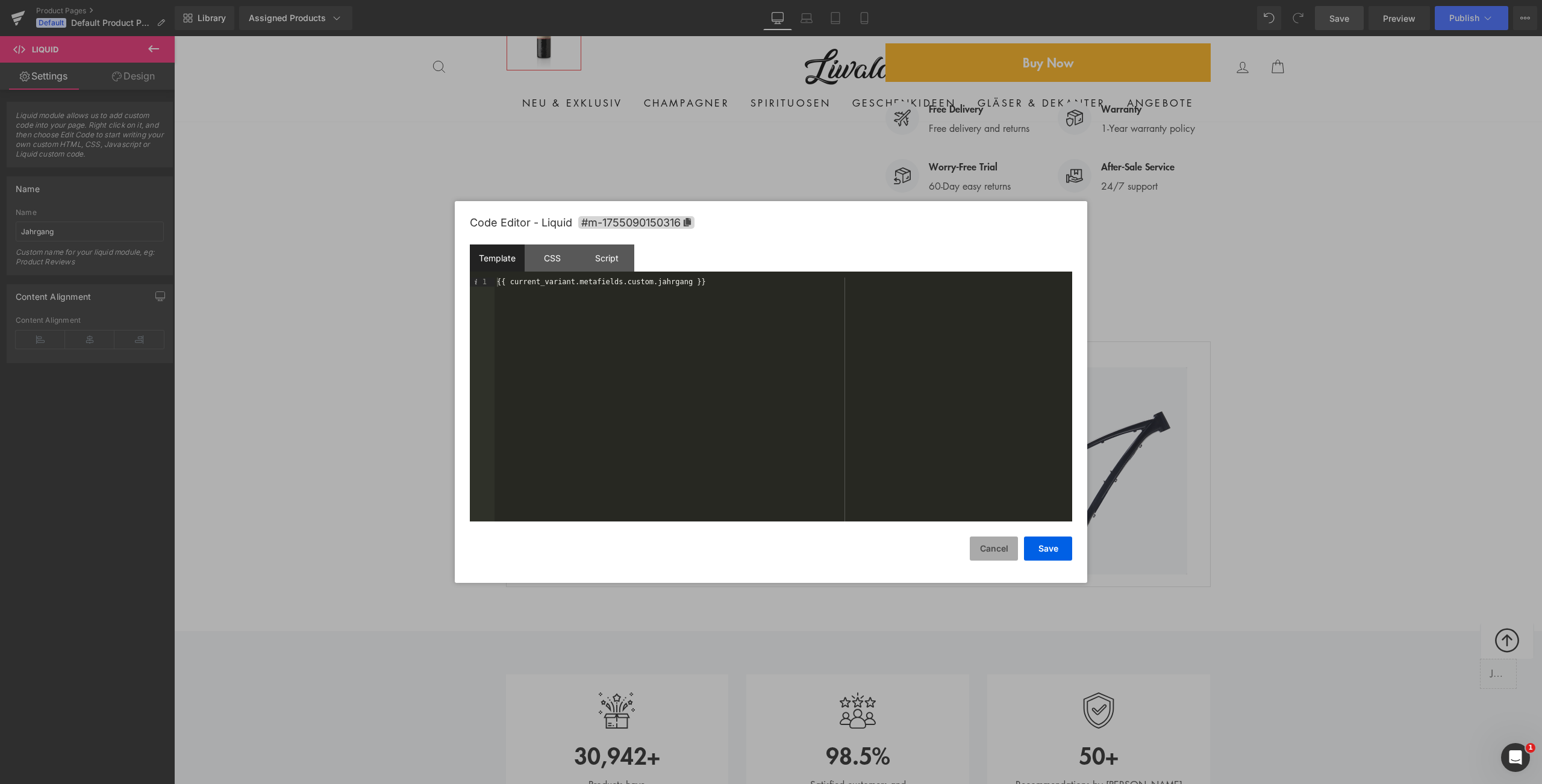
click at [1000, 553] on button "Cancel" at bounding box center [993, 548] width 48 height 24
click at [674, 283] on div "{{ current_variant.metafields.custom.jahrgang }}" at bounding box center [783, 408] width 578 height 262
click at [1043, 552] on button "Save" at bounding box center [1047, 548] width 48 height 24
click at [674, 283] on div "{{ current_variant.metafields.custom.jahrgang }}" at bounding box center [783, 408] width 578 height 262
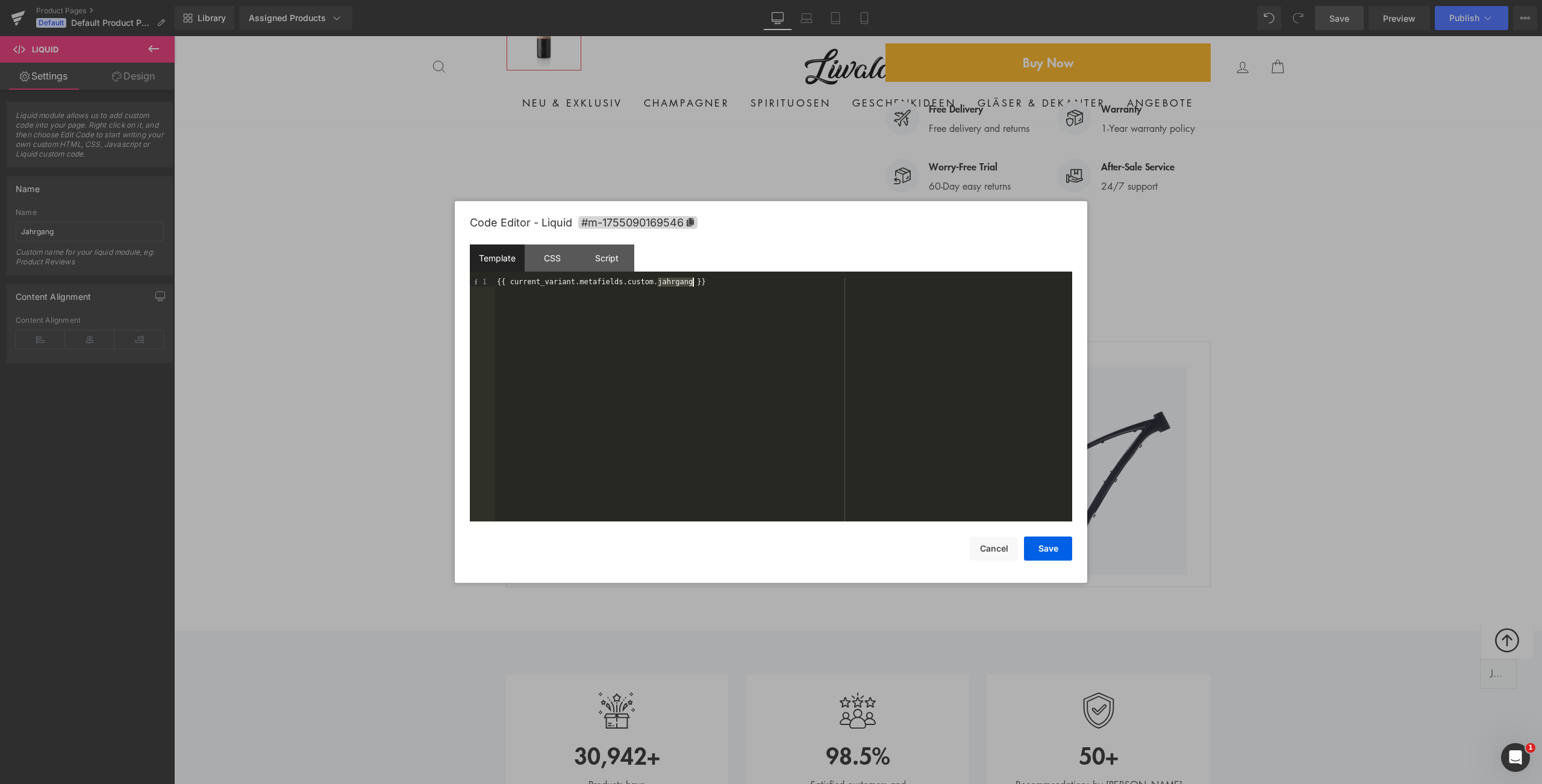
click at [674, 283] on div "{{ current_variant.metafields.custom.jahrgang }}" at bounding box center [783, 408] width 578 height 262
click at [1038, 538] on button "Save" at bounding box center [1047, 548] width 48 height 24
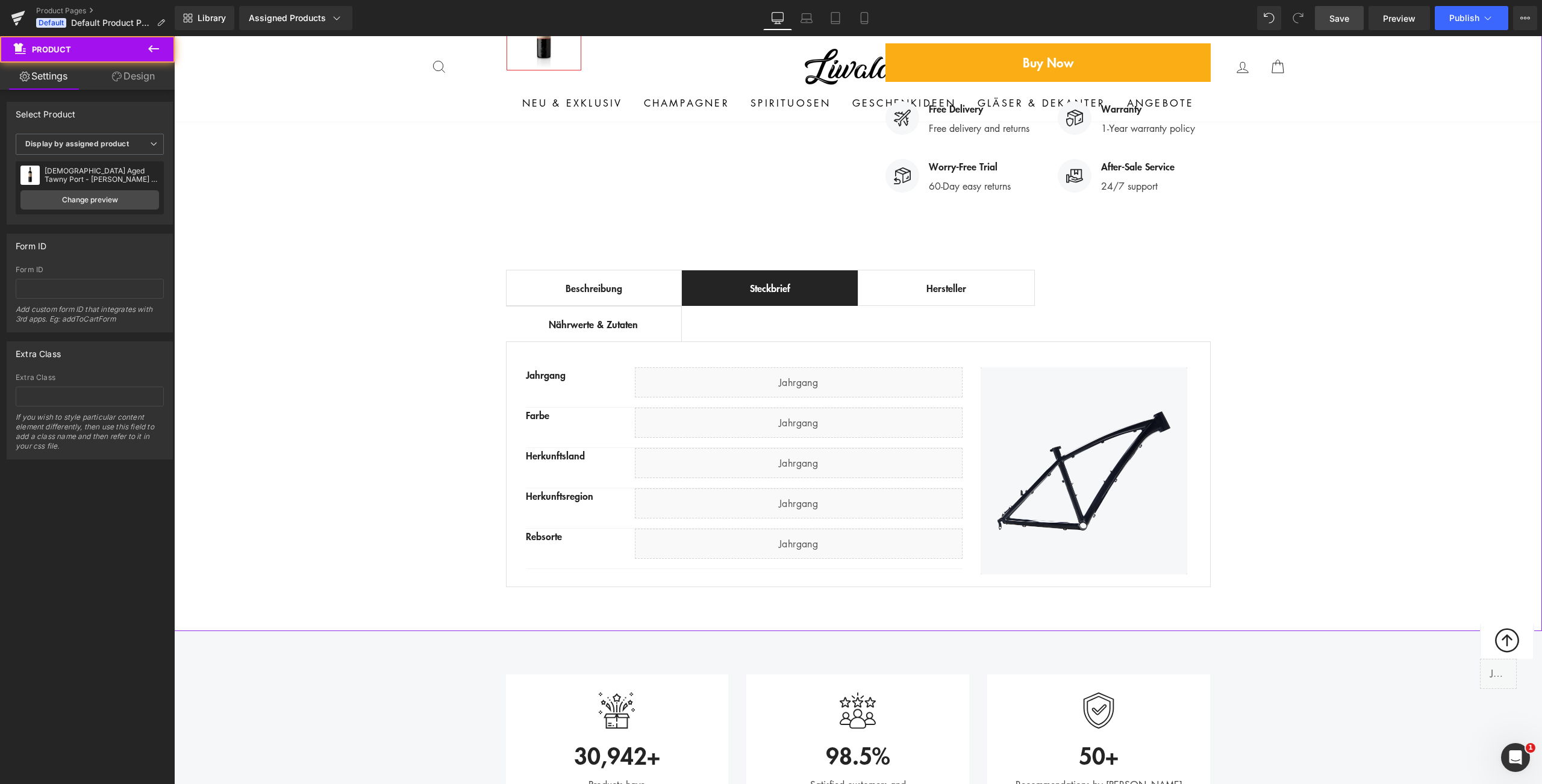
click at [254, 317] on div "Best Seller (P) Image Row ‹ › (P) Image List (P) Title" at bounding box center [858, 109] width 1368 height 969
click at [157, 54] on icon at bounding box center [153, 49] width 15 height 15
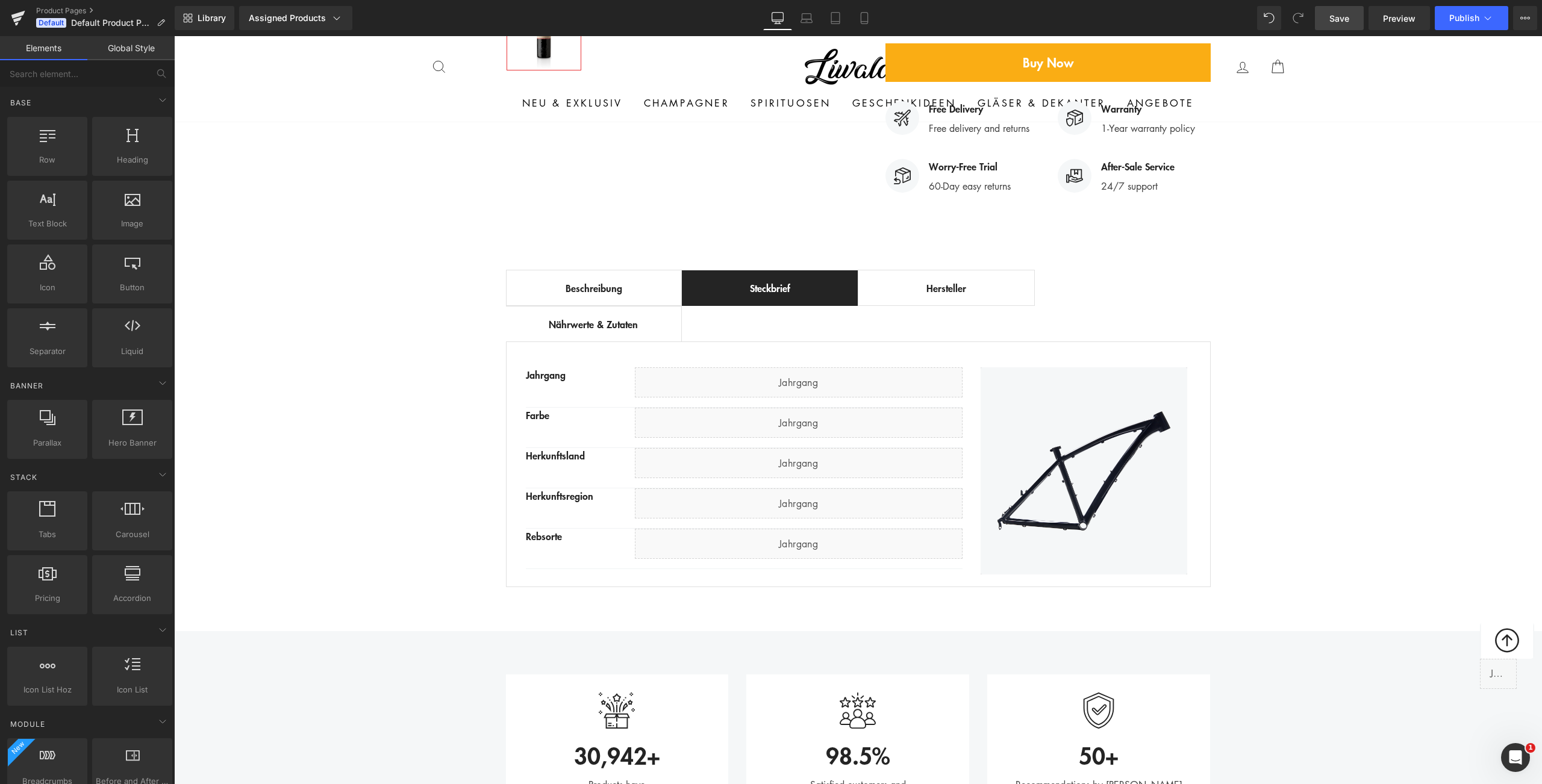
click at [1346, 24] on span "Save" at bounding box center [1339, 18] width 20 height 13
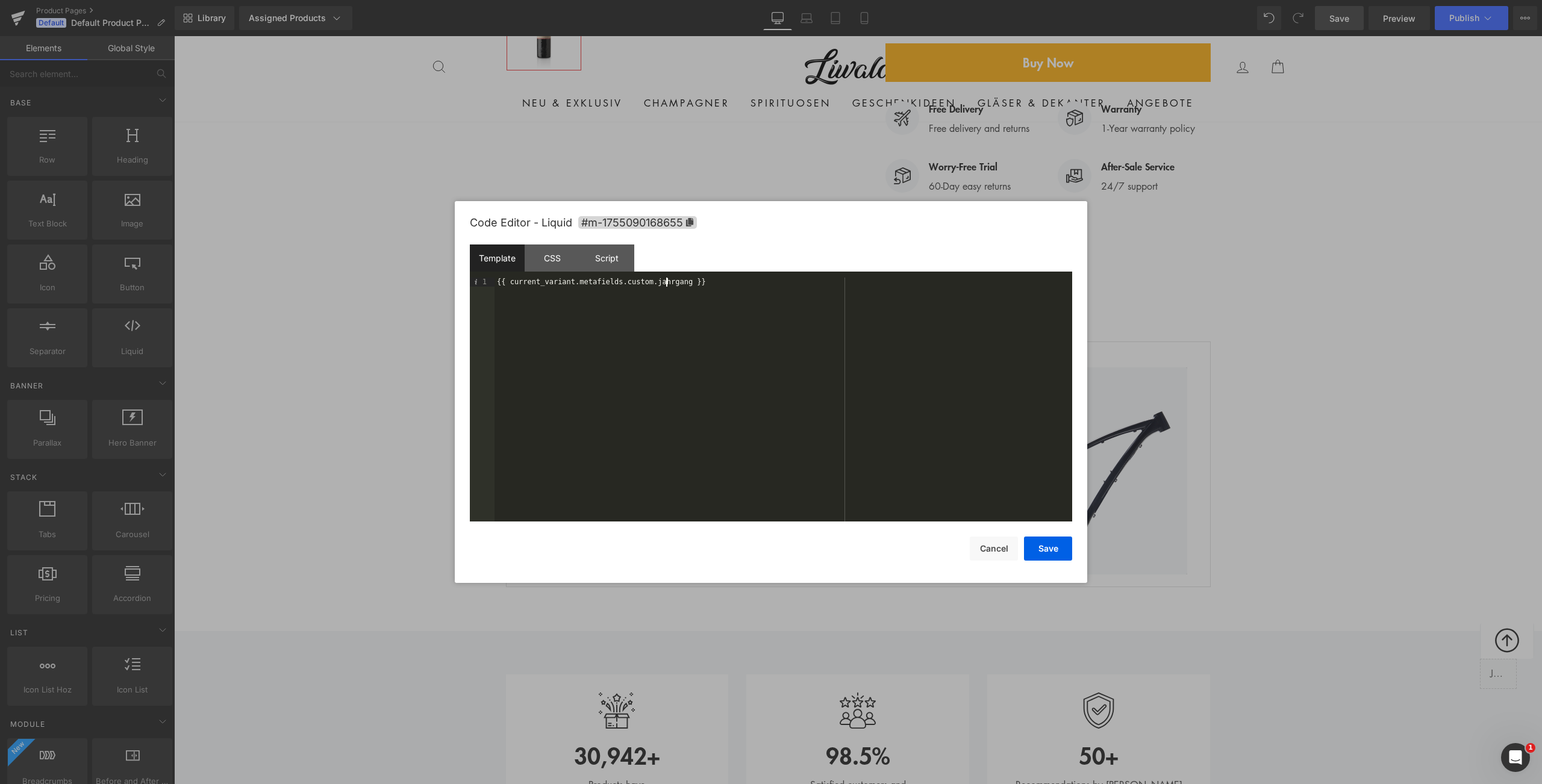
click at [667, 285] on div "{{ current_variant.metafields.custom.jahrgang }}" at bounding box center [783, 408] width 578 height 262
click at [1044, 554] on button "Save" at bounding box center [1047, 548] width 48 height 24
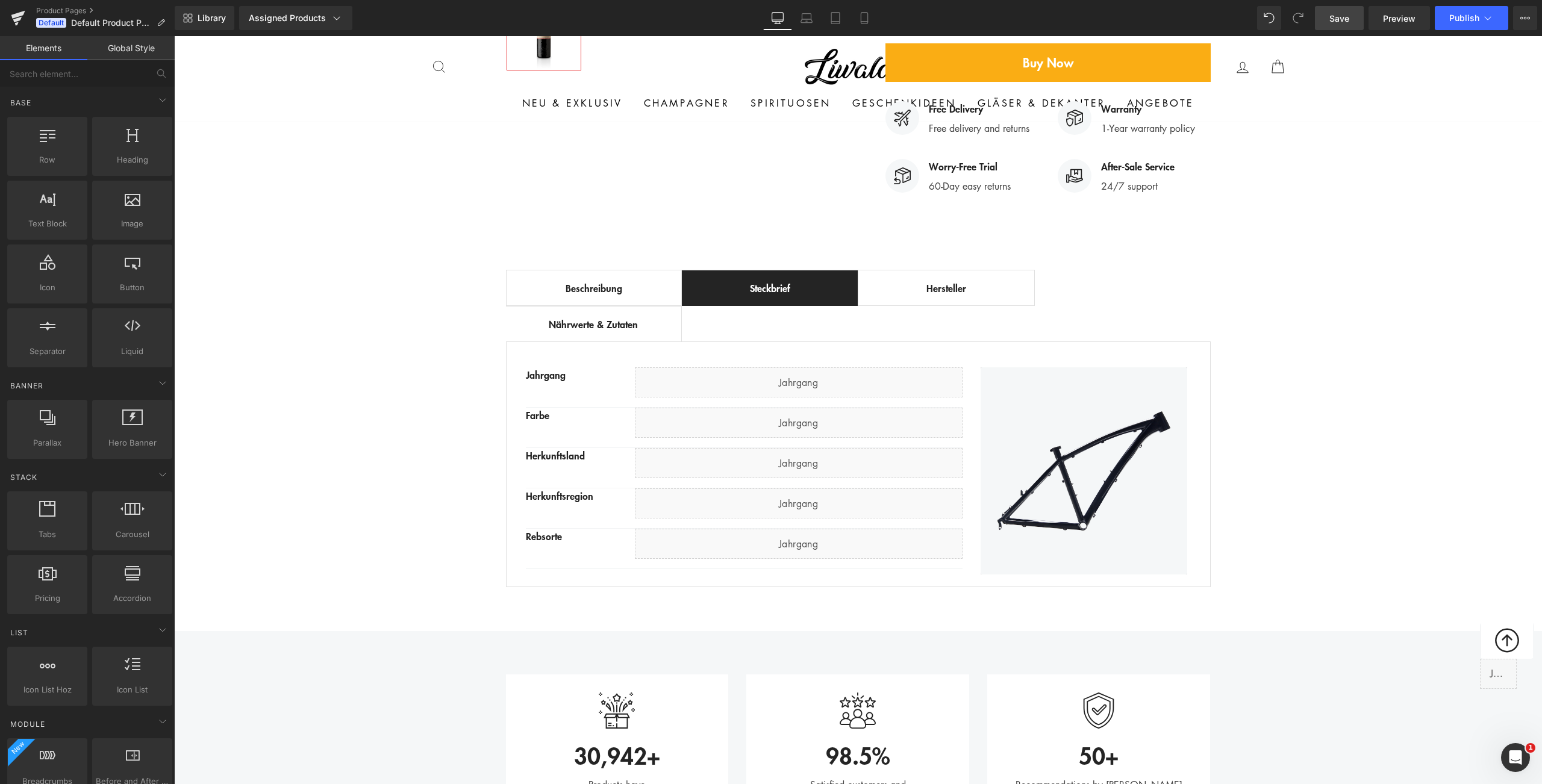
click at [1334, 19] on span "Save" at bounding box center [1339, 18] width 20 height 13
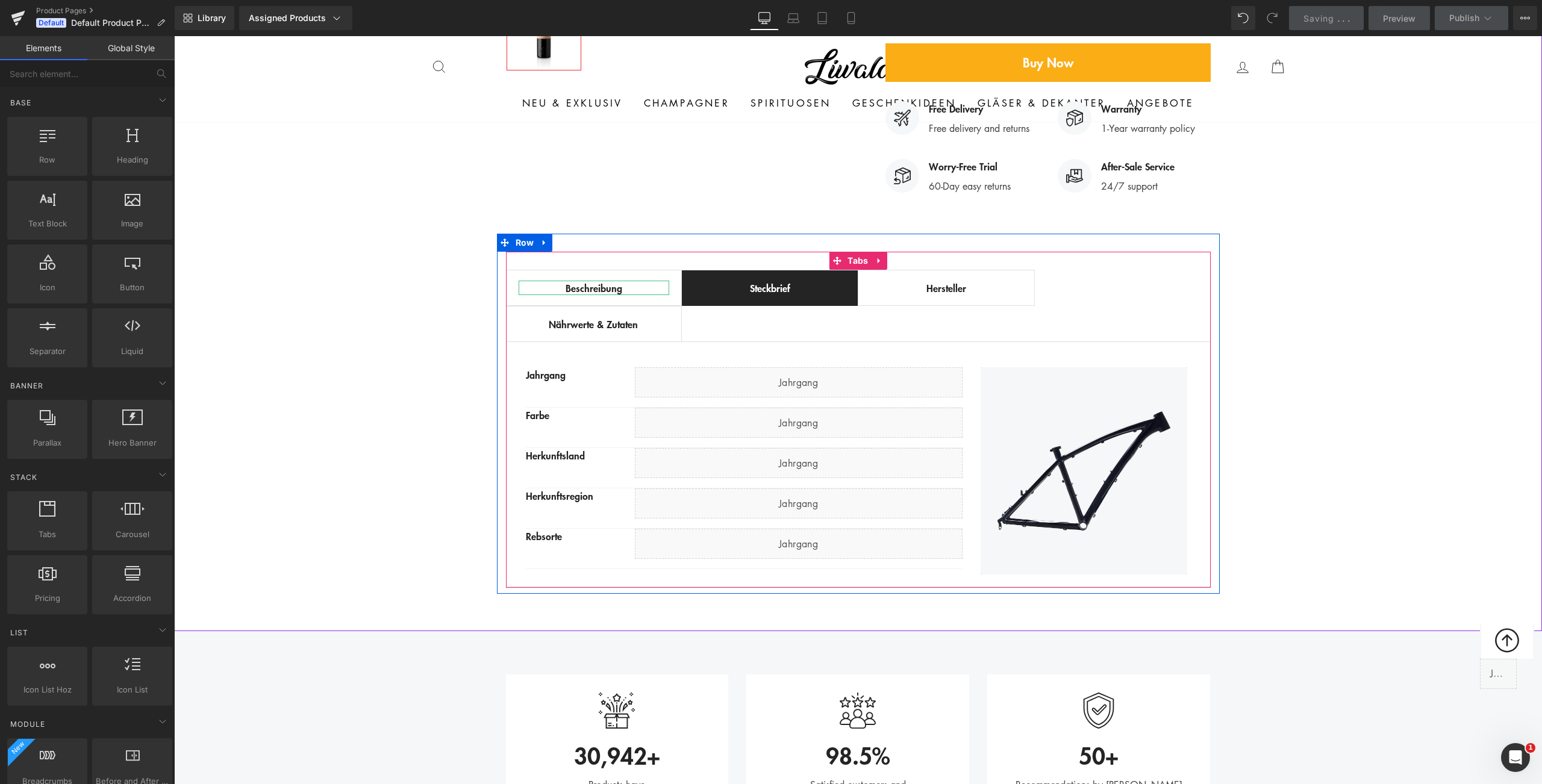
click at [594, 281] on div "Beschreibung" at bounding box center [594, 288] width 151 height 15
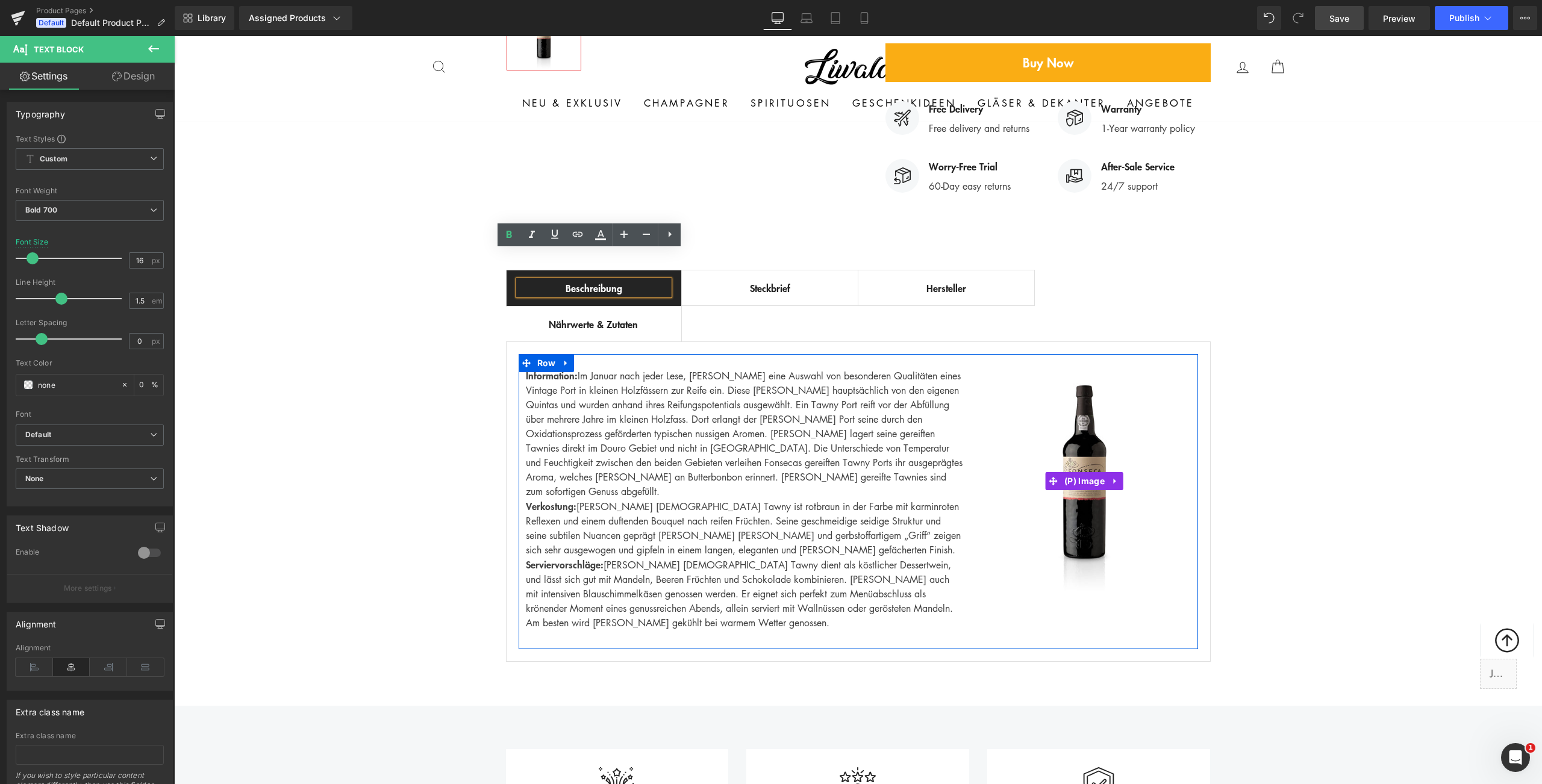
click at [1079, 388] on img at bounding box center [1085, 481] width 227 height 226
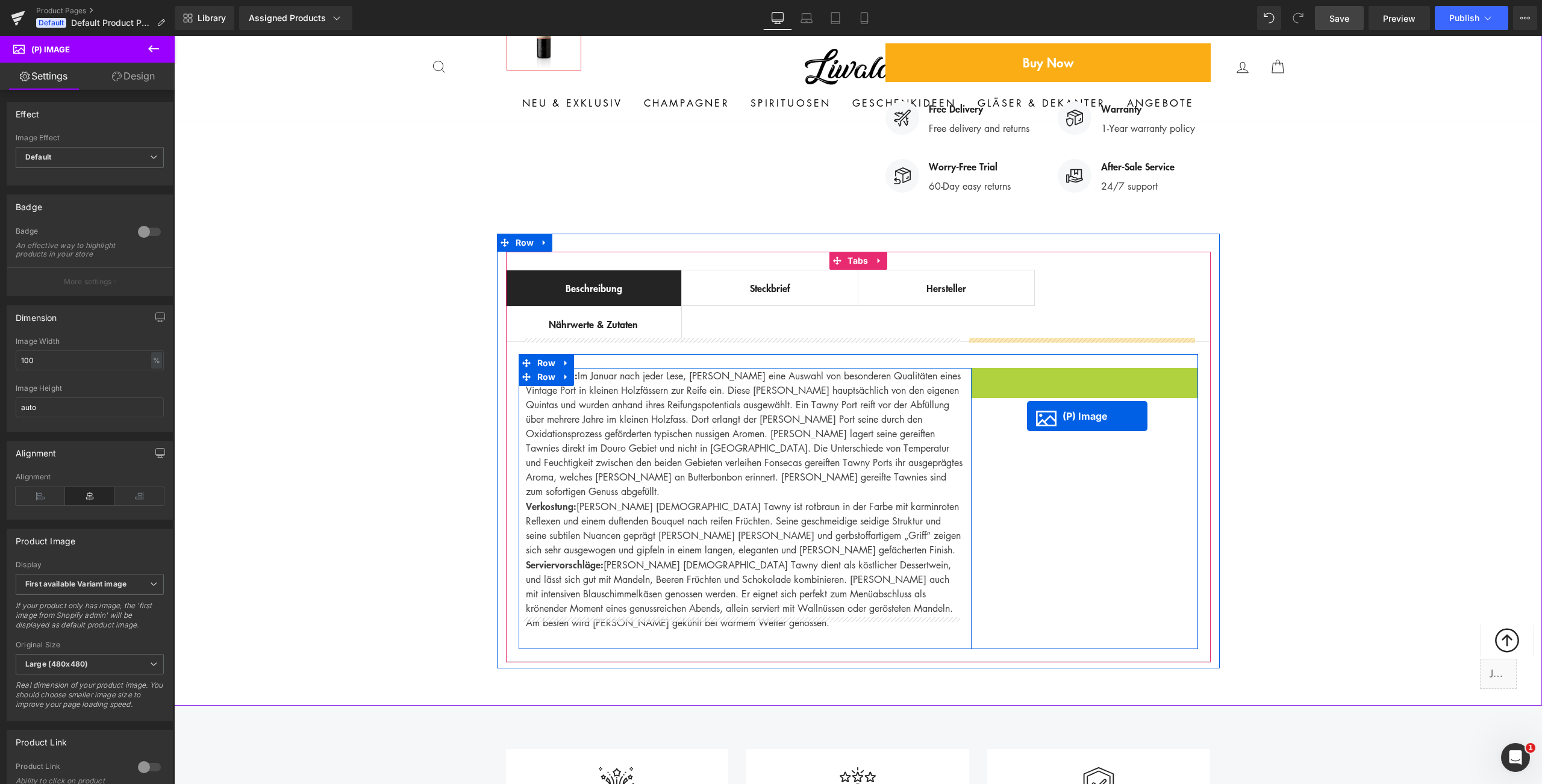
drag, startPoint x: 1048, startPoint y: 453, endPoint x: 1027, endPoint y: 416, distance: 42.5
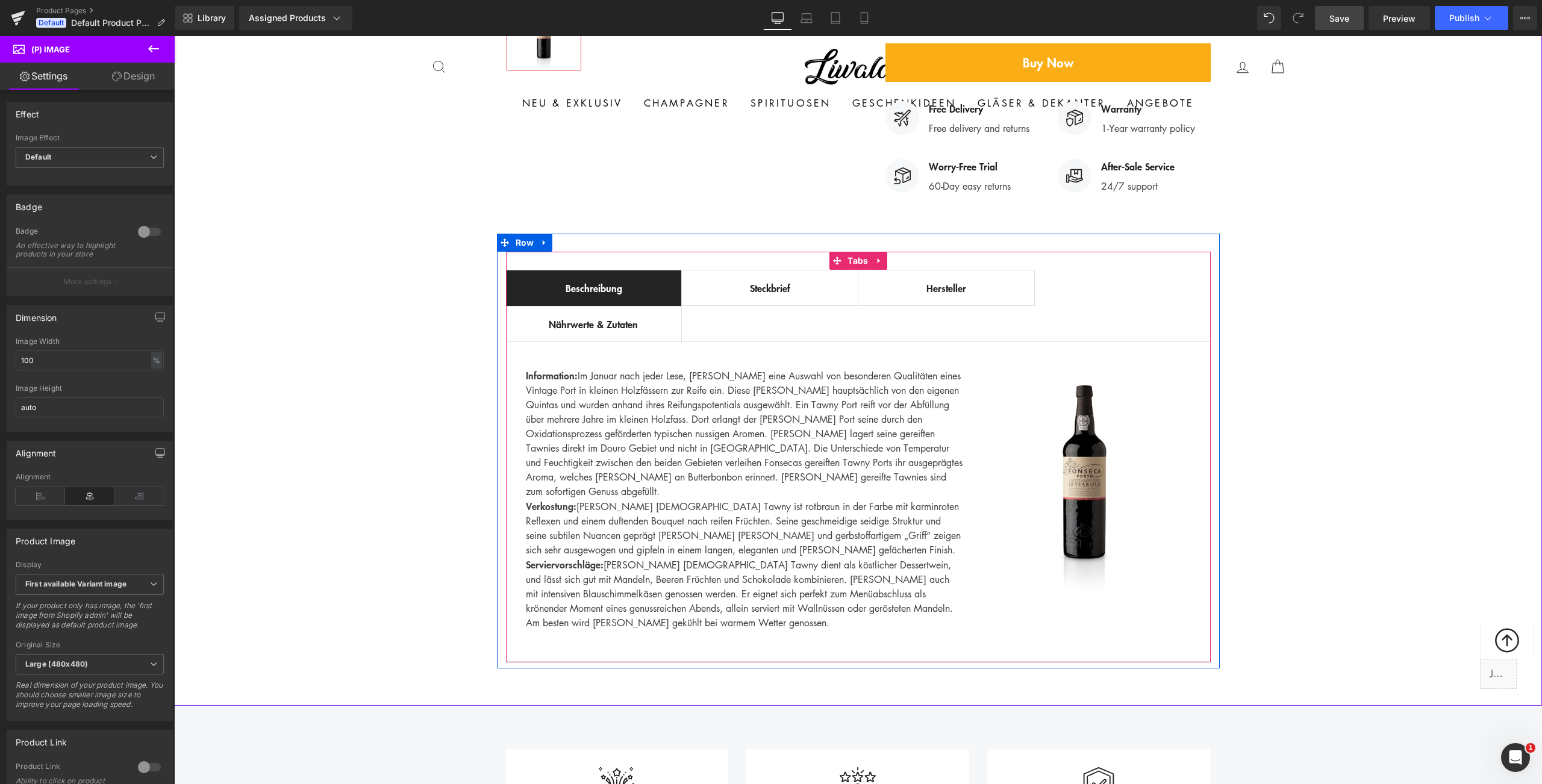
click at [778, 281] on div "Steckbrief" at bounding box center [769, 288] width 152 height 15
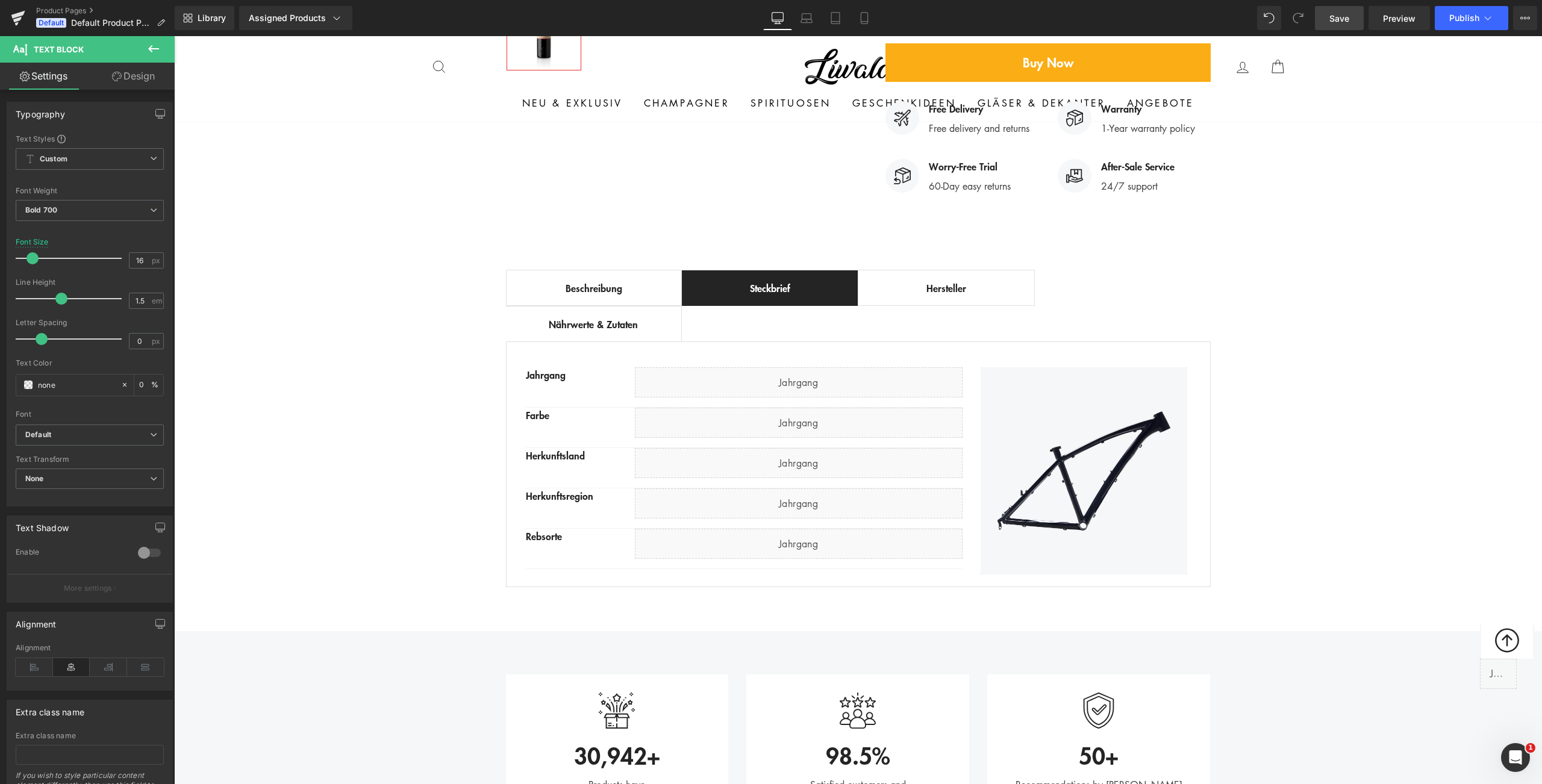
click at [149, 52] on icon at bounding box center [153, 49] width 15 height 15
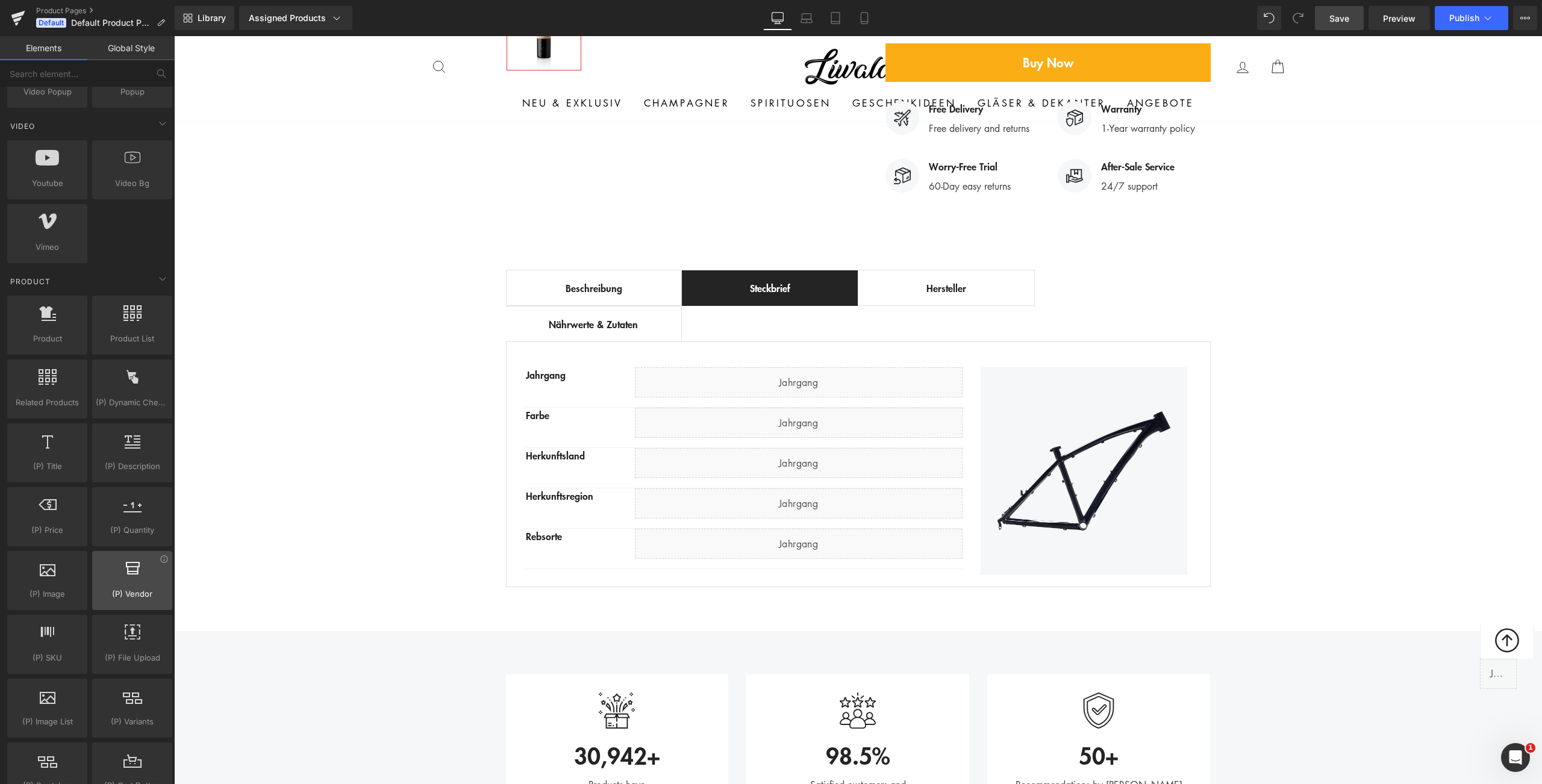
scroll to position [845, 0]
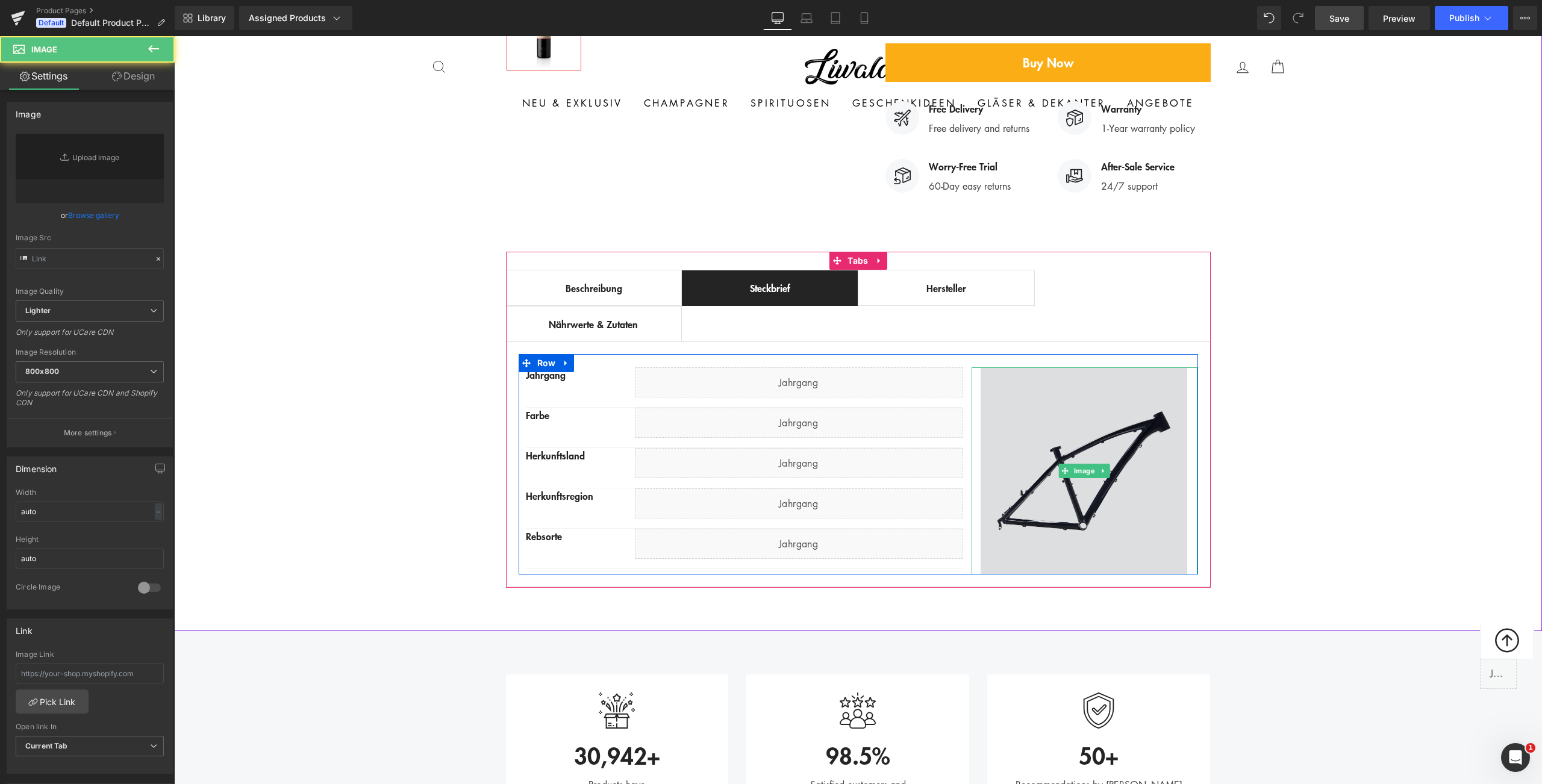
click at [1052, 380] on img at bounding box center [1085, 471] width 227 height 207
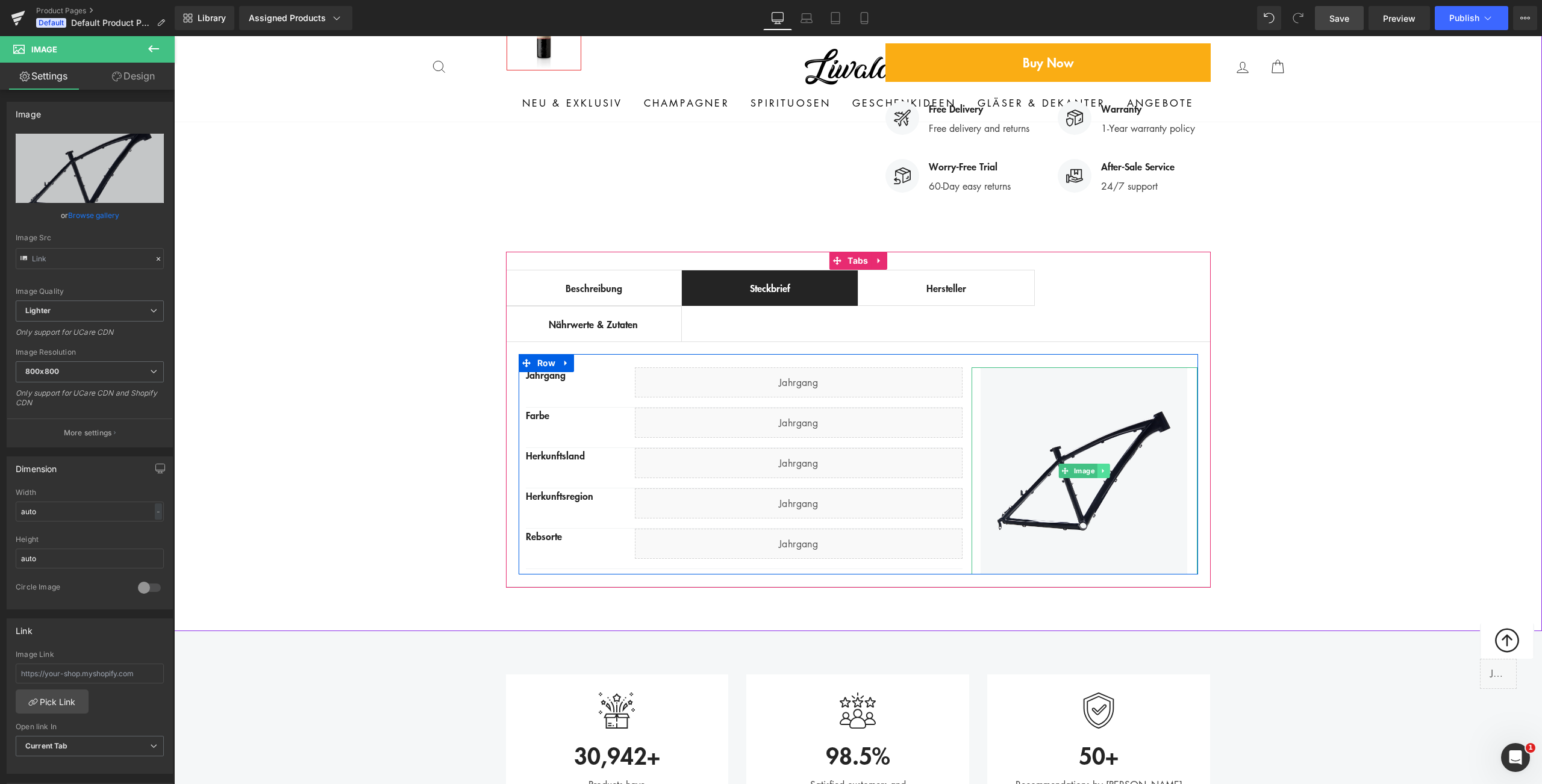
click at [1104, 464] on link at bounding box center [1104, 471] width 13 height 15
click at [1107, 467] on icon at bounding box center [1110, 471] width 7 height 7
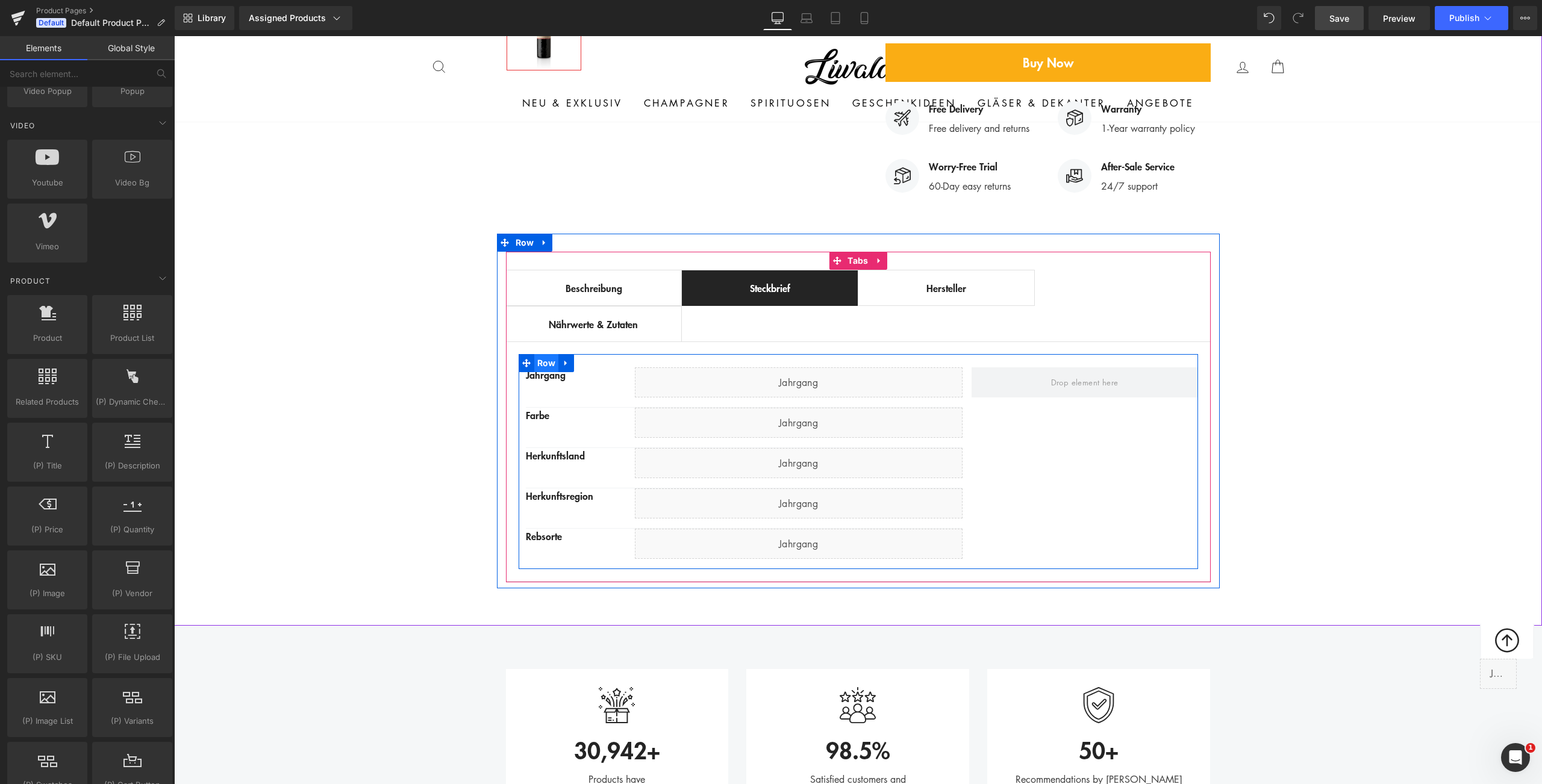
click at [545, 354] on span "Row" at bounding box center [546, 363] width 25 height 18
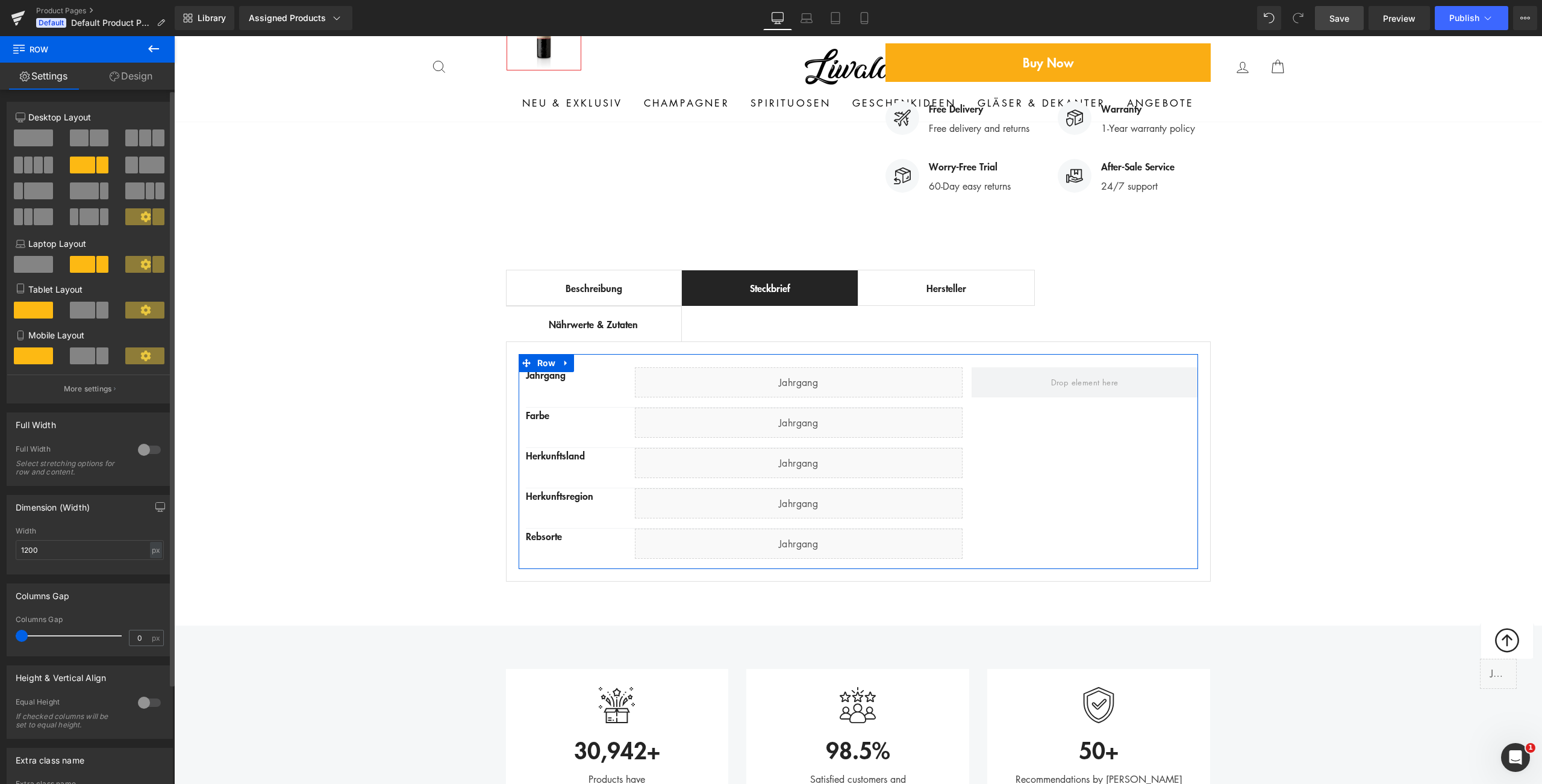
click at [85, 138] on button at bounding box center [90, 138] width 40 height 17
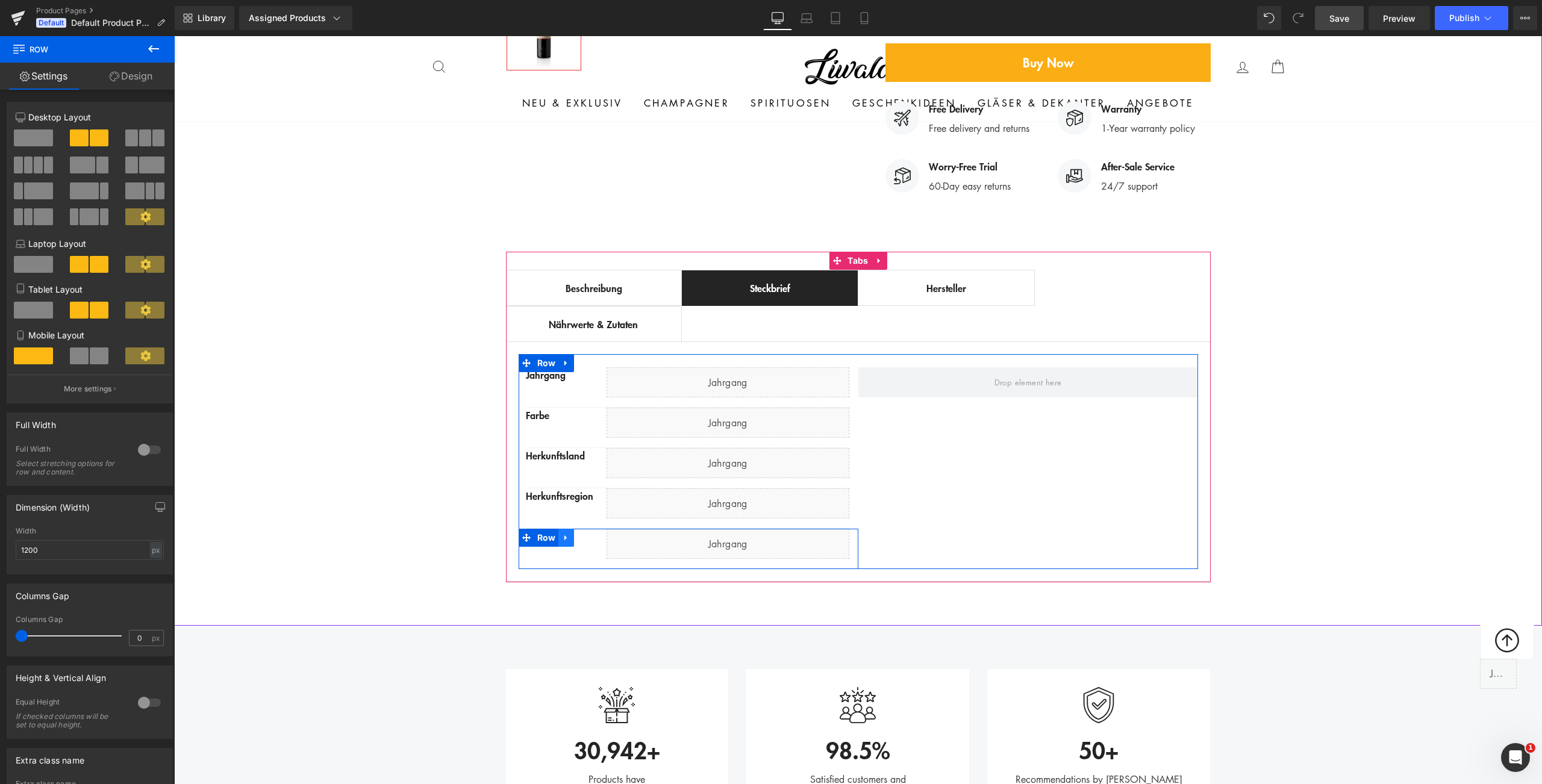
click at [562, 533] on icon at bounding box center [566, 537] width 9 height 9
click at [580, 533] on icon at bounding box center [582, 537] width 9 height 9
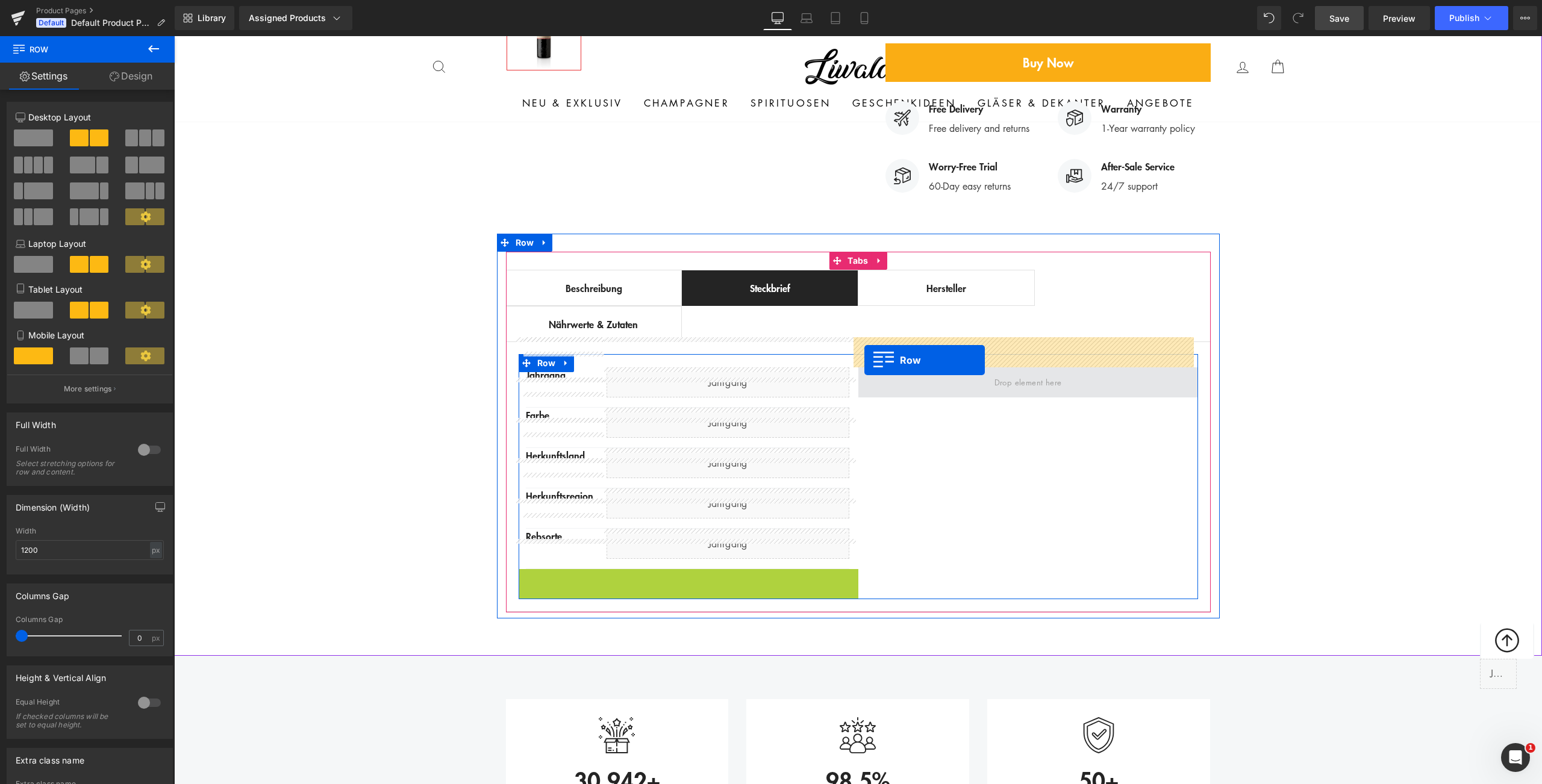
drag, startPoint x: 522, startPoint y: 550, endPoint x: 864, endPoint y: 360, distance: 391.2
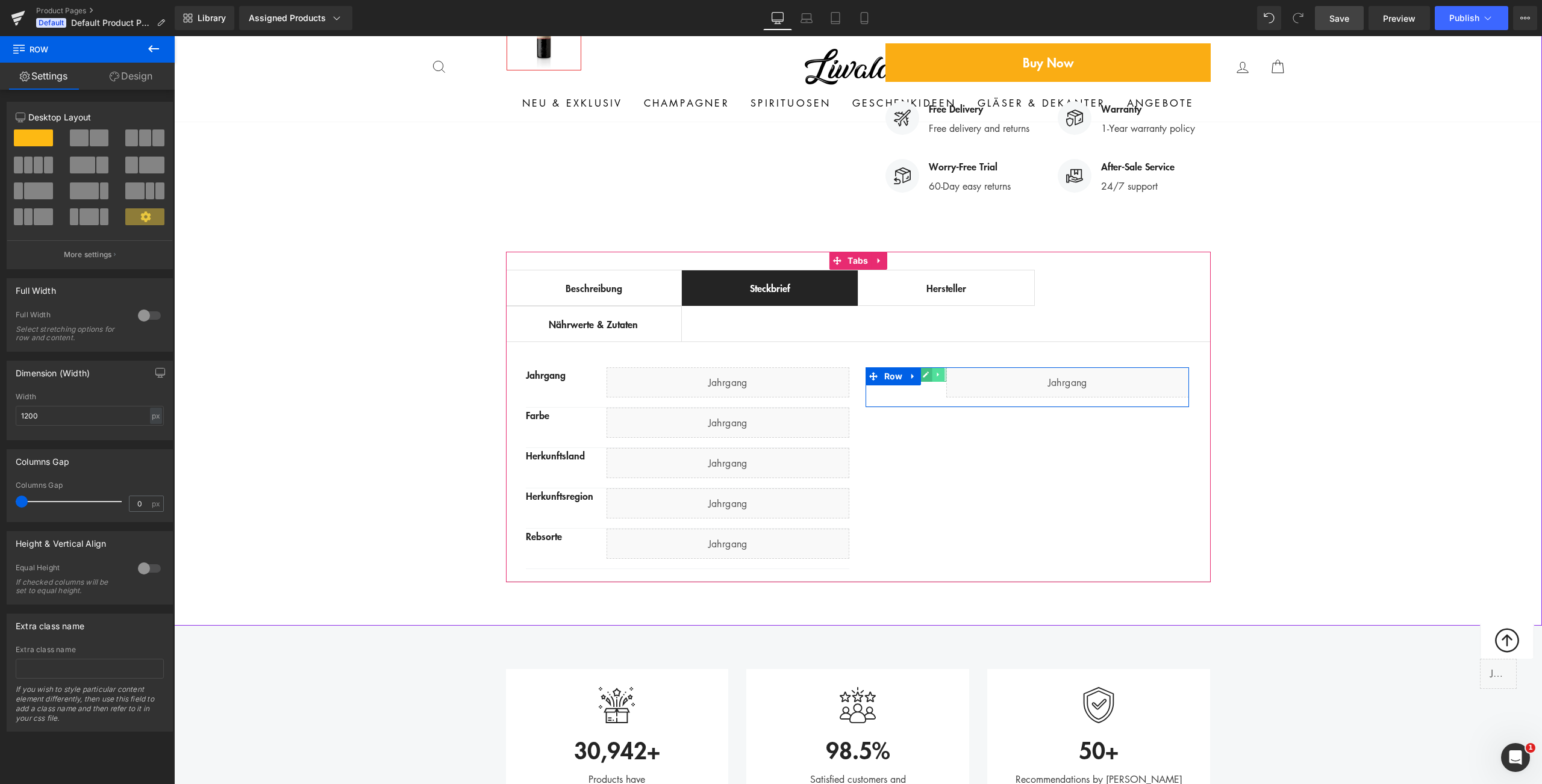
click at [937, 373] on icon at bounding box center [937, 374] width 2 height 4
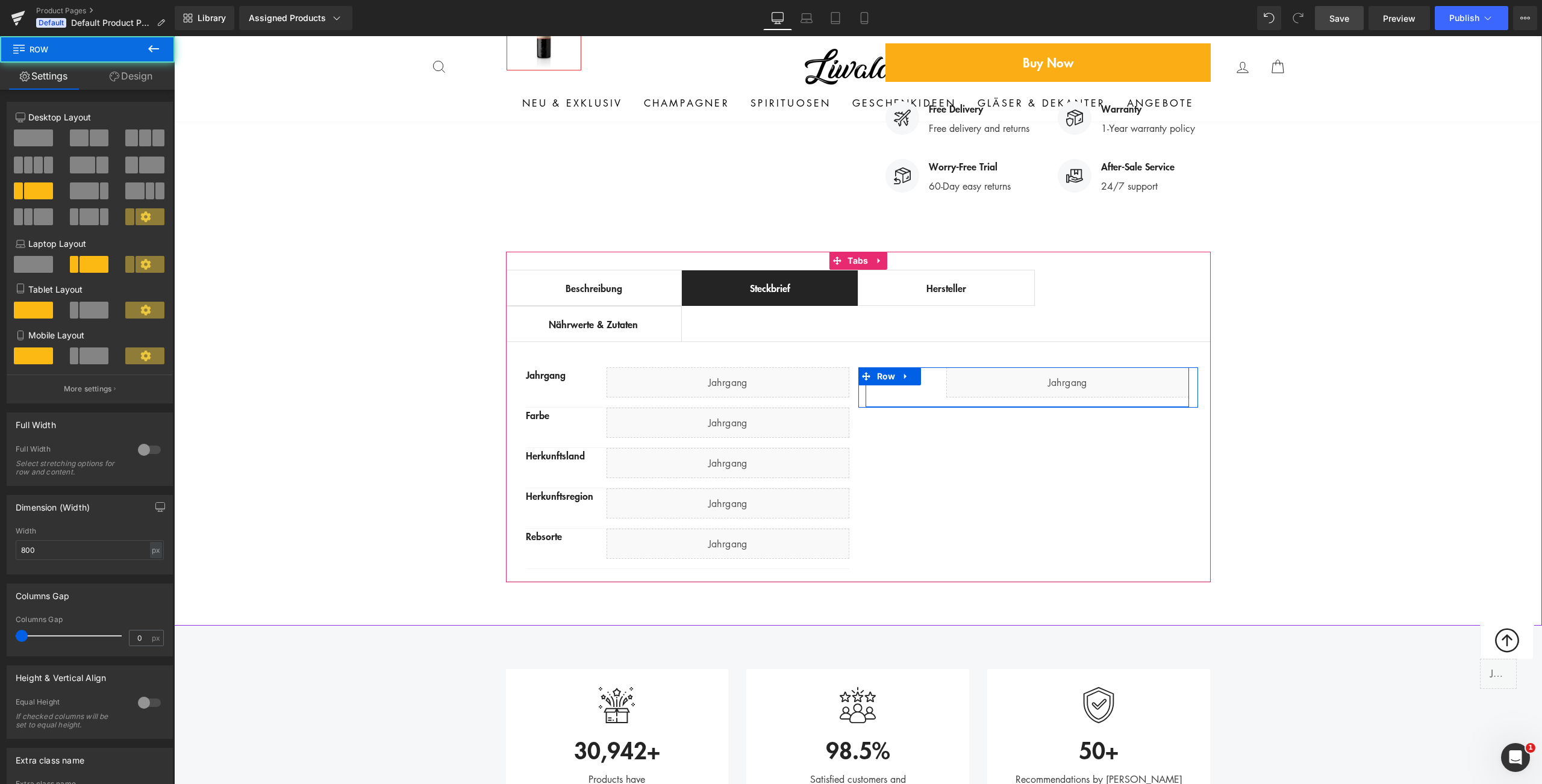
click at [930, 367] on div "Rebsorte Text Block Liquid Row" at bounding box center [1027, 387] width 323 height 40
click at [919, 367] on link at bounding box center [919, 374] width 13 height 15
click at [917, 367] on div "Rebsorte Text Block Liquid Row" at bounding box center [1027, 387] width 323 height 40
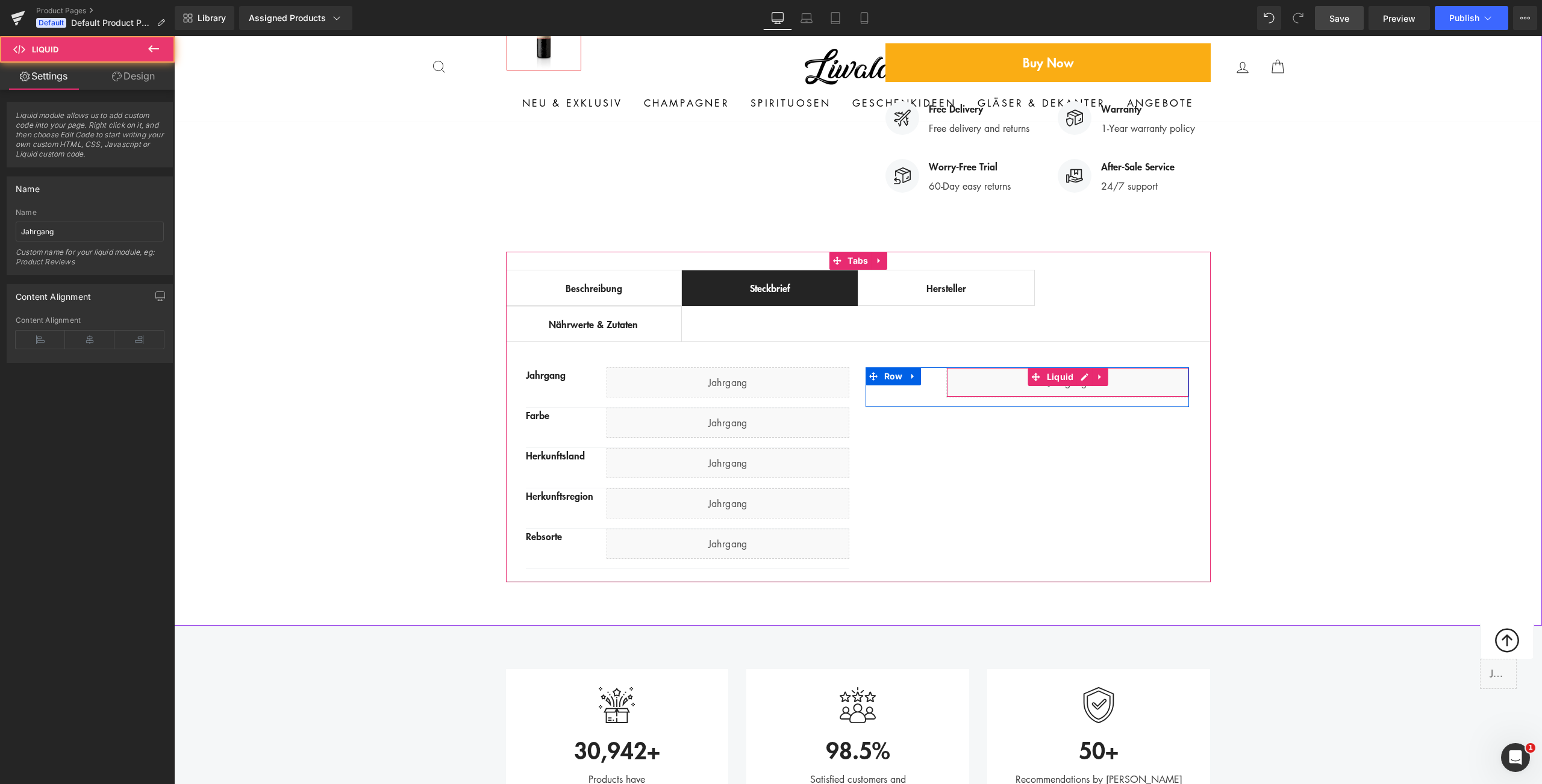
click at [964, 367] on div "Liquid" at bounding box center [1068, 382] width 243 height 30
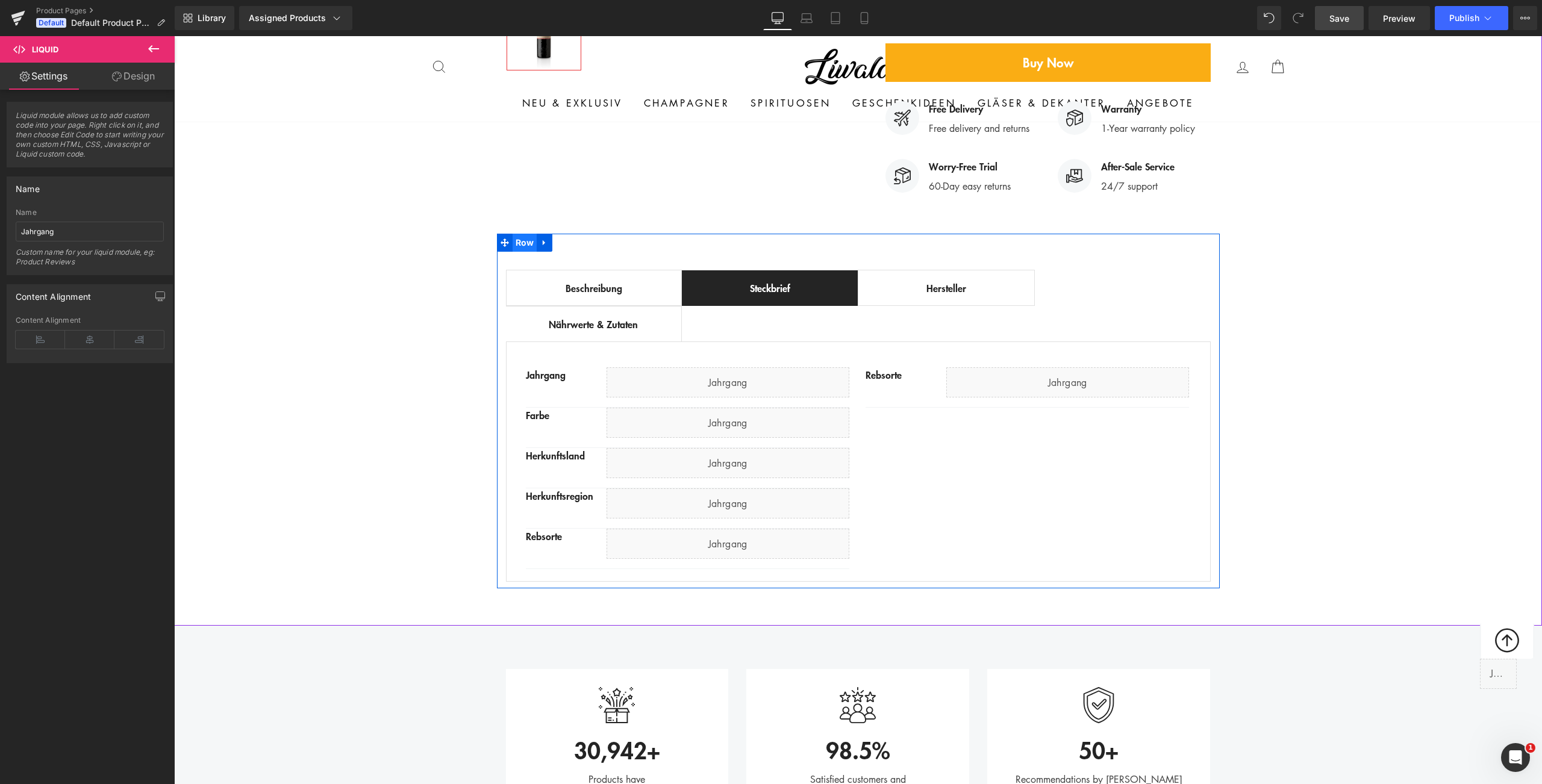
click at [519, 234] on span "Row" at bounding box center [525, 243] width 25 height 18
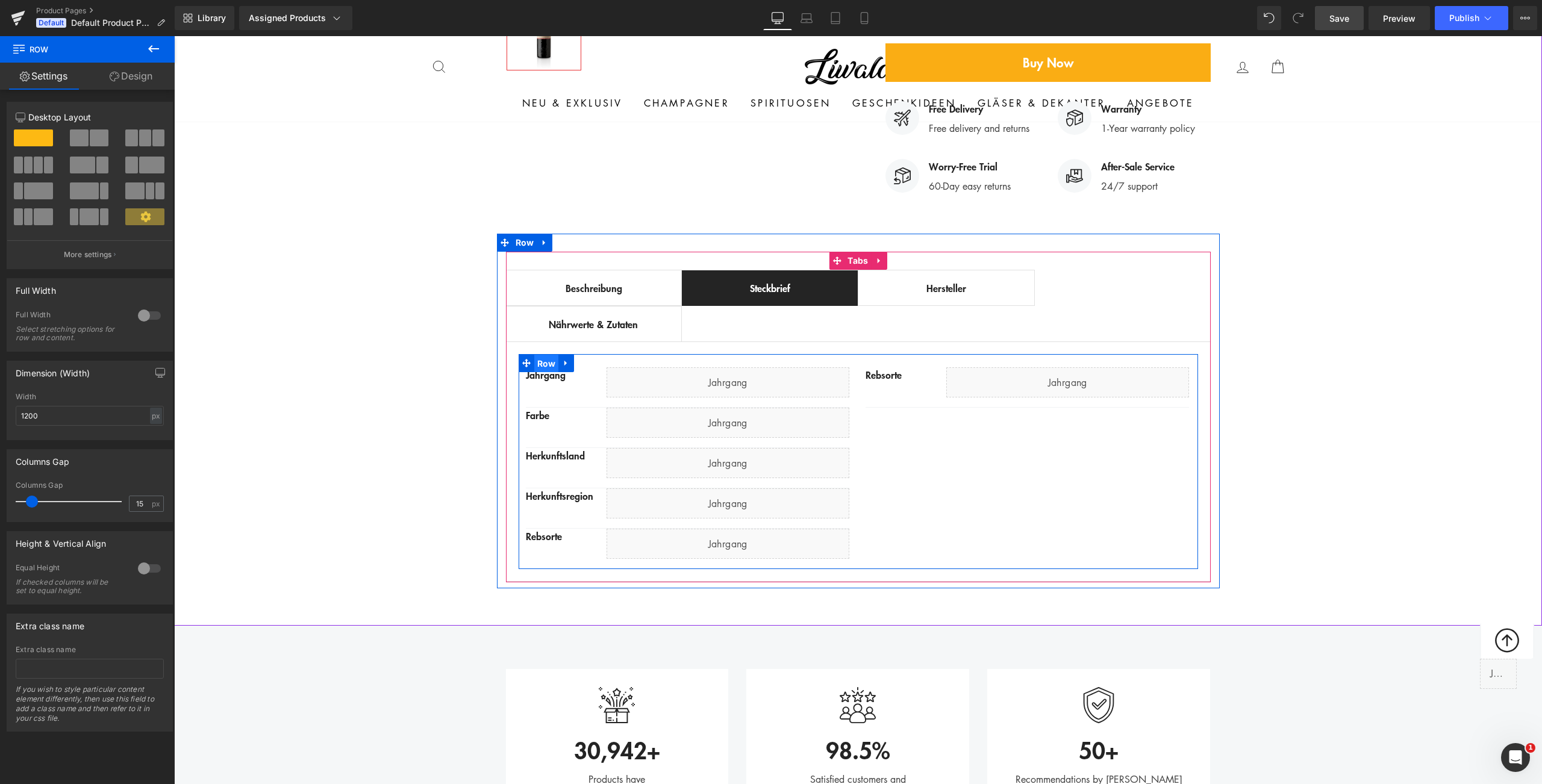
click at [544, 355] on span "Row" at bounding box center [546, 364] width 25 height 18
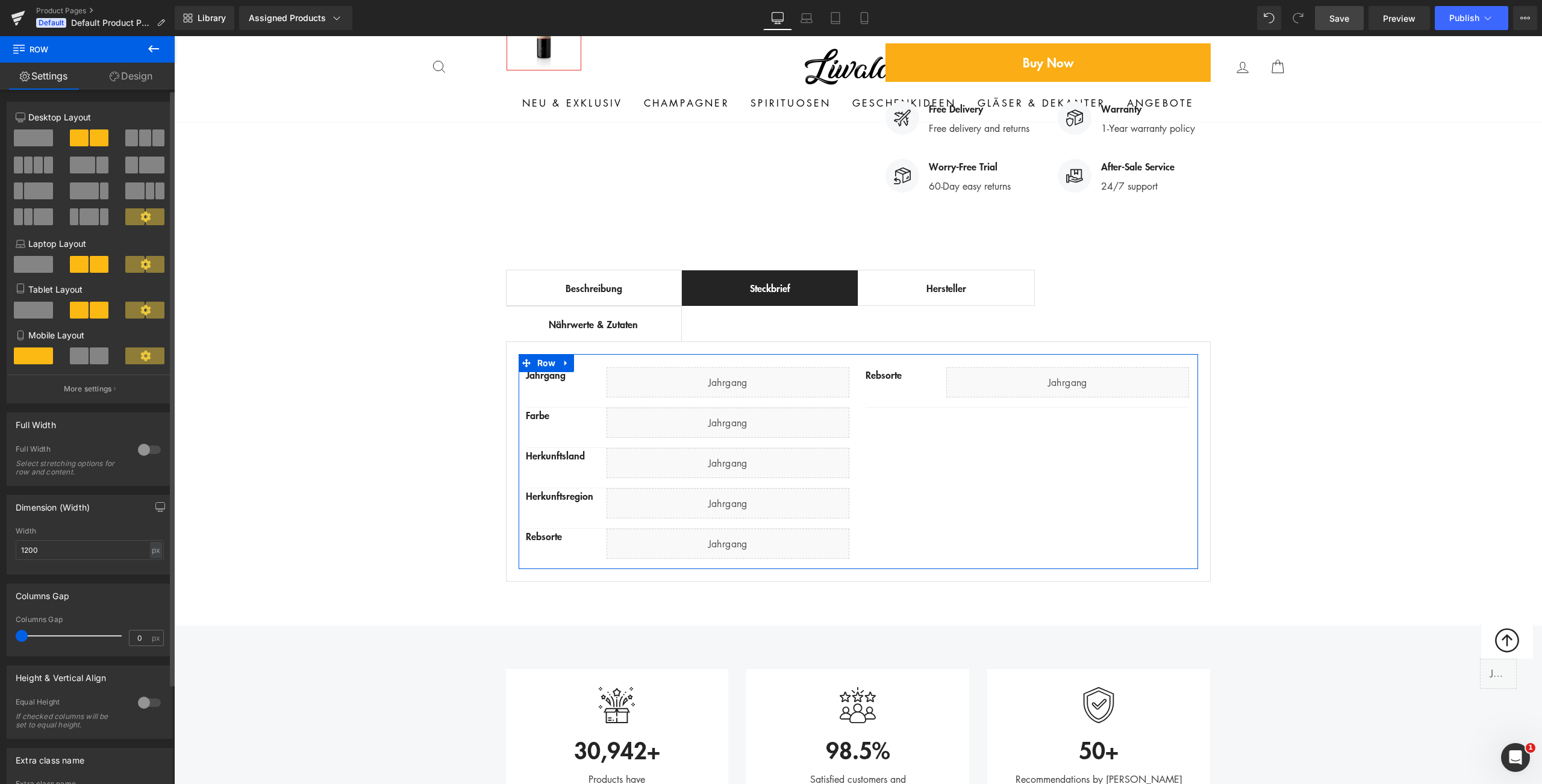
click at [125, 169] on span at bounding box center [132, 165] width 12 height 17
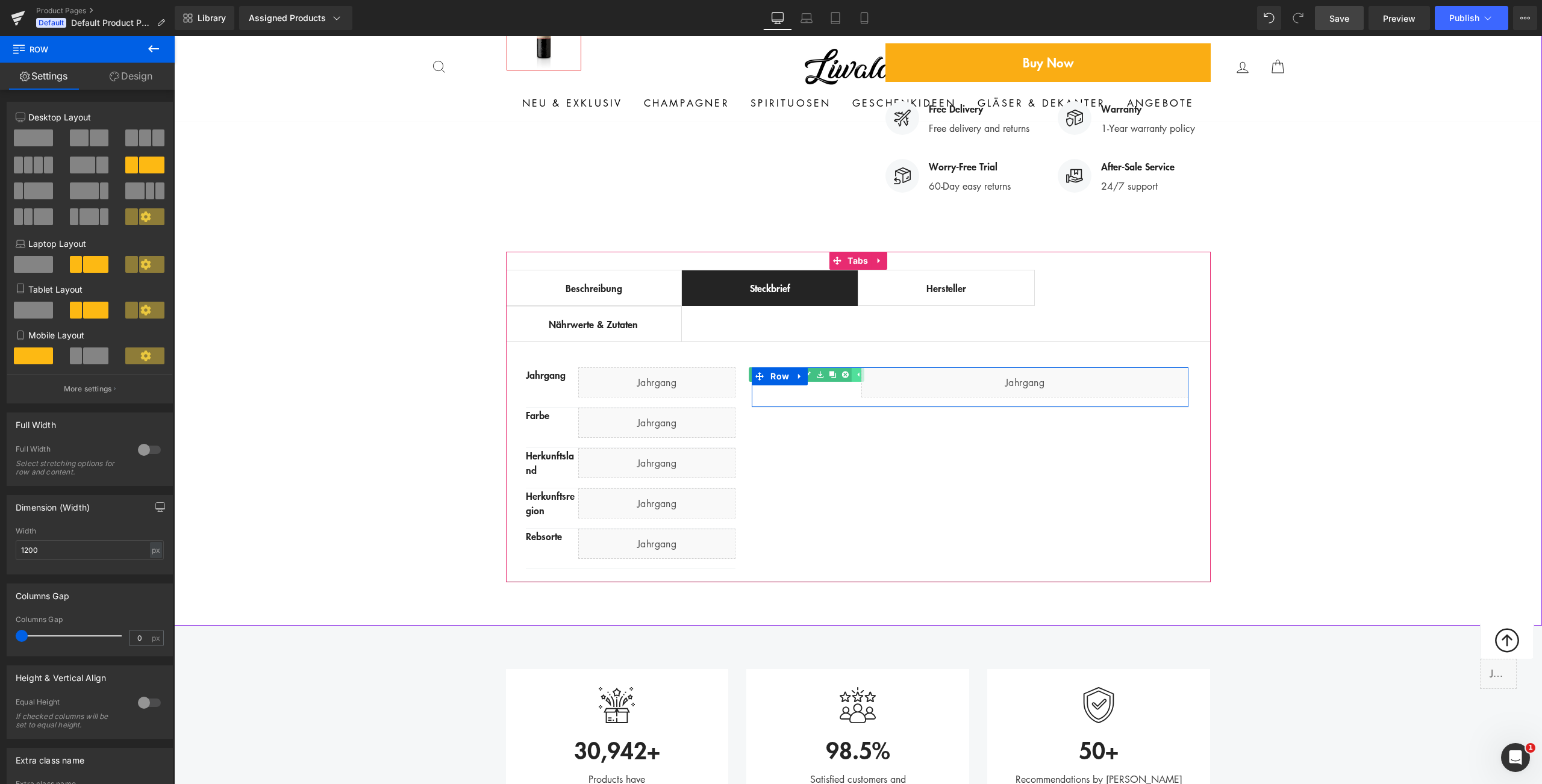
click at [855, 371] on icon at bounding box center [858, 374] width 7 height 7
click at [848, 367] on div "Rebsorte" at bounding box center [806, 374] width 109 height 15
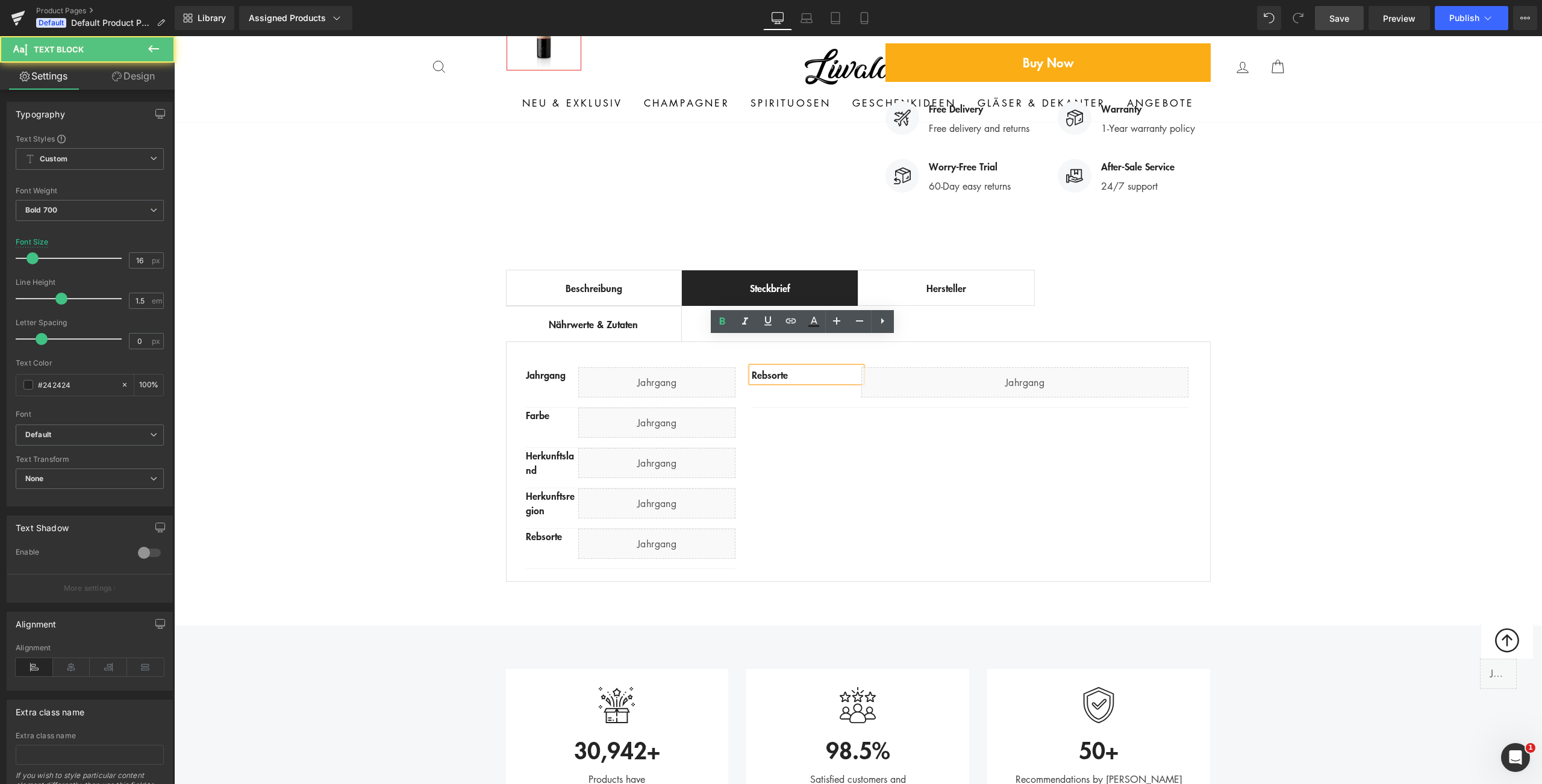
click at [837, 367] on div "Rebsorte" at bounding box center [806, 374] width 109 height 15
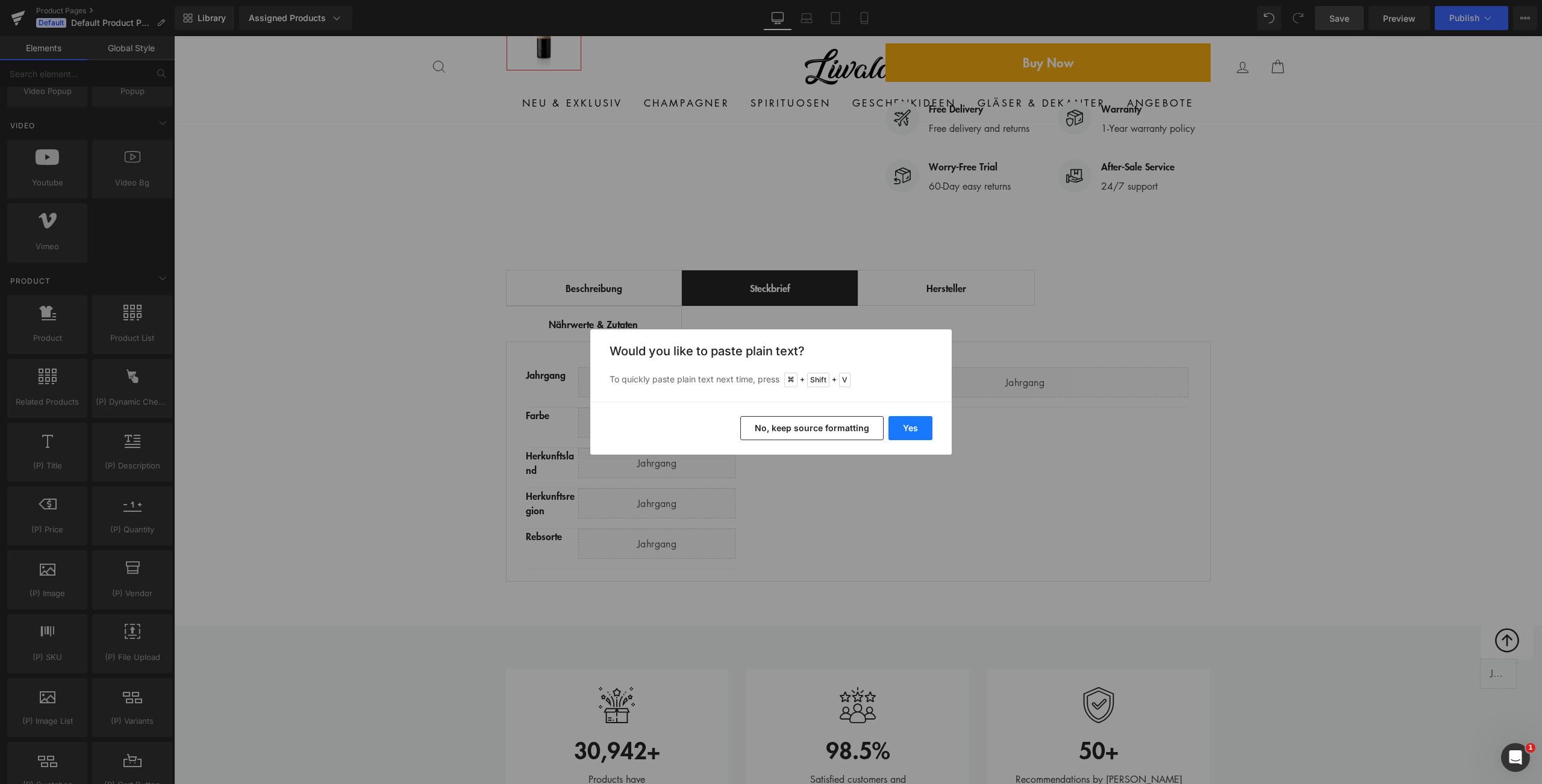
click at [912, 428] on button "Yes" at bounding box center [910, 428] width 44 height 24
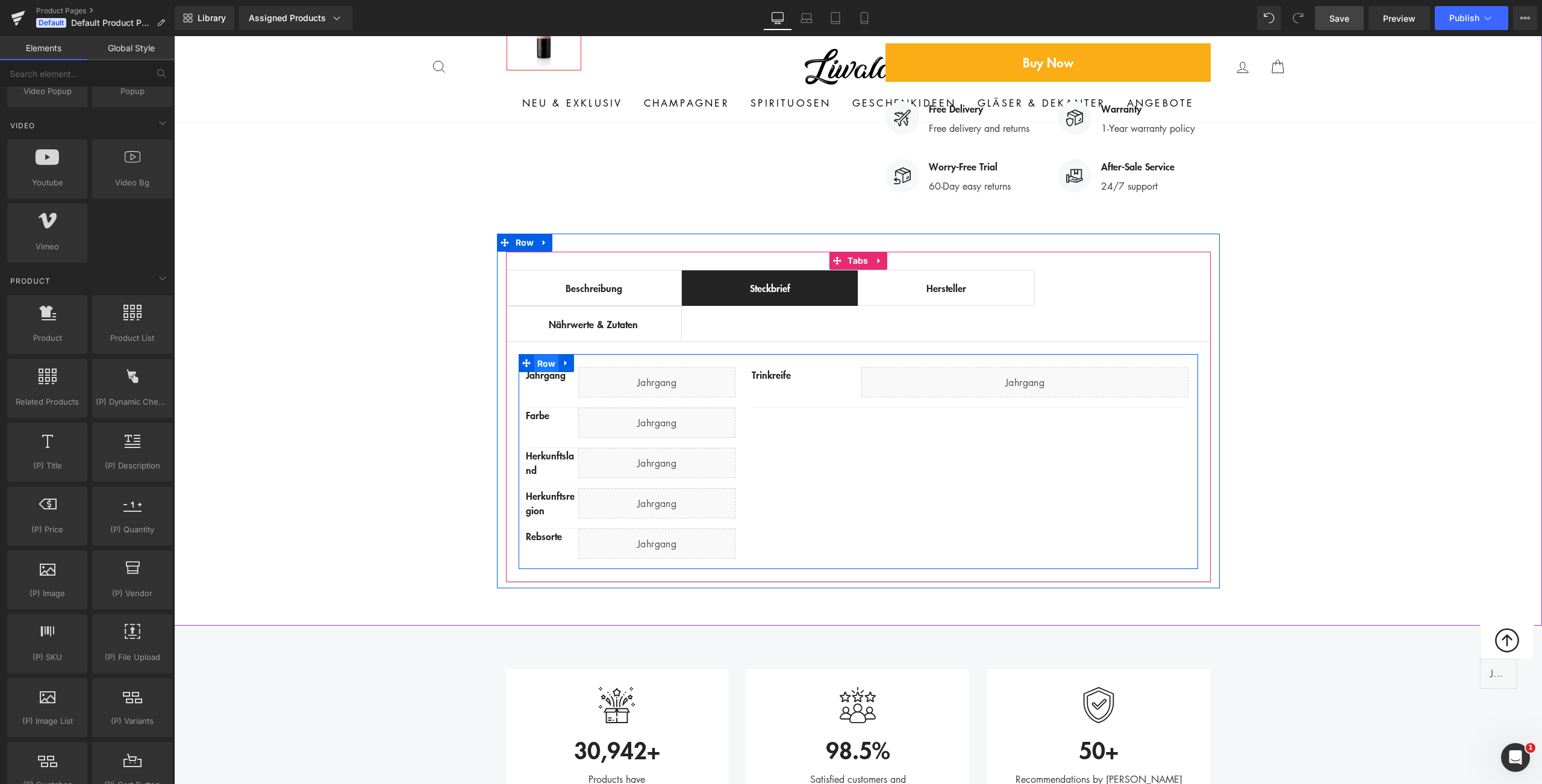
click at [535, 355] on span "Row" at bounding box center [546, 364] width 25 height 18
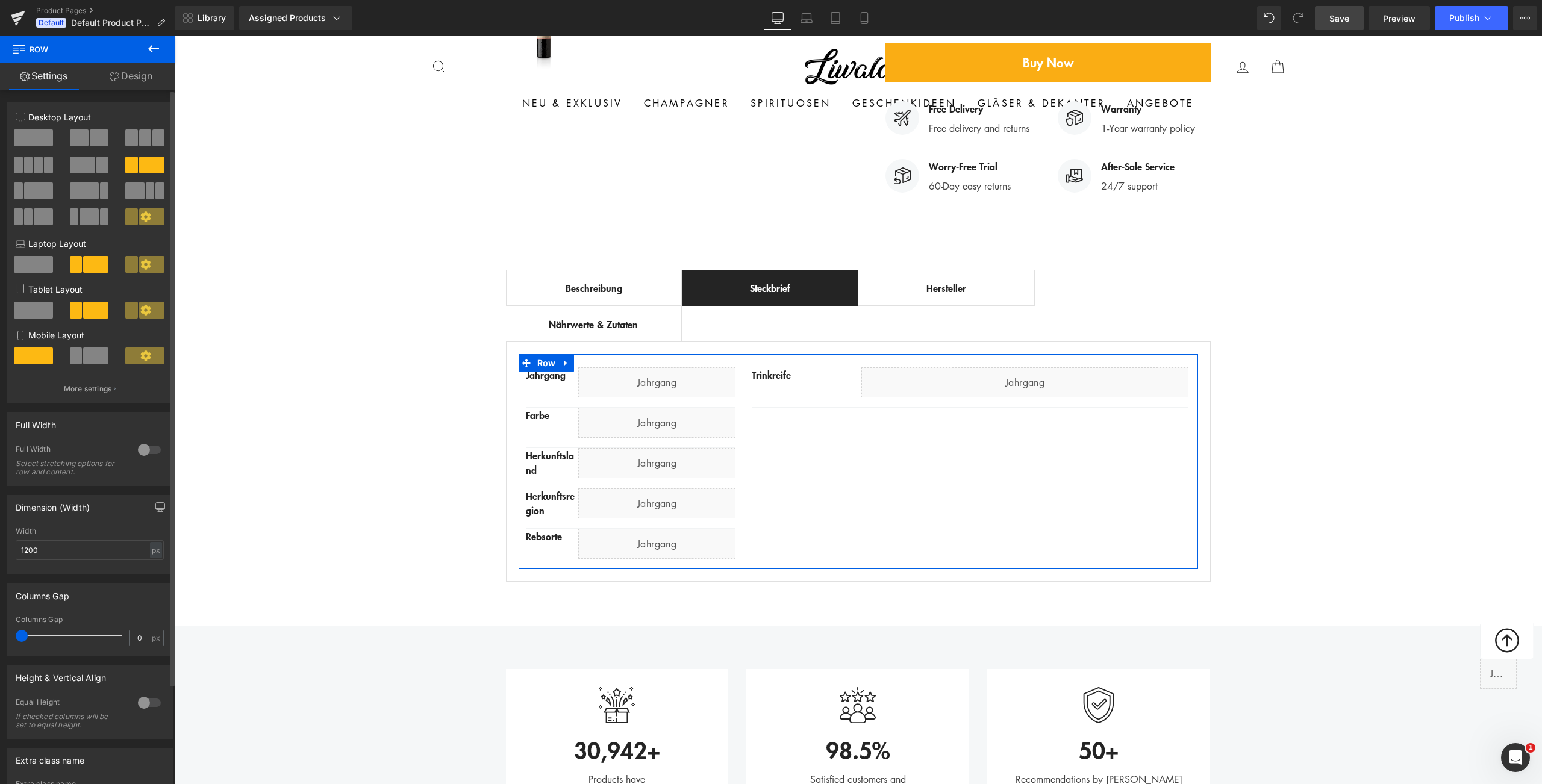
click at [93, 189] on button at bounding box center [90, 191] width 40 height 17
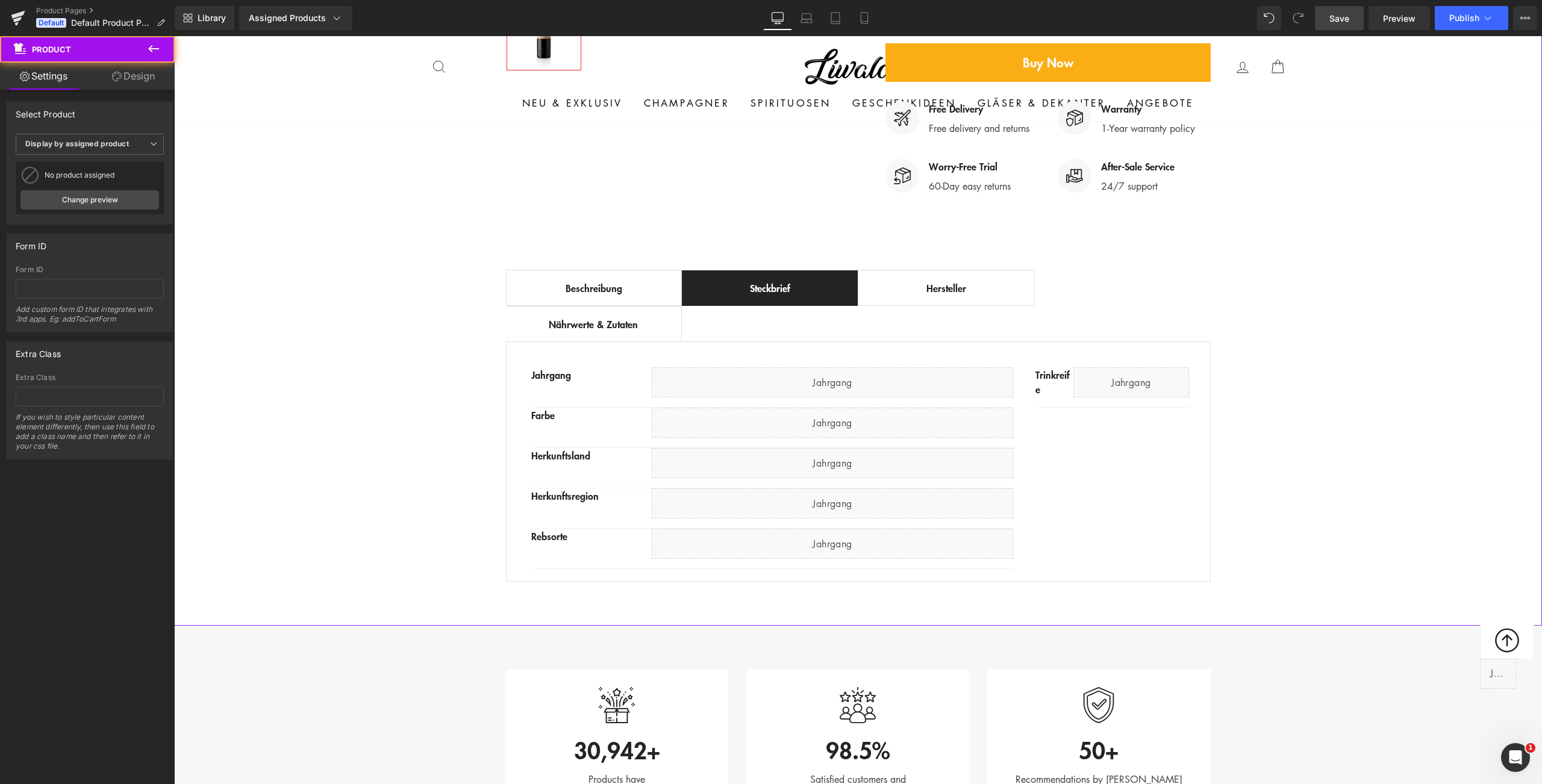
click at [332, 314] on div "Best Seller (P) Image Row ‹ › (P) Image List (P) Title" at bounding box center [858, 107] width 1368 height 964
click at [1346, 21] on span "Save" at bounding box center [1339, 18] width 20 height 13
click at [1475, 15] on span "Publish" at bounding box center [1464, 18] width 30 height 10
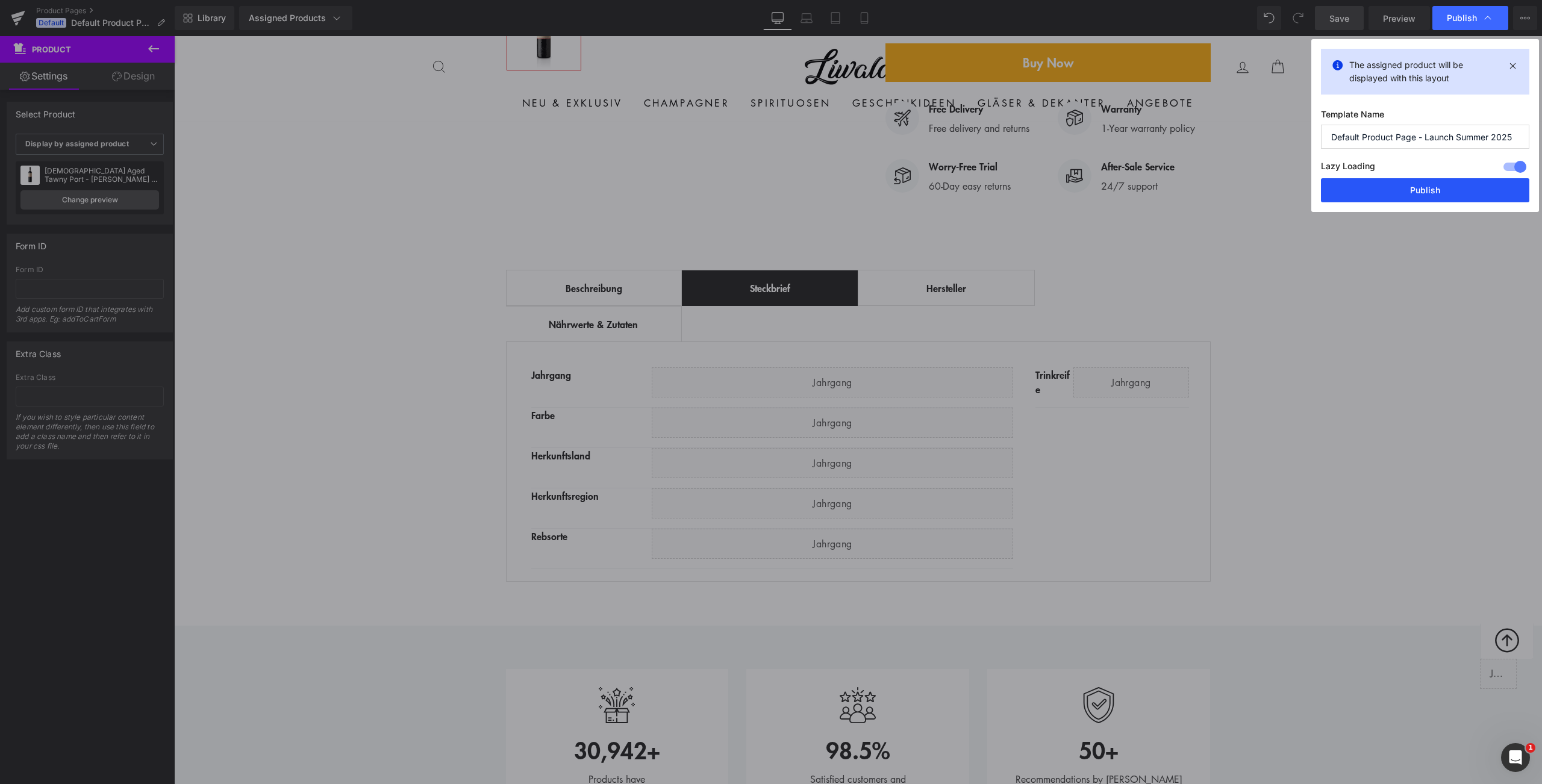
click at [1437, 196] on button "Publish" at bounding box center [1425, 191] width 208 height 24
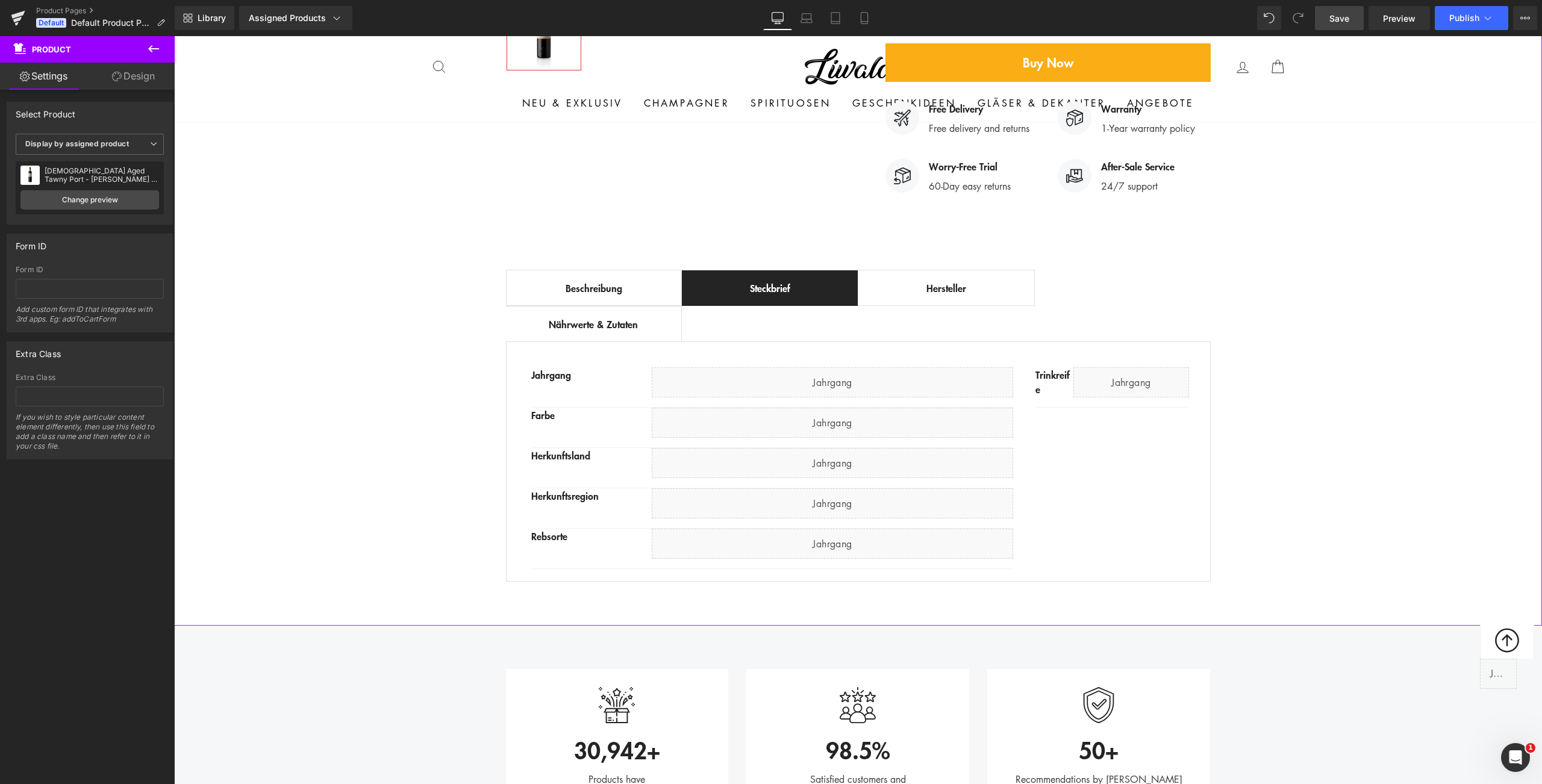
click at [446, 430] on div "Best Seller (P) Image Row ‹ › (P) Image List (P) Title" at bounding box center [858, 107] width 1368 height 964
